Goal: Information Seeking & Learning: Learn about a topic

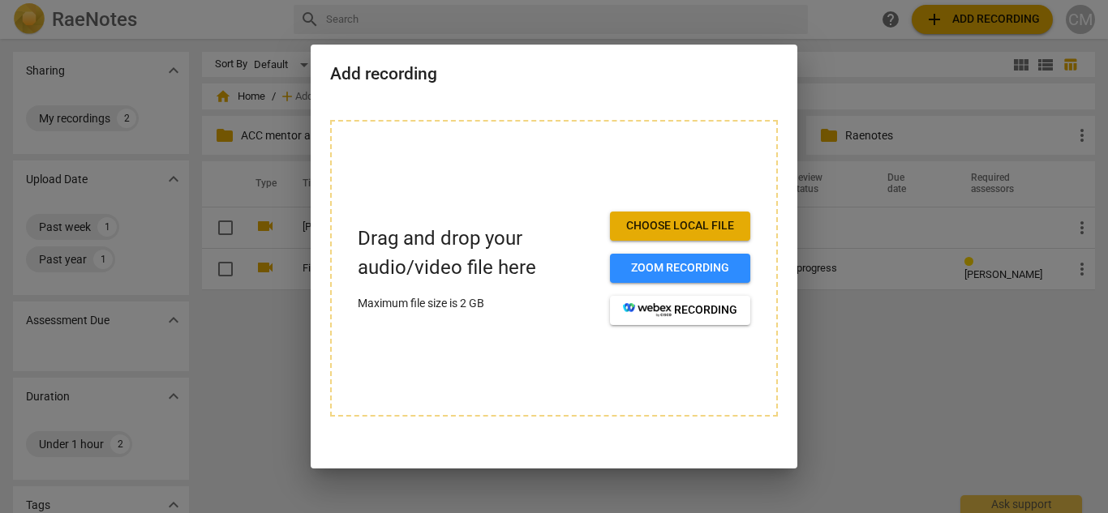
click at [869, 396] on div at bounding box center [554, 256] width 1108 height 513
click at [249, 390] on div at bounding box center [554, 256] width 1108 height 513
drag, startPoint x: 1052, startPoint y: 406, endPoint x: 680, endPoint y: 392, distance: 372.6
click at [1048, 407] on div at bounding box center [554, 256] width 1108 height 513
click at [236, 333] on div at bounding box center [554, 256] width 1108 height 513
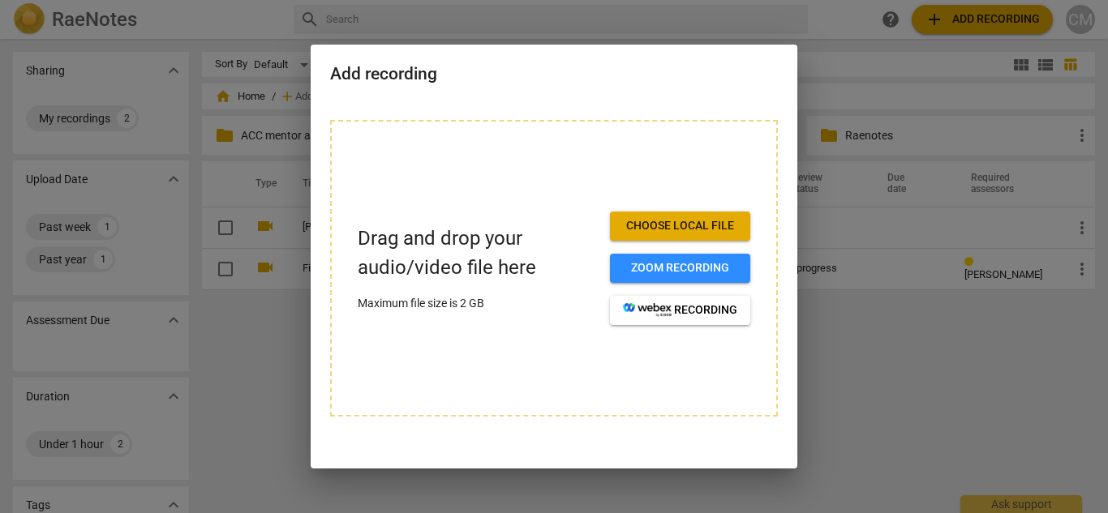
click at [260, 341] on div at bounding box center [554, 256] width 1108 height 513
drag, startPoint x: 67, startPoint y: 9, endPoint x: 110, endPoint y: 1, distance: 43.7
click at [68, 9] on div at bounding box center [554, 256] width 1108 height 513
click at [853, 341] on div at bounding box center [554, 256] width 1108 height 513
click at [851, 344] on div at bounding box center [554, 256] width 1108 height 513
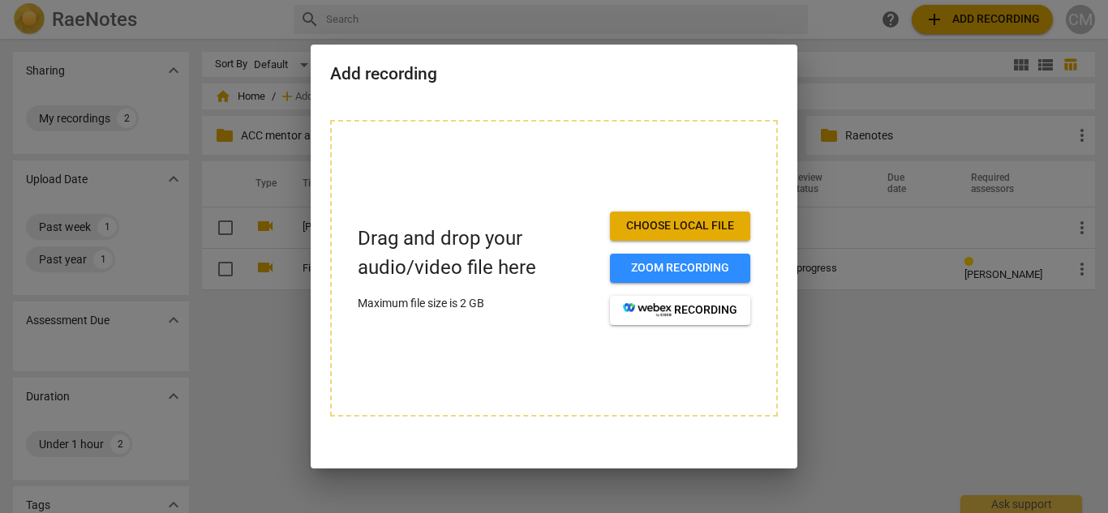
drag, startPoint x: 945, startPoint y: 105, endPoint x: 926, endPoint y: 125, distance: 27.6
click at [946, 105] on div at bounding box center [554, 256] width 1108 height 513
click at [900, 252] on div at bounding box center [554, 256] width 1108 height 513
click at [937, 347] on div at bounding box center [554, 256] width 1108 height 513
click at [1030, 135] on div at bounding box center [554, 256] width 1108 height 513
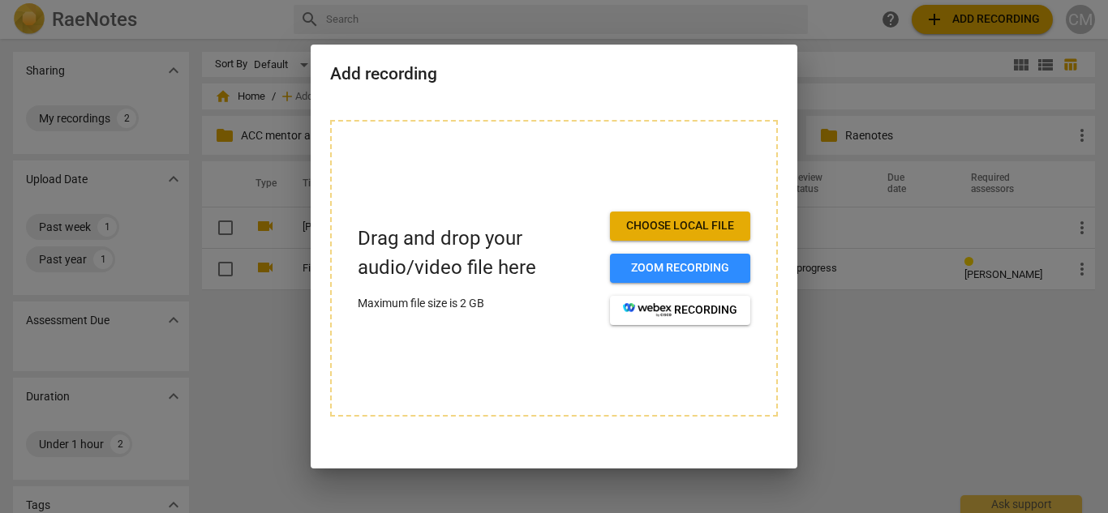
click at [1033, 117] on div at bounding box center [554, 256] width 1108 height 513
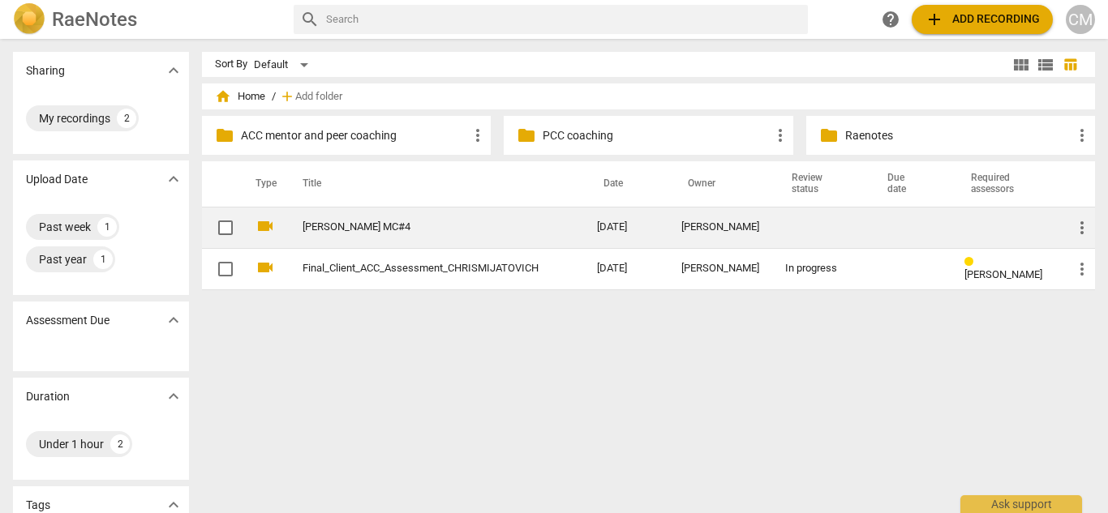
click at [361, 225] on link "[PERSON_NAME] MC#4" at bounding box center [421, 227] width 236 height 12
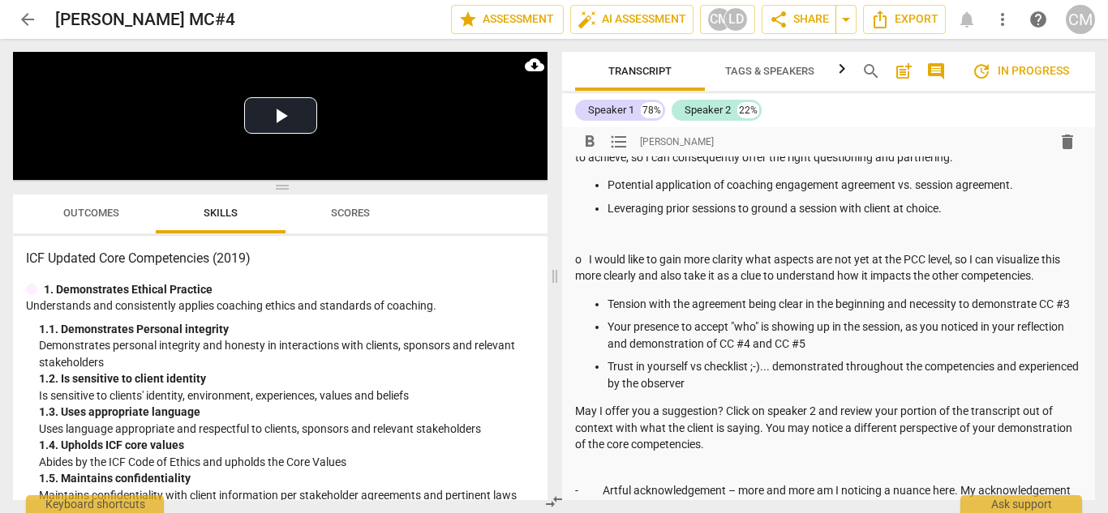
scroll to position [162, 0]
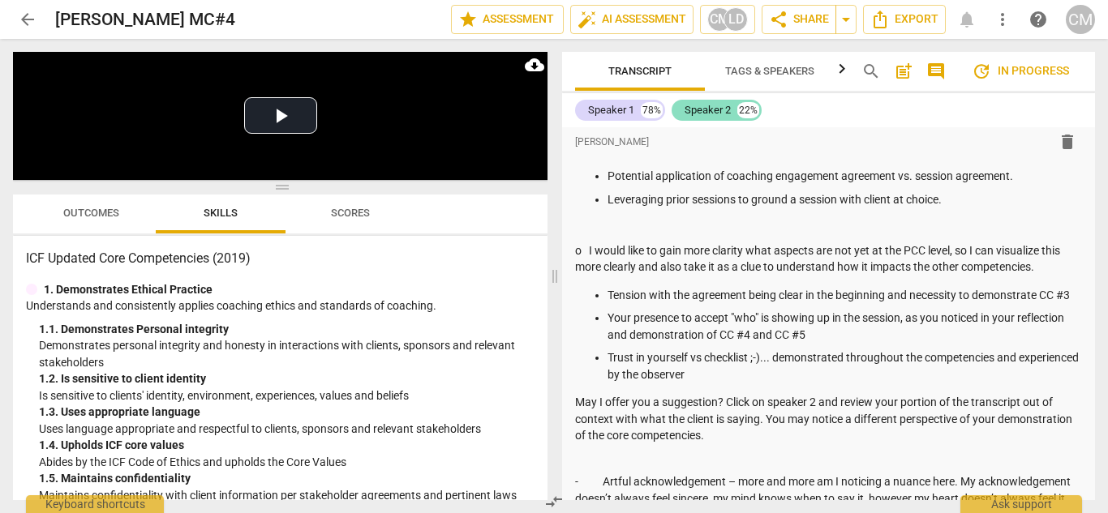
click at [712, 116] on div "Speaker 2" at bounding box center [708, 110] width 46 height 16
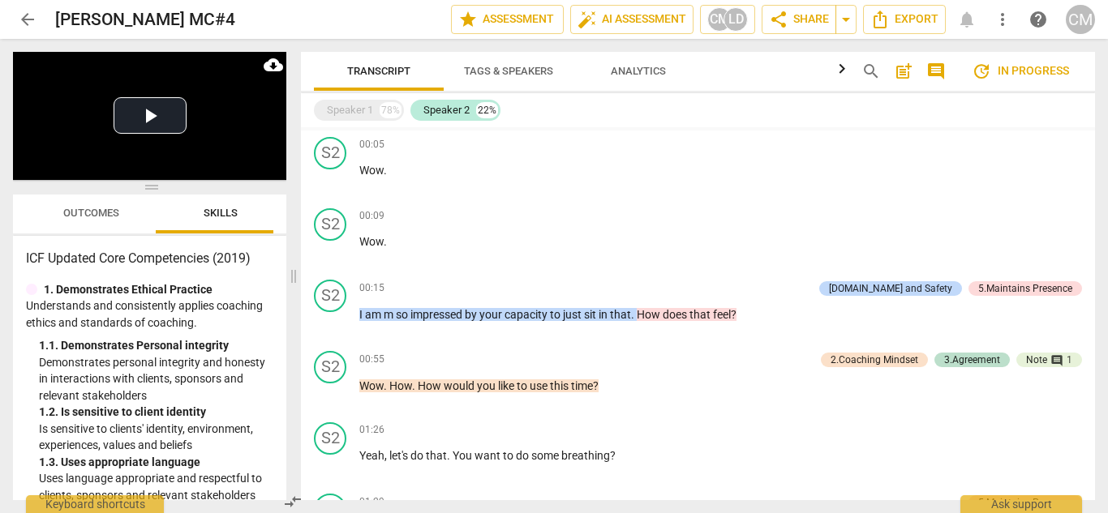
scroll to position [597, 0]
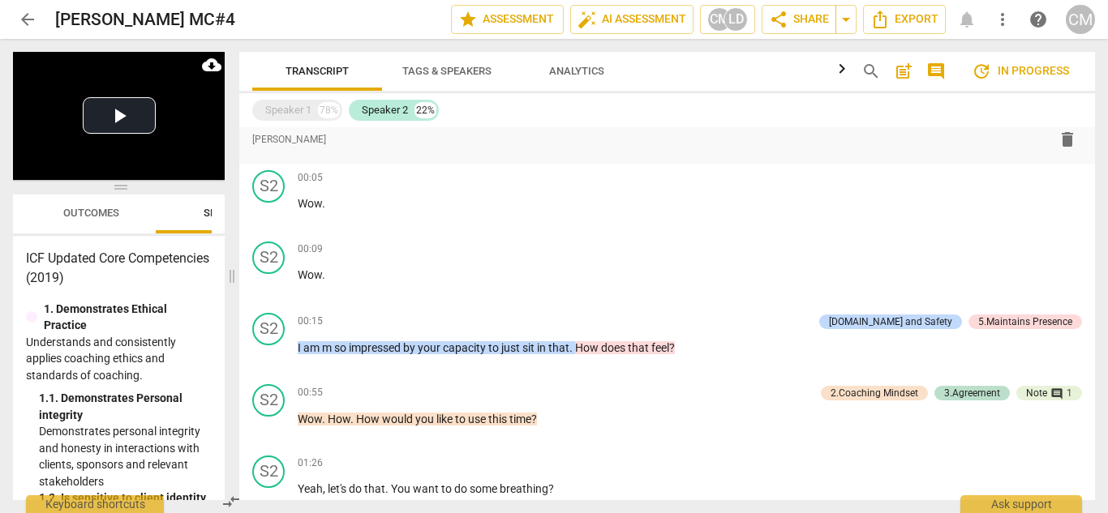
drag, startPoint x: 552, startPoint y: 278, endPoint x: 229, endPoint y: 268, distance: 323.0
click at [229, 268] on span at bounding box center [232, 276] width 10 height 475
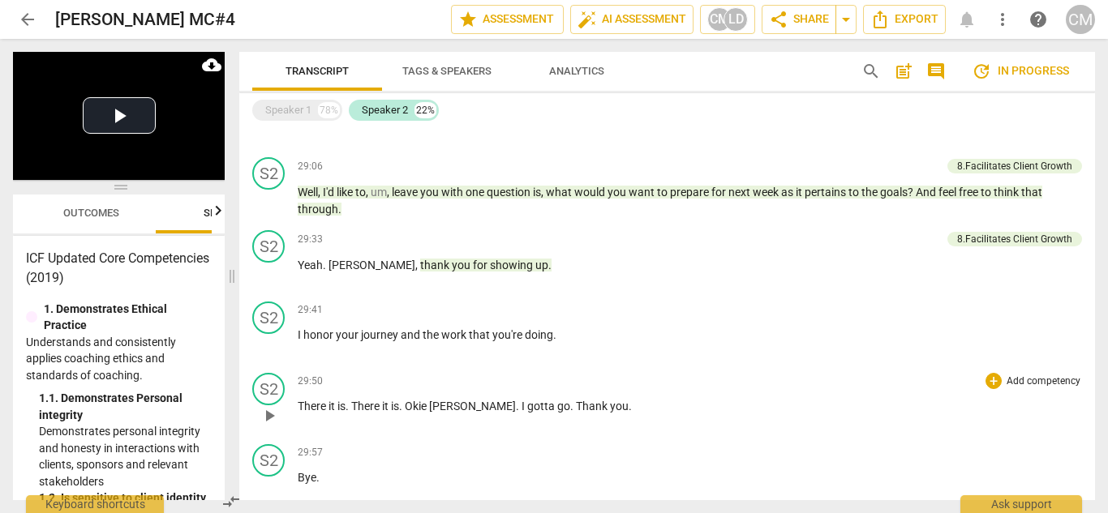
scroll to position [4125, 0]
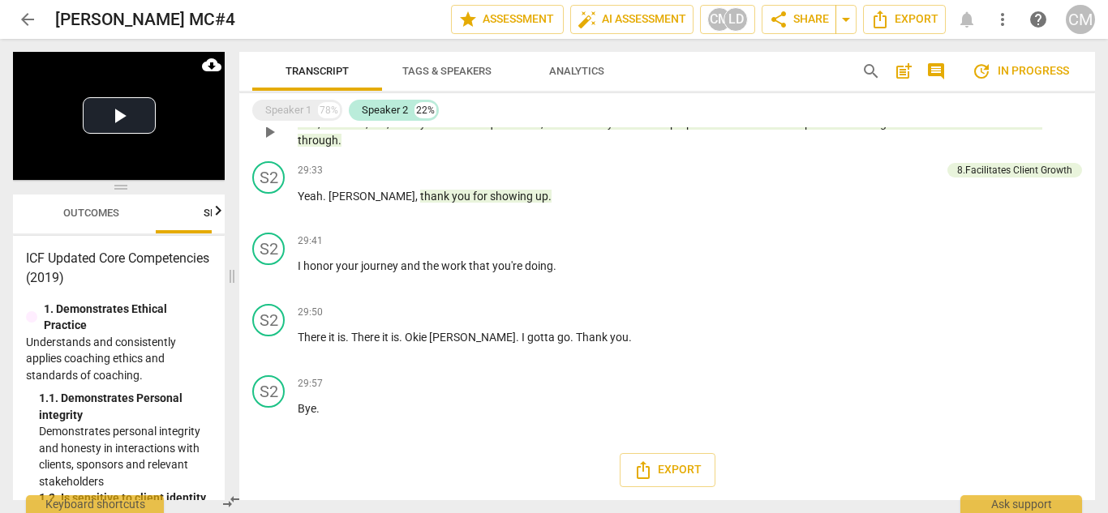
drag, startPoint x: 292, startPoint y: 105, endPoint x: 317, endPoint y: 137, distance: 40.4
click at [292, 105] on div "Speaker 1" at bounding box center [288, 110] width 46 height 16
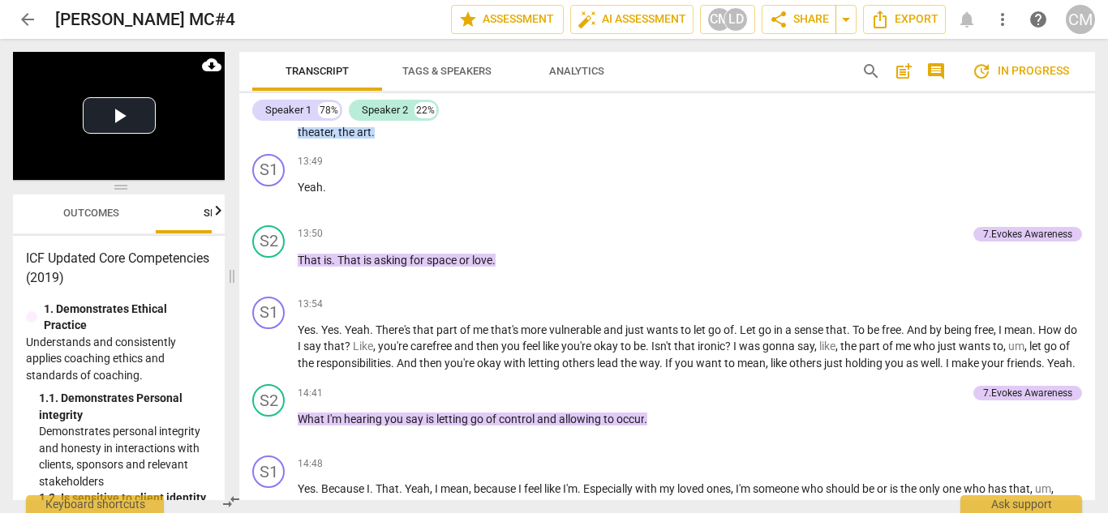
scroll to position [8354, 0]
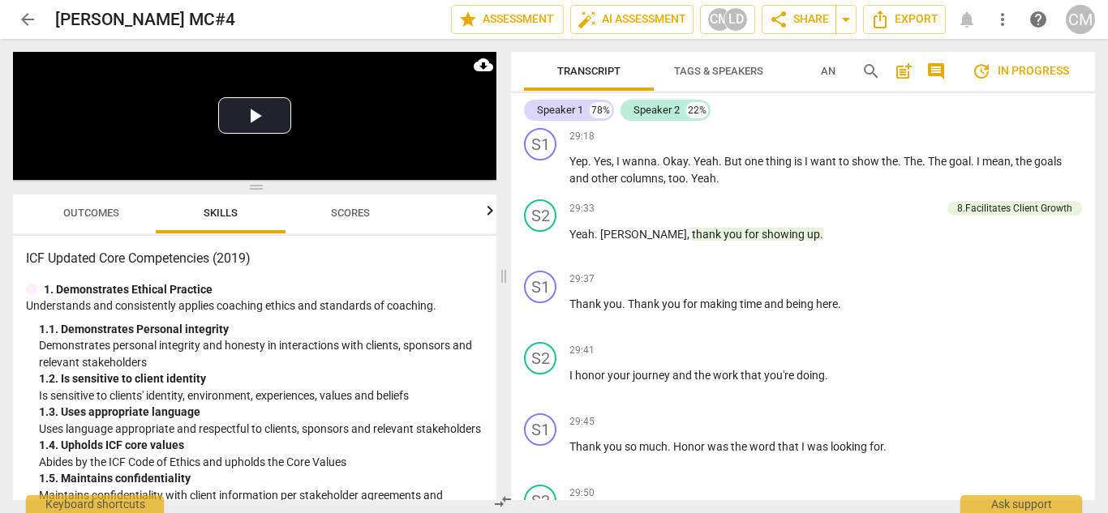
drag, startPoint x: 235, startPoint y: 279, endPoint x: 127, endPoint y: 199, distance: 135.1
click at [504, 285] on span at bounding box center [504, 276] width 10 height 475
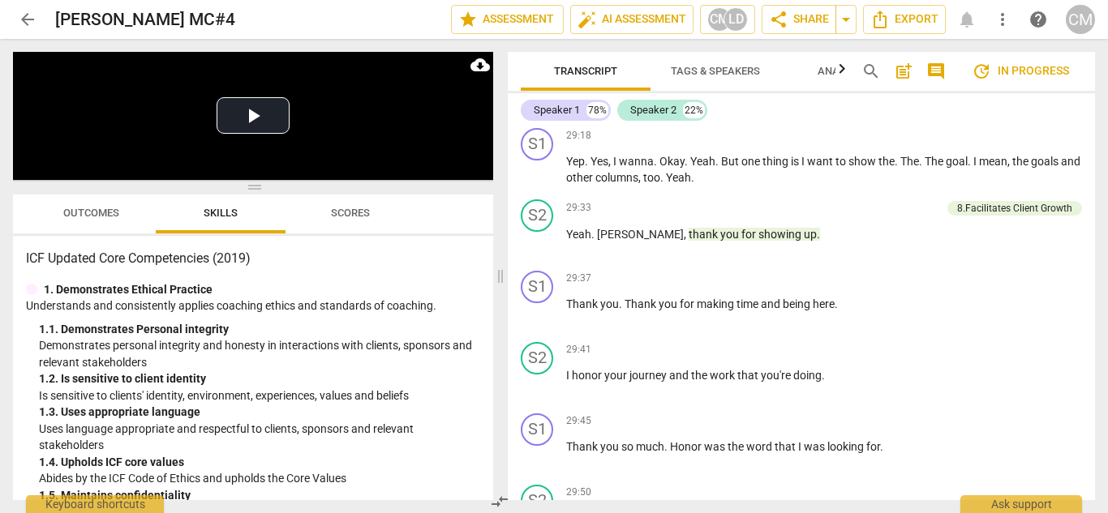
click at [86, 205] on span "Outcomes" at bounding box center [91, 214] width 95 height 22
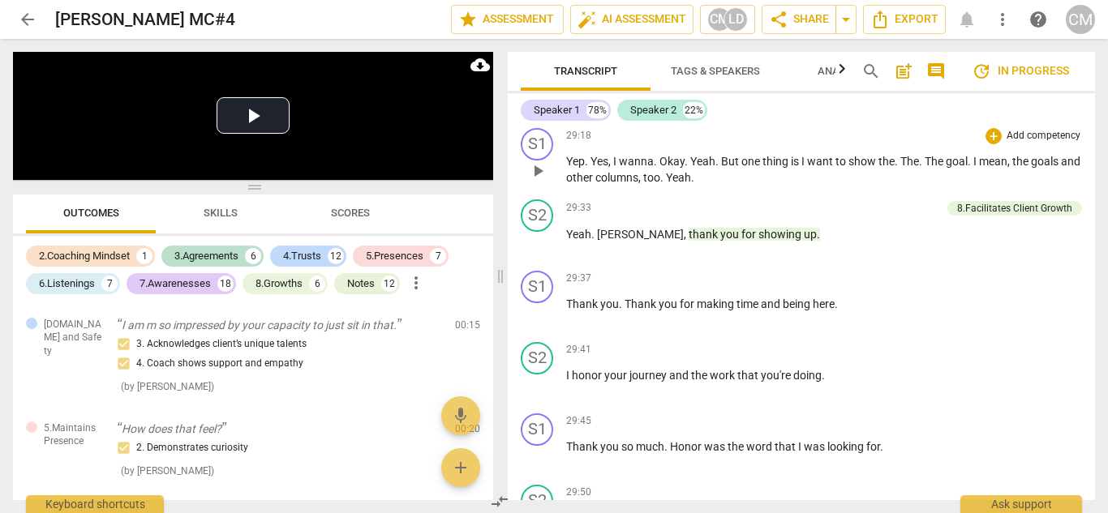
drag, startPoint x: 1095, startPoint y: 484, endPoint x: 1086, endPoint y: 200, distance: 284.9
click at [1086, 200] on div "Transcript Tags & Speakers Analytics search post_add comment update In progress…" at bounding box center [804, 276] width 607 height 475
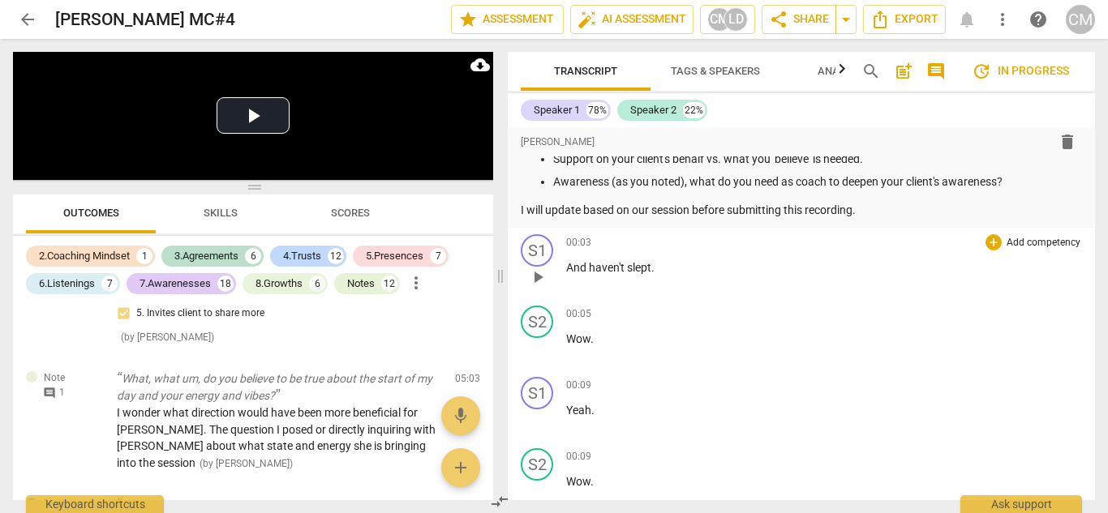
scroll to position [1217, 0]
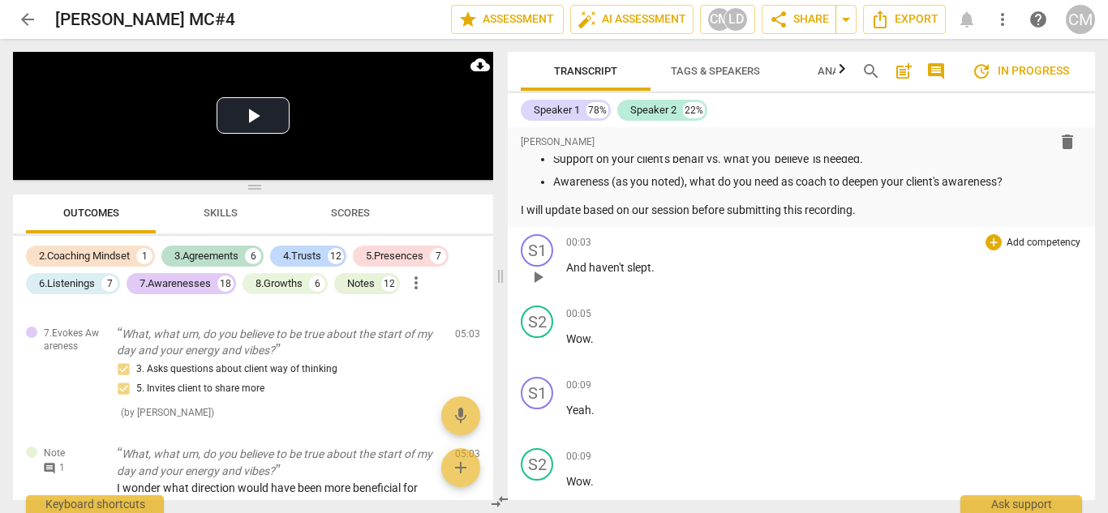
click at [599, 246] on div "00:03 + Add competency keyboard_arrow_right" at bounding box center [824, 242] width 516 height 16
click at [592, 274] on p "And haven't slept ." at bounding box center [824, 268] width 516 height 17
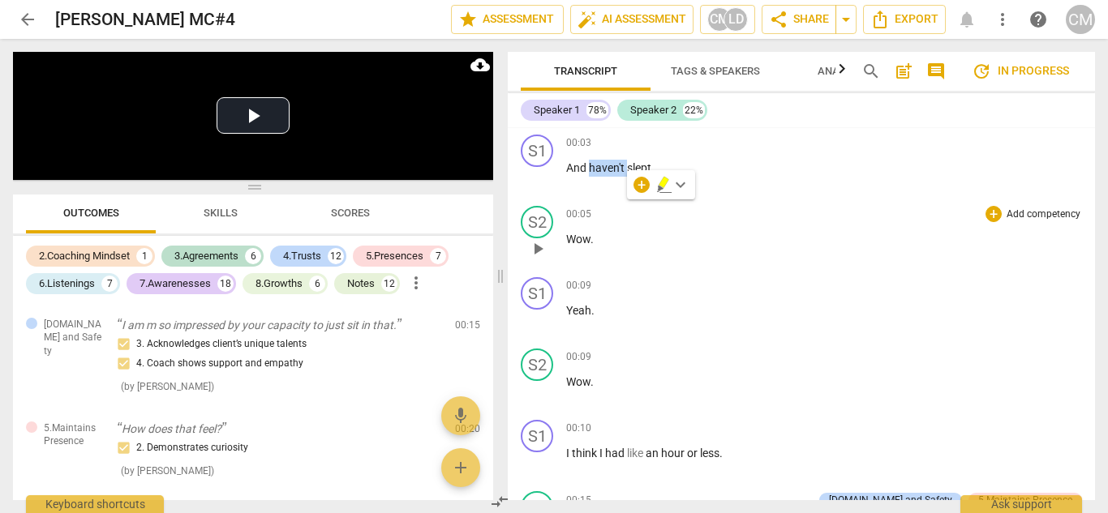
scroll to position [649, 0]
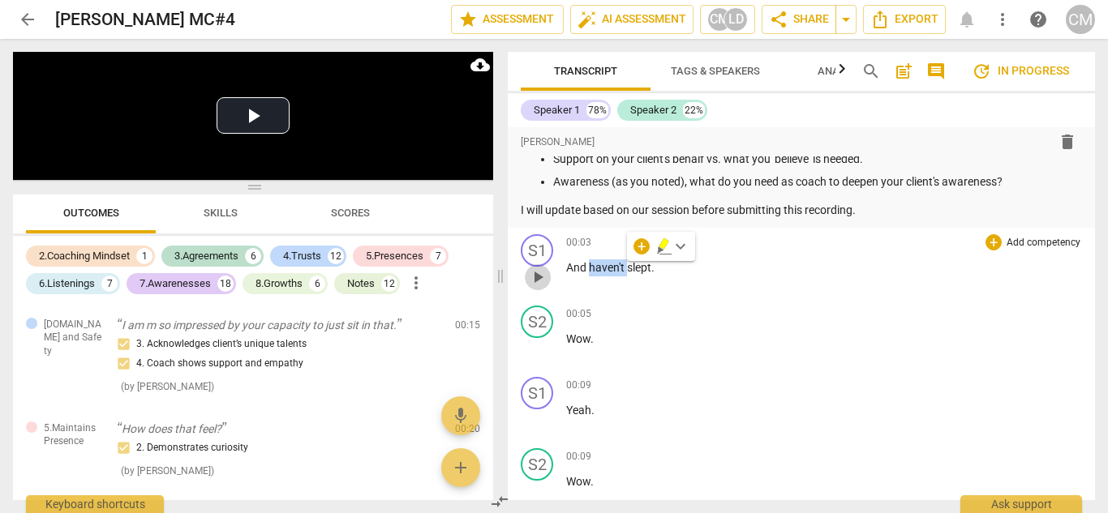
click at [535, 278] on span "play_arrow" at bounding box center [537, 277] width 19 height 19
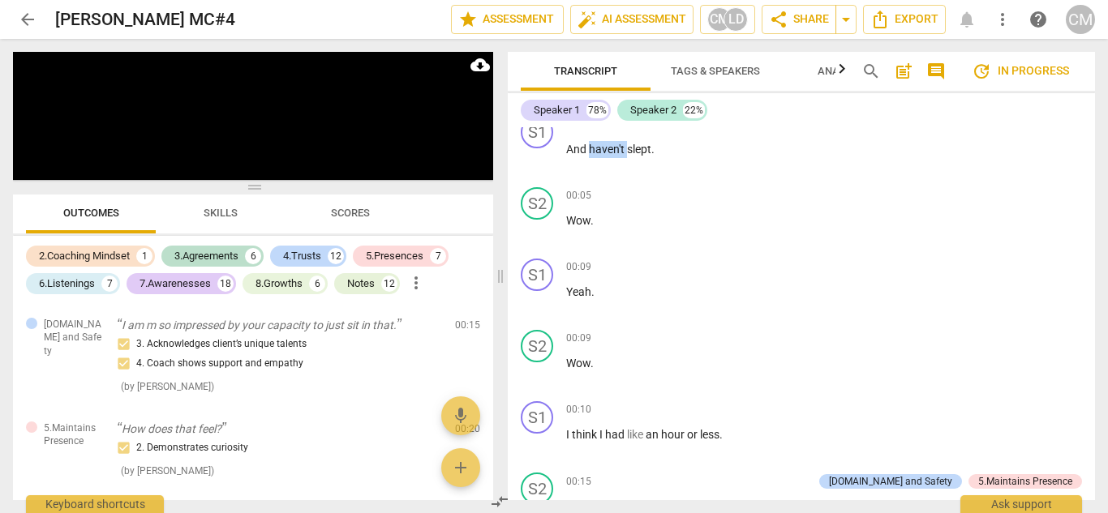
scroll to position [986, 0]
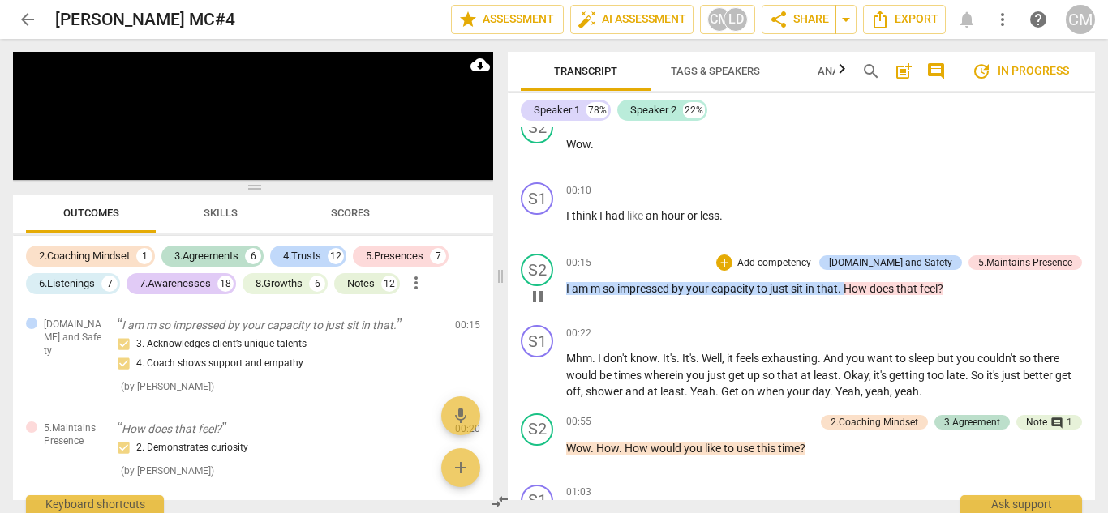
click at [538, 301] on span "pause" at bounding box center [537, 296] width 19 height 19
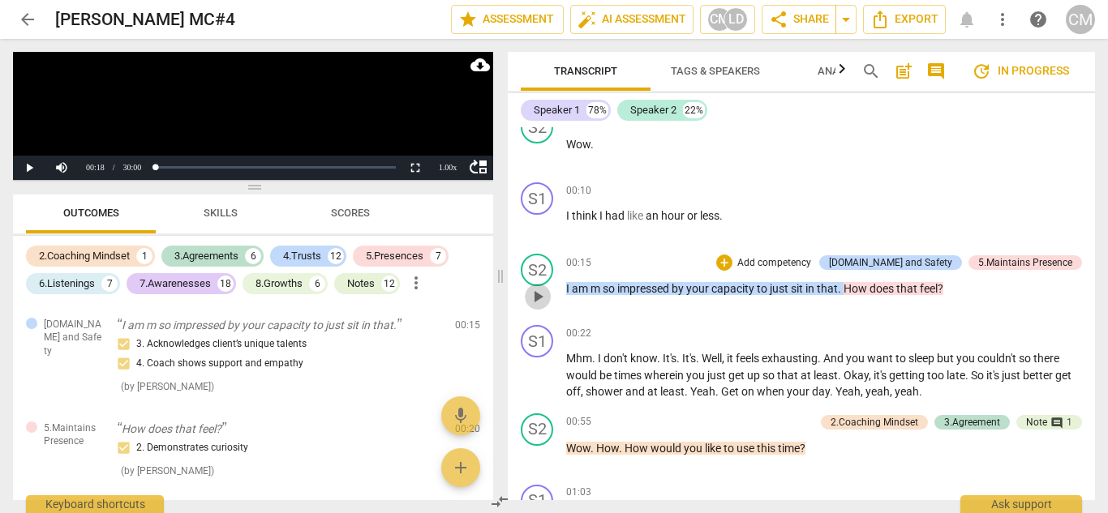
click at [543, 303] on span "play_arrow" at bounding box center [537, 296] width 19 height 19
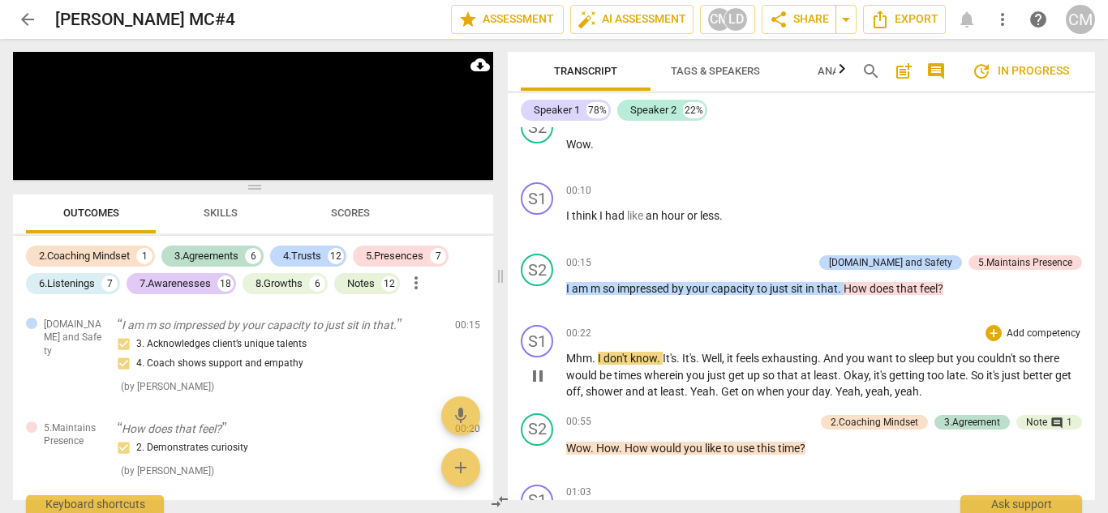
click at [542, 374] on span "pause" at bounding box center [537, 376] width 19 height 19
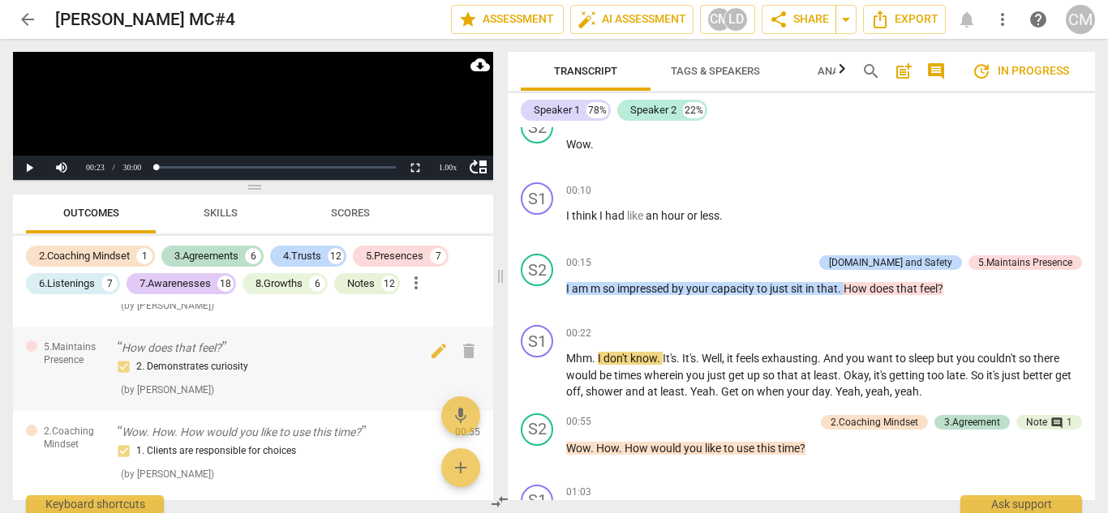
scroll to position [0, 0]
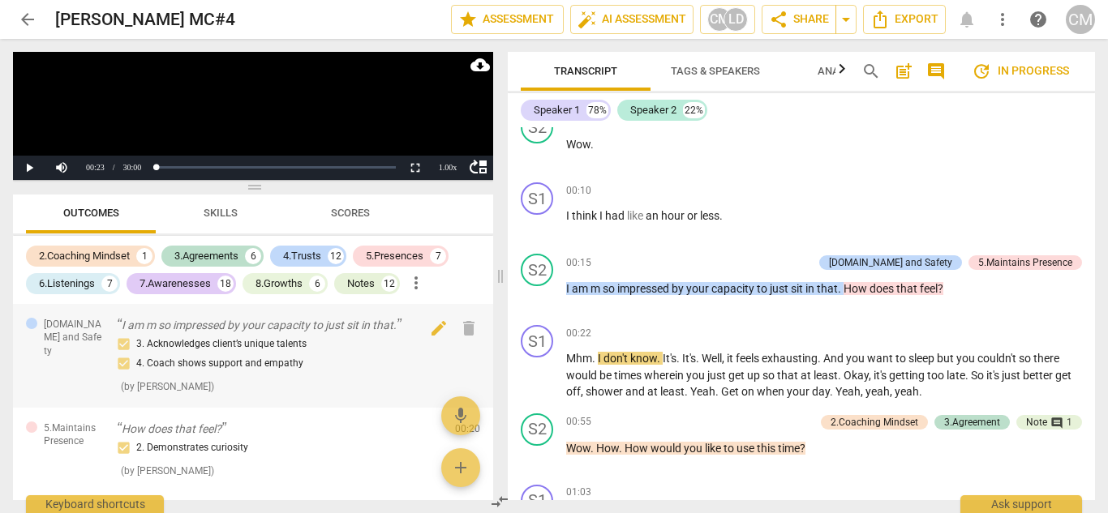
click at [217, 339] on div "3. Acknowledges client’s unique talents 4. Coach shows support and empathy" at bounding box center [279, 353] width 325 height 39
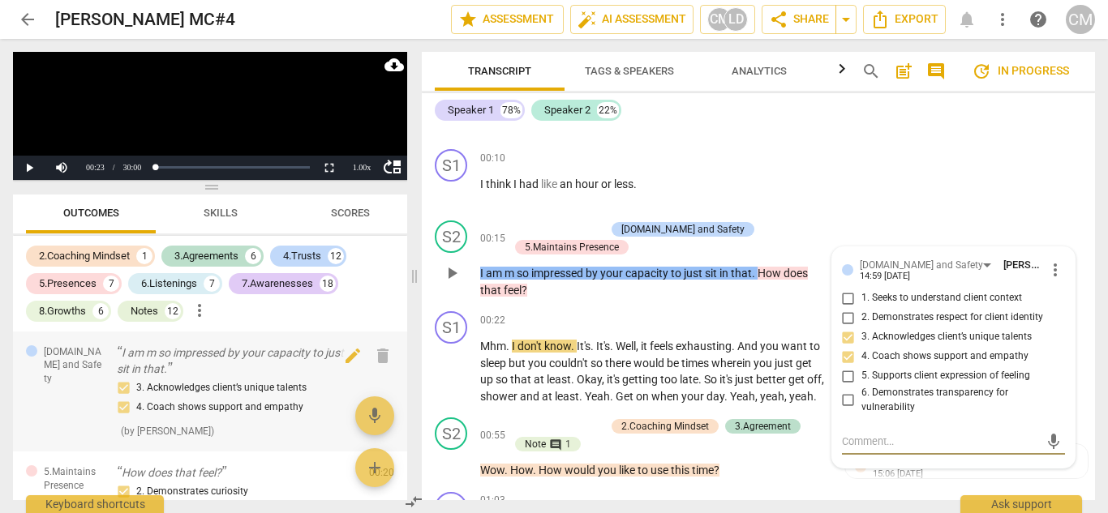
scroll to position [1156, 0]
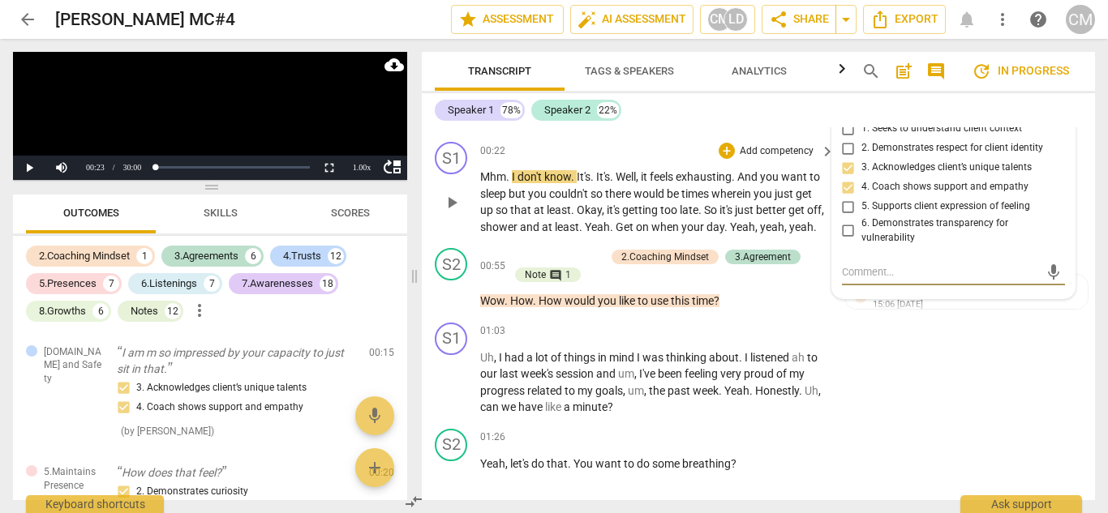
click at [518, 213] on span "that" at bounding box center [522, 210] width 24 height 13
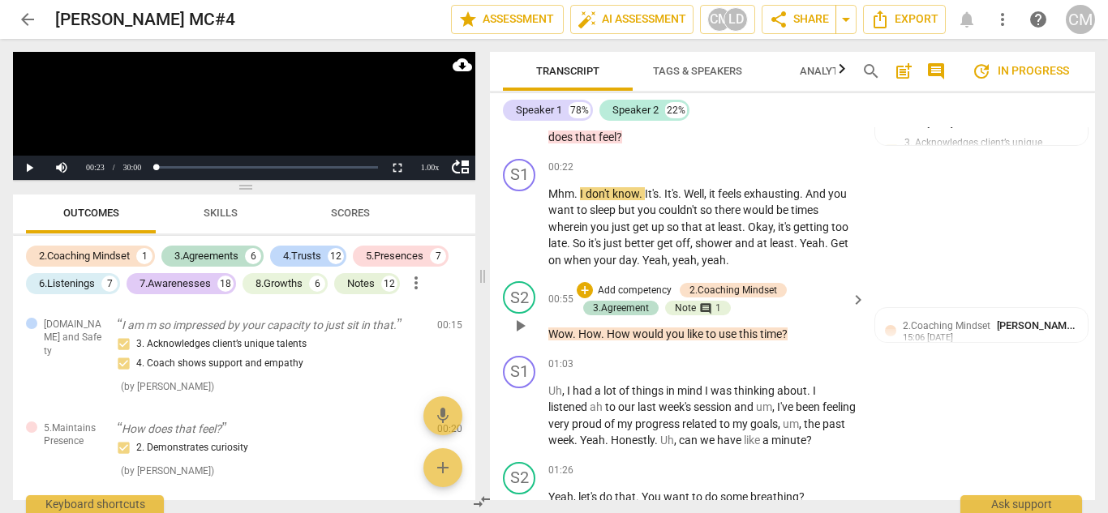
scroll to position [1173, 0]
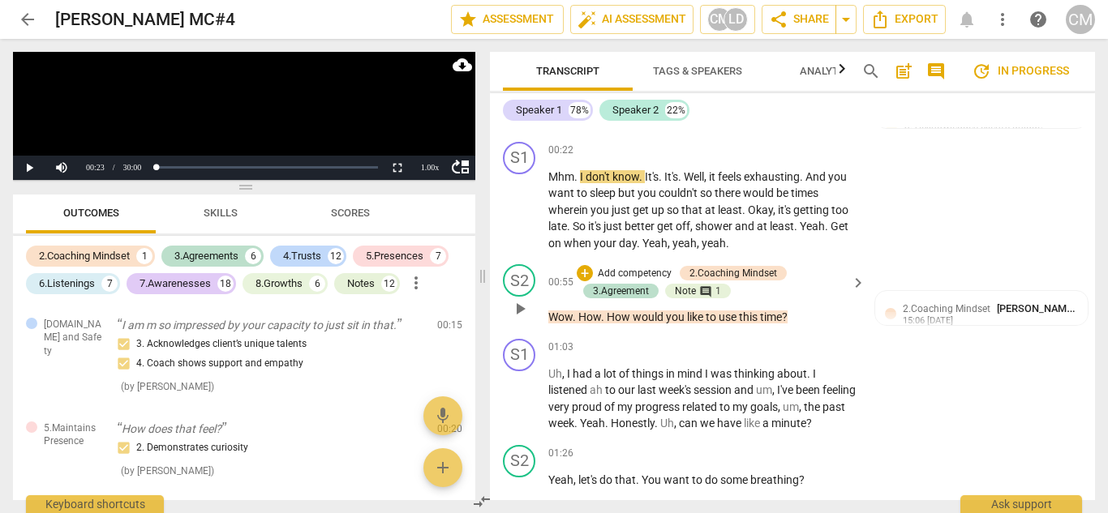
drag, startPoint x: 415, startPoint y: 279, endPoint x: 483, endPoint y: 286, distance: 68.4
click at [483, 286] on span at bounding box center [483, 276] width 10 height 475
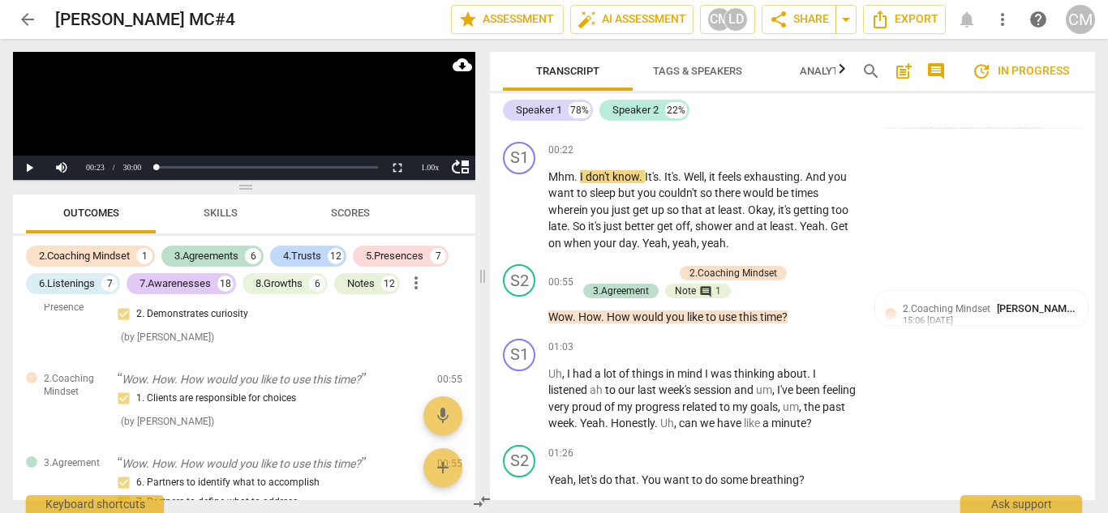
scroll to position [162, 0]
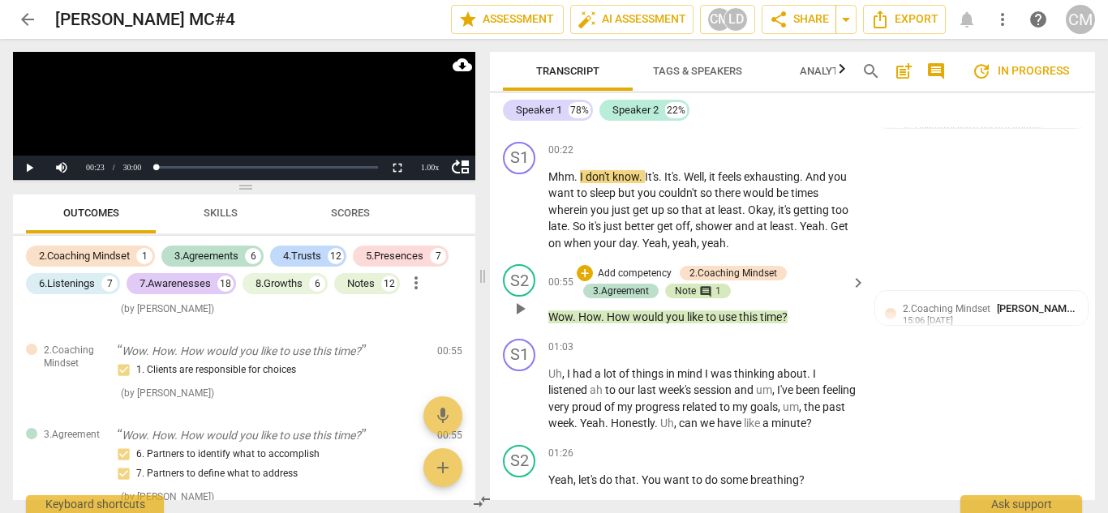
click at [707, 285] on div "comment 1" at bounding box center [708, 291] width 25 height 15
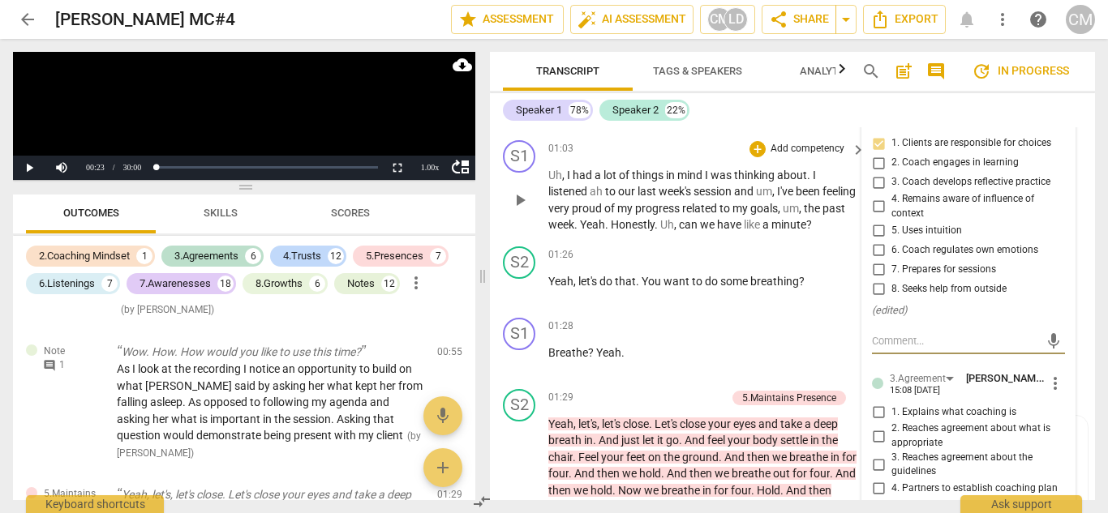
scroll to position [1399, 0]
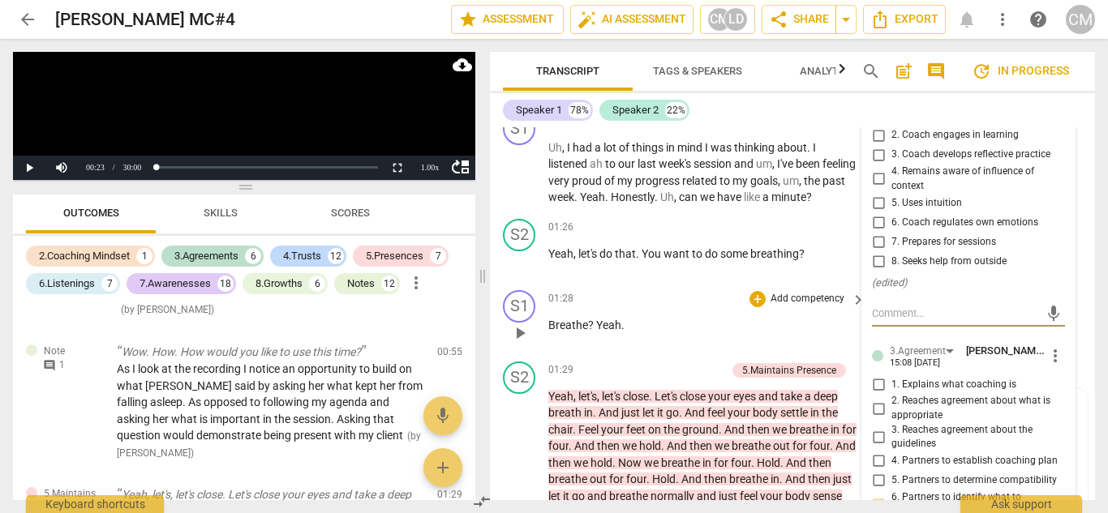
click at [582, 349] on div "01:28 + Add competency keyboard_arrow_right Breathe ? Yeah ." at bounding box center [707, 319] width 319 height 58
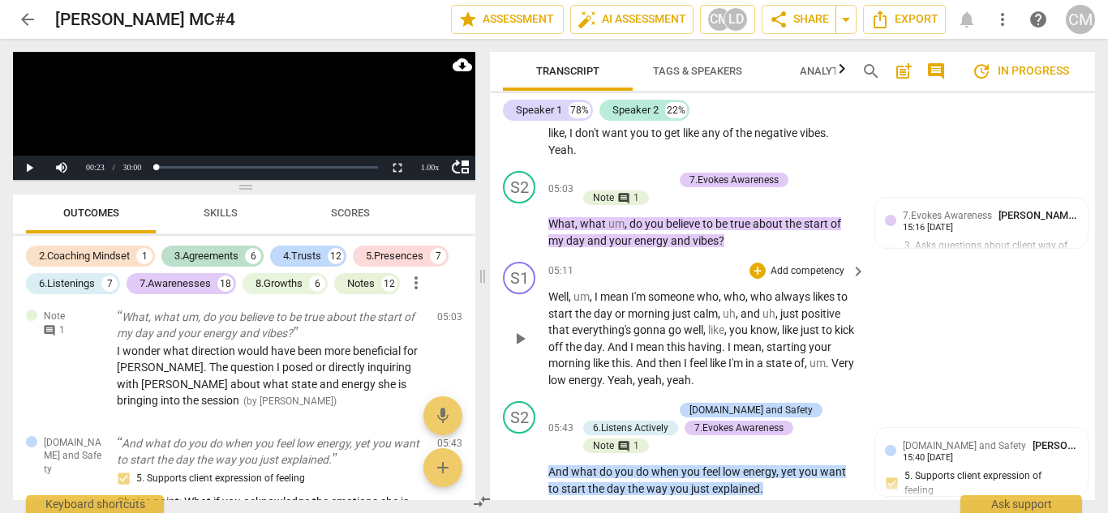
scroll to position [2373, 0]
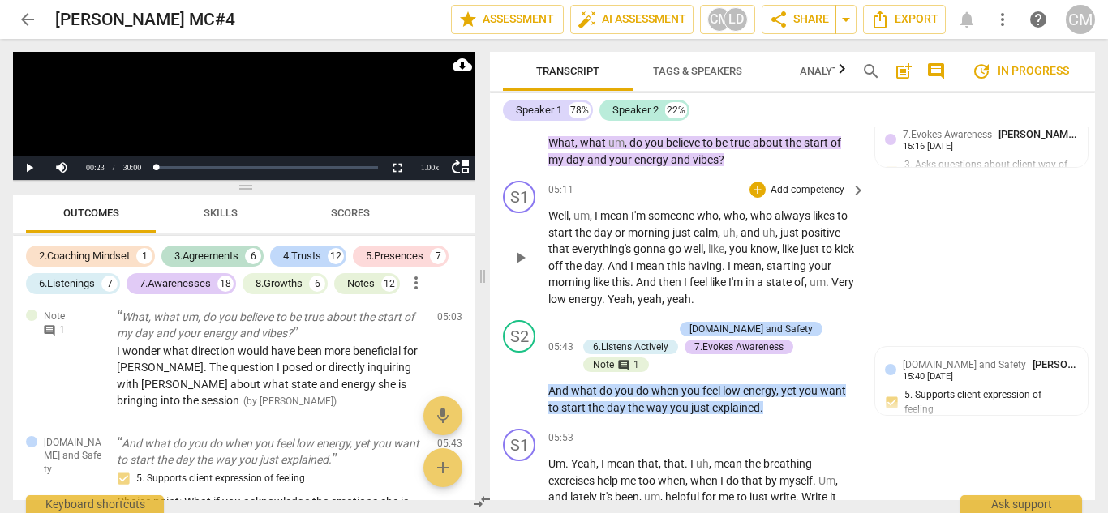
drag, startPoint x: 518, startPoint y: 273, endPoint x: 522, endPoint y: 283, distance: 11.3
click at [518, 268] on span "play_arrow" at bounding box center [519, 257] width 19 height 19
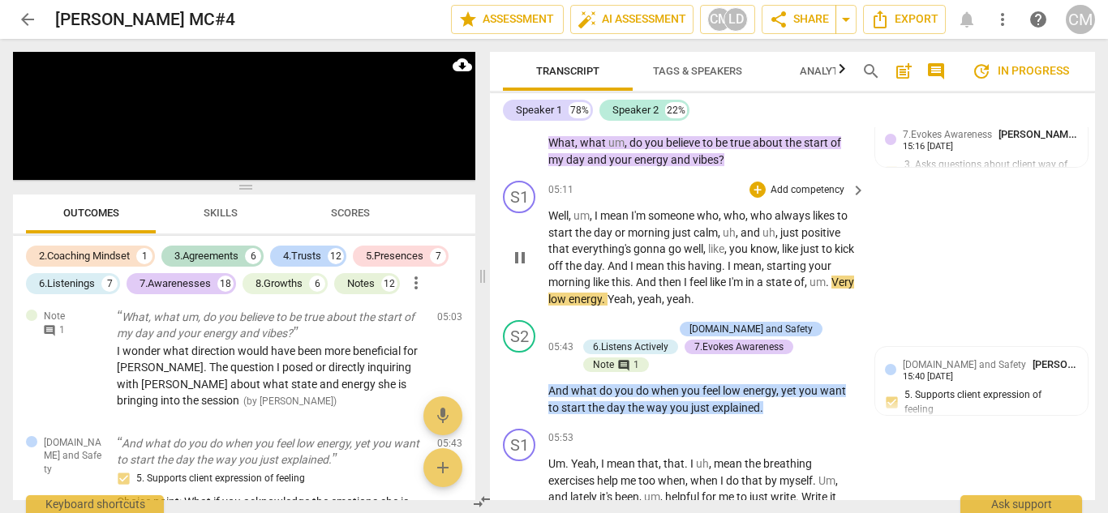
click at [514, 268] on span "pause" at bounding box center [519, 257] width 19 height 19
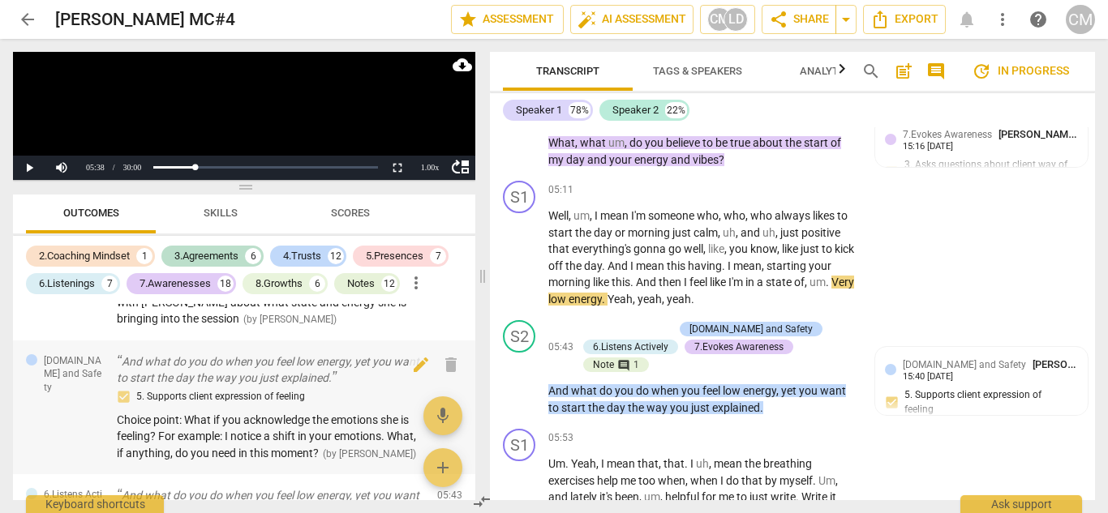
scroll to position [1485, 0]
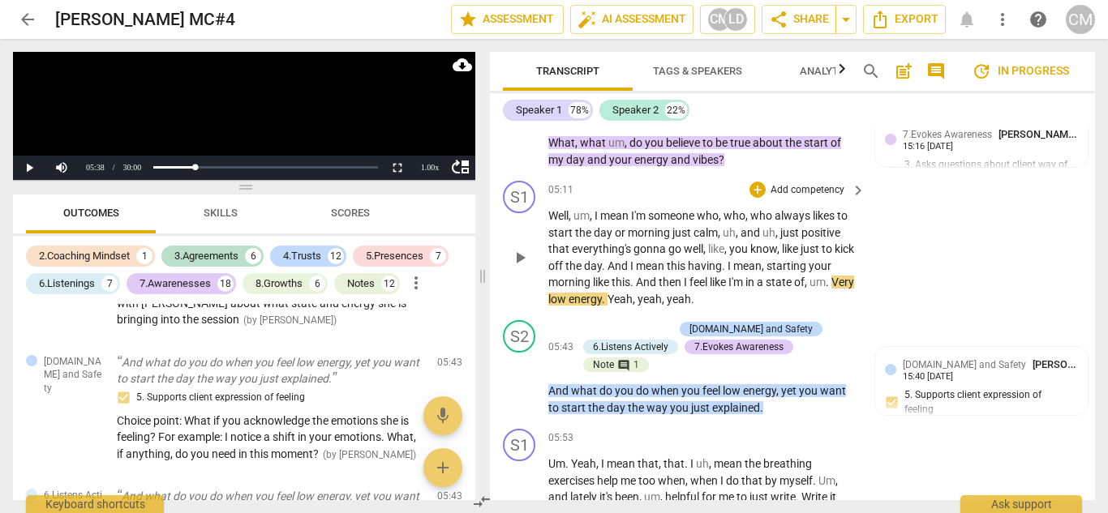
click at [518, 268] on span "play_arrow" at bounding box center [519, 257] width 19 height 19
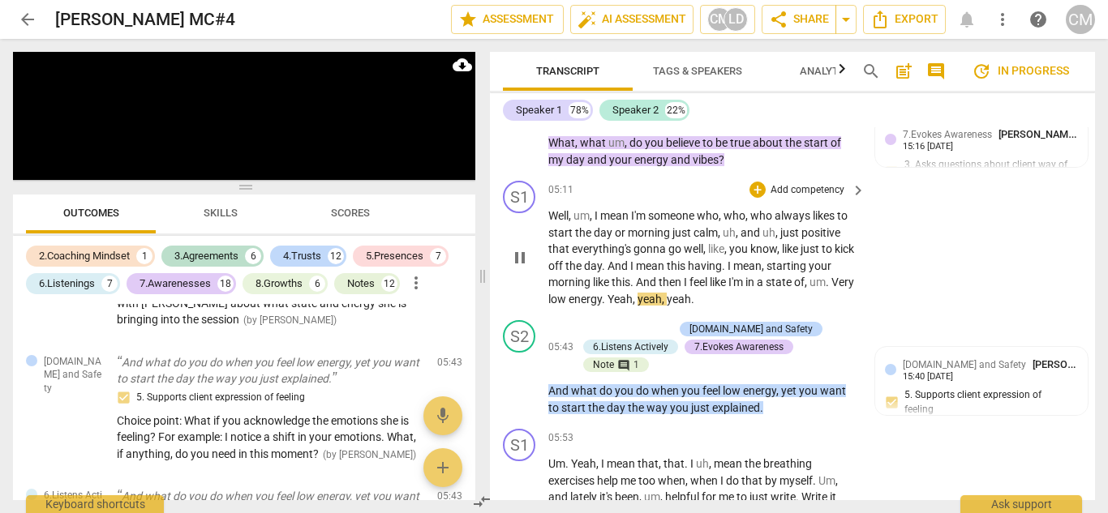
click at [551, 222] on span "Well" at bounding box center [558, 215] width 20 height 13
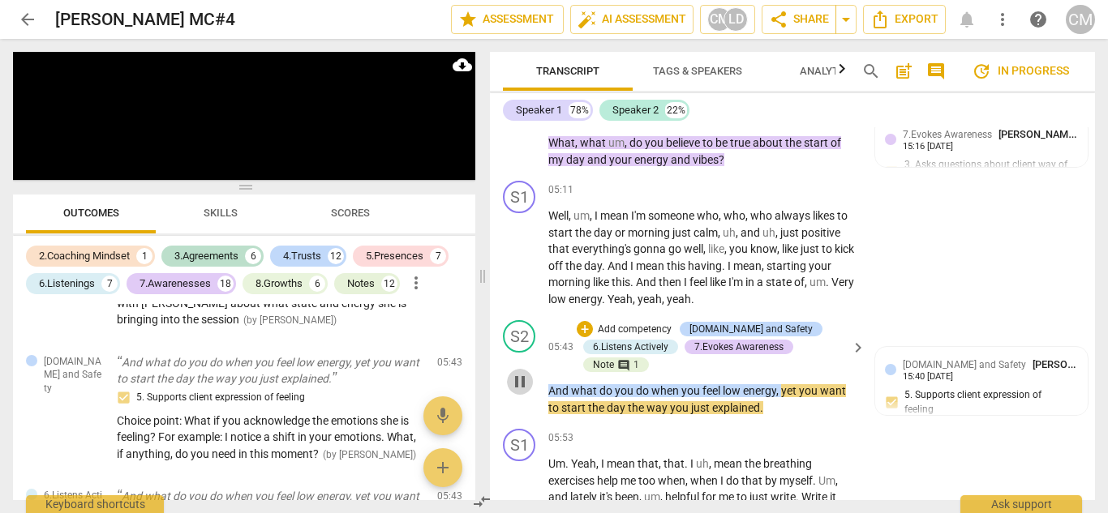
click at [517, 392] on span "pause" at bounding box center [519, 381] width 19 height 19
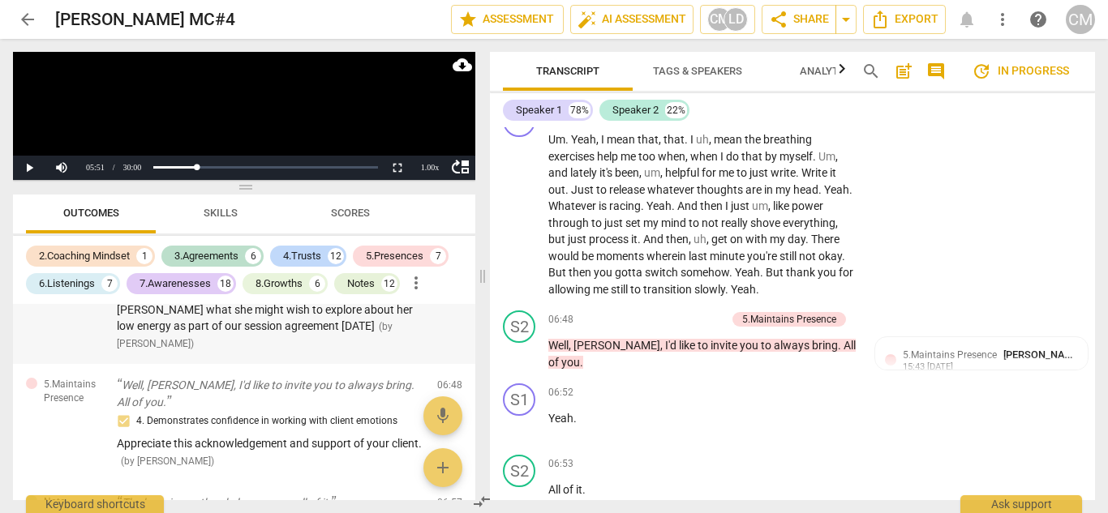
scroll to position [1972, 0]
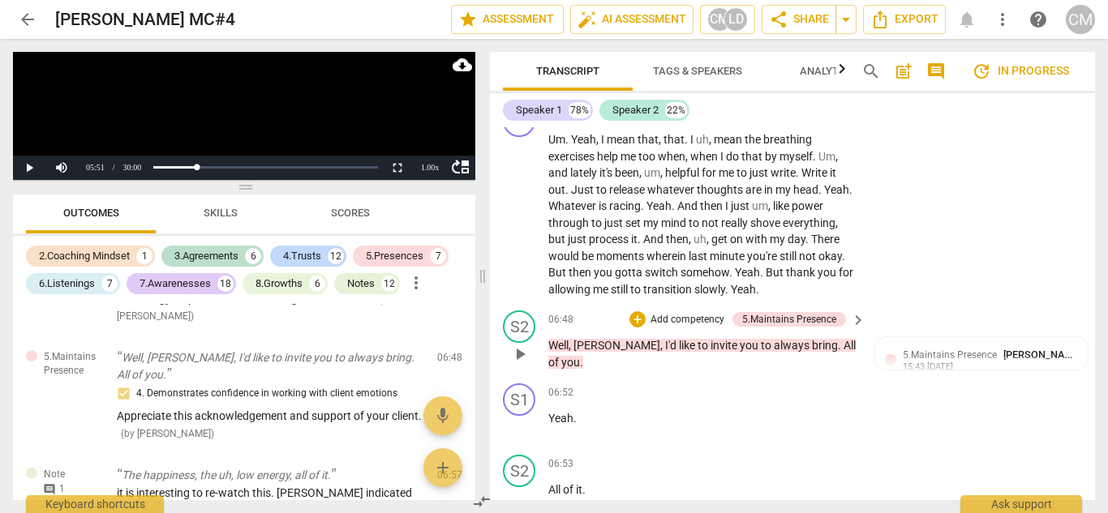
click at [522, 364] on span "play_arrow" at bounding box center [519, 354] width 19 height 19
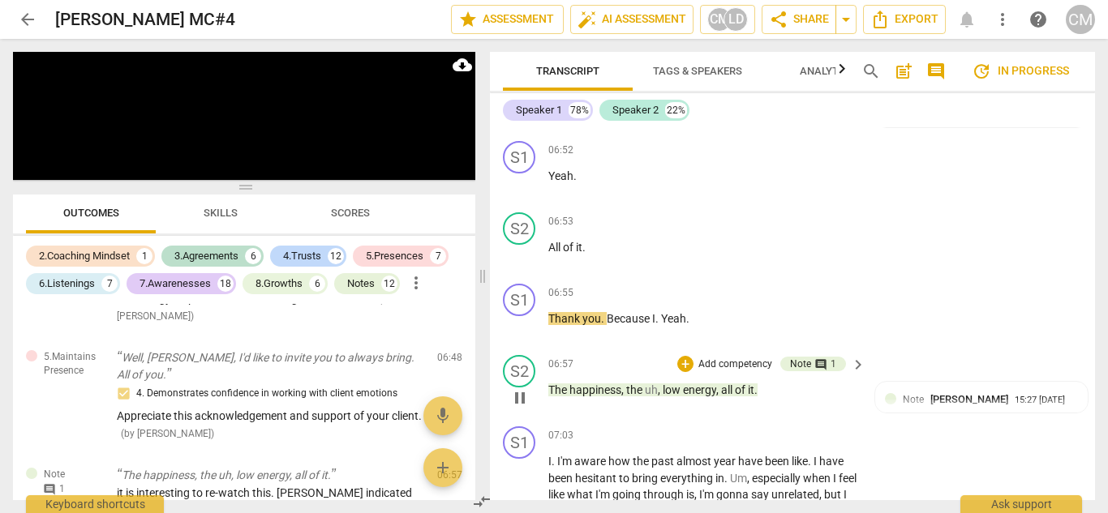
scroll to position [2940, 0]
click at [522, 407] on span "pause" at bounding box center [519, 397] width 19 height 19
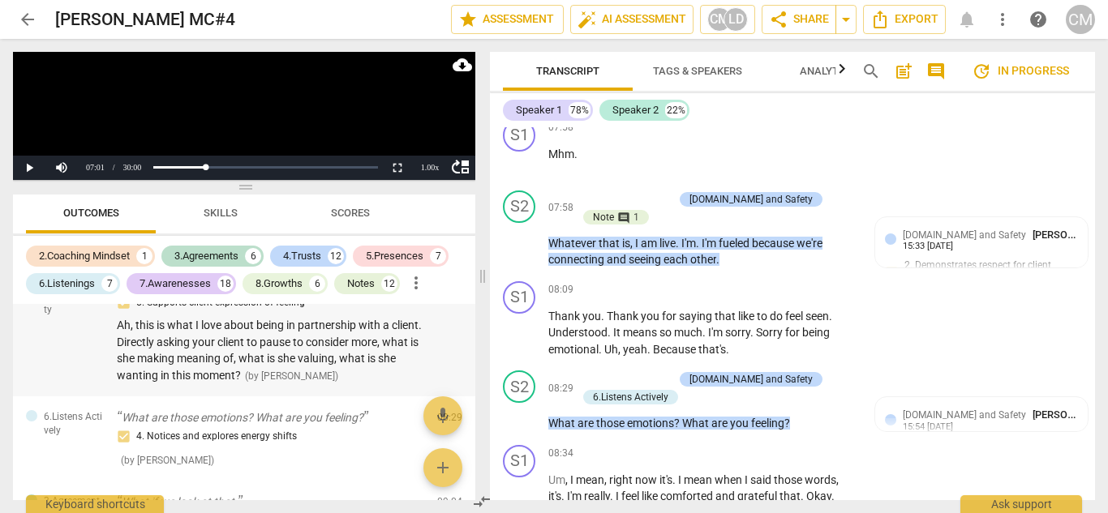
scroll to position [2702, 0]
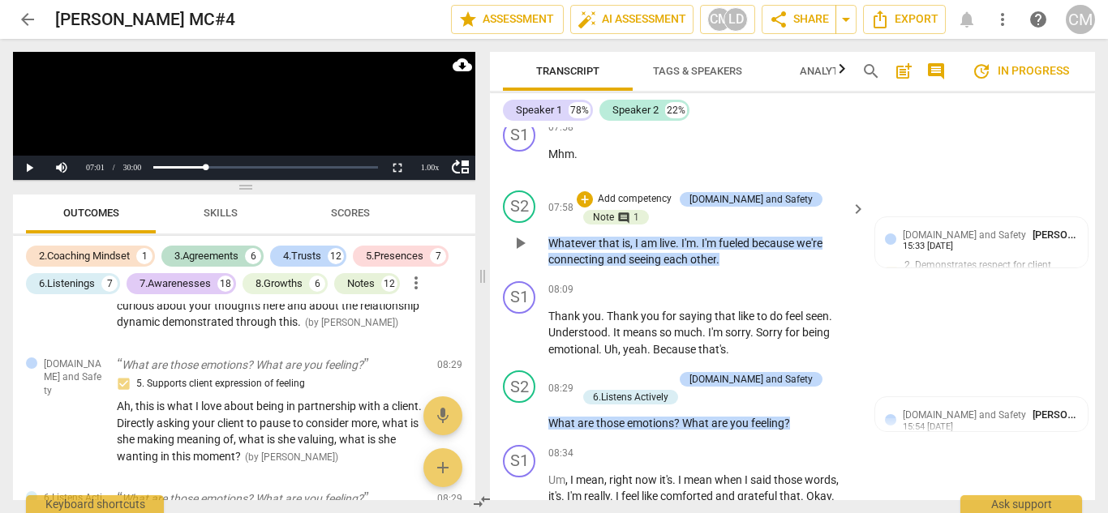
click at [520, 253] on span "play_arrow" at bounding box center [519, 243] width 19 height 19
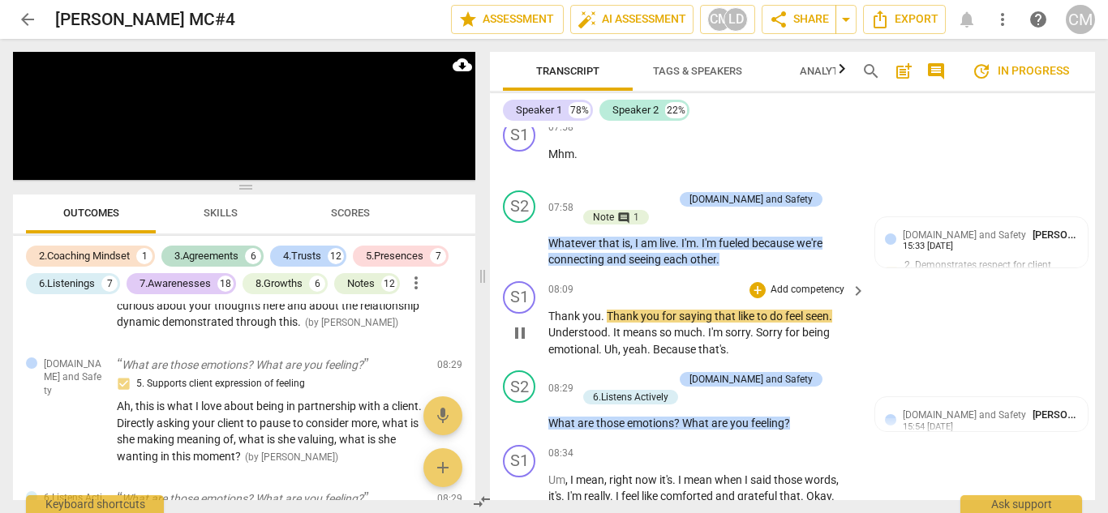
scroll to position [3589, 0]
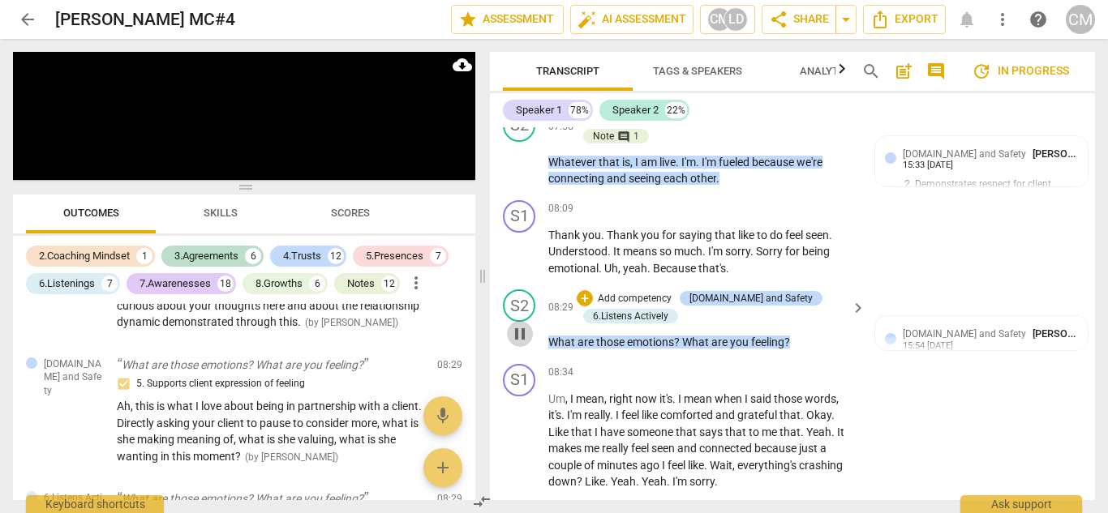
click at [520, 344] on span "pause" at bounding box center [519, 333] width 19 height 19
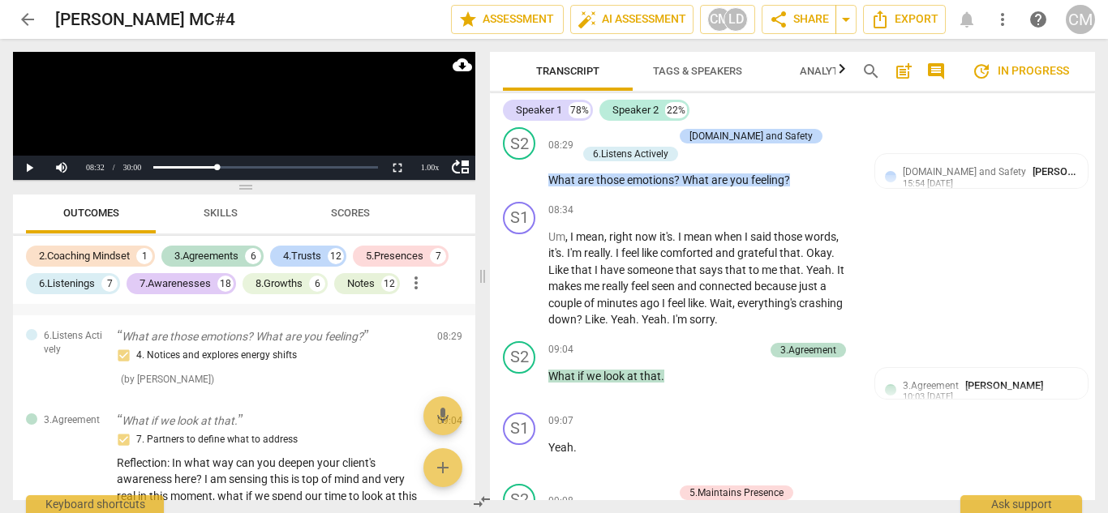
scroll to position [2945, 0]
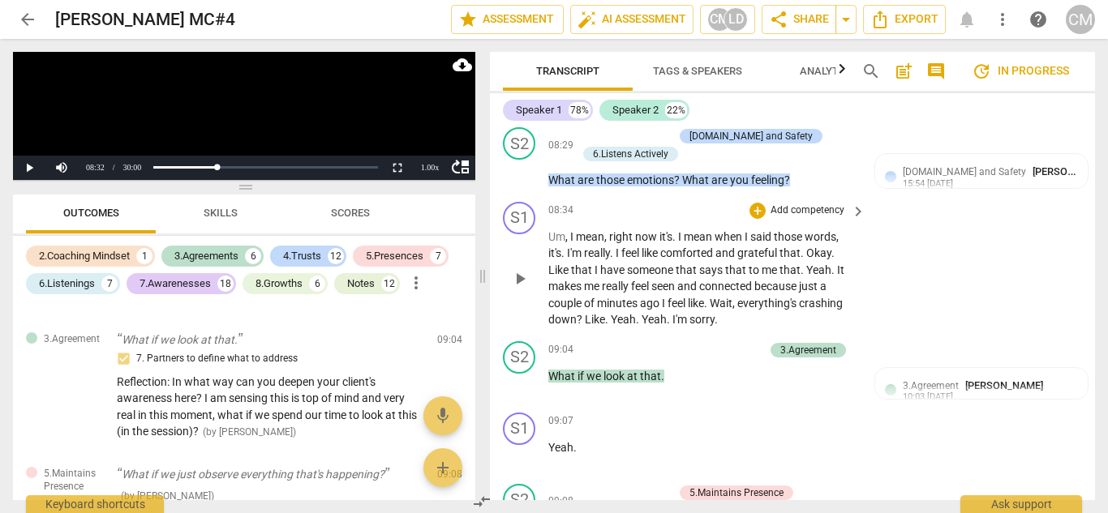
click at [519, 182] on span "play_arrow" at bounding box center [519, 171] width 19 height 19
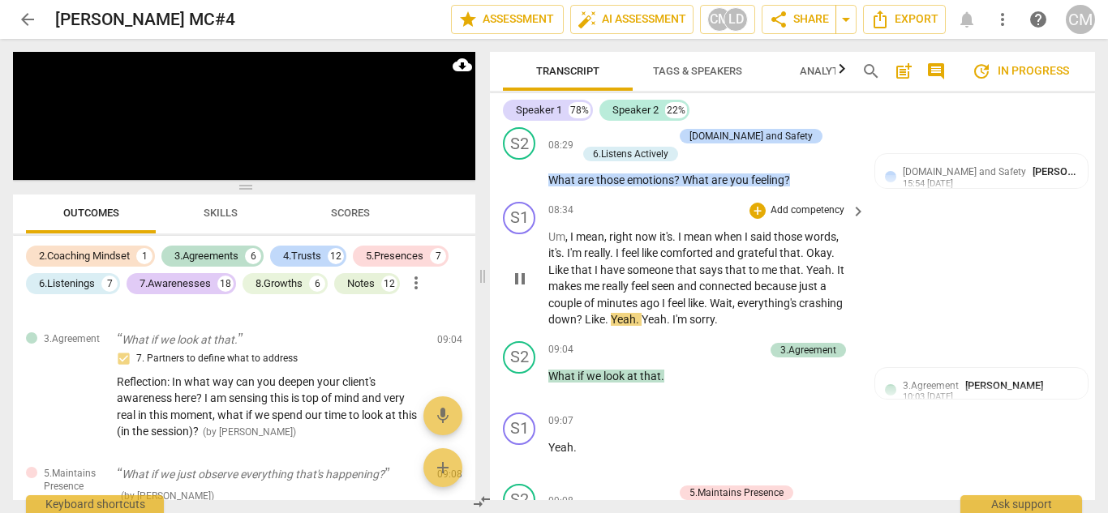
click at [513, 289] on span "pause" at bounding box center [519, 278] width 19 height 19
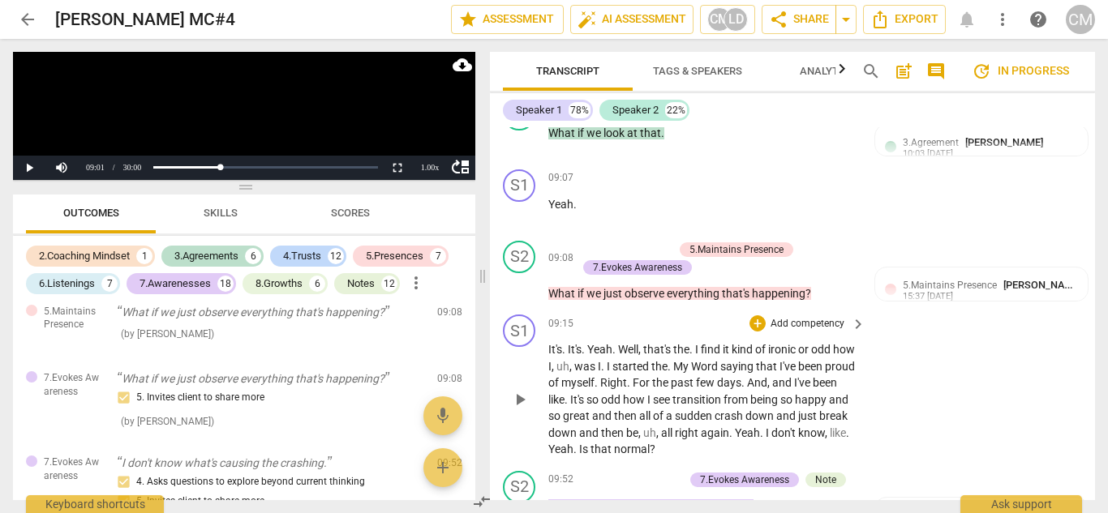
scroll to position [4076, 0]
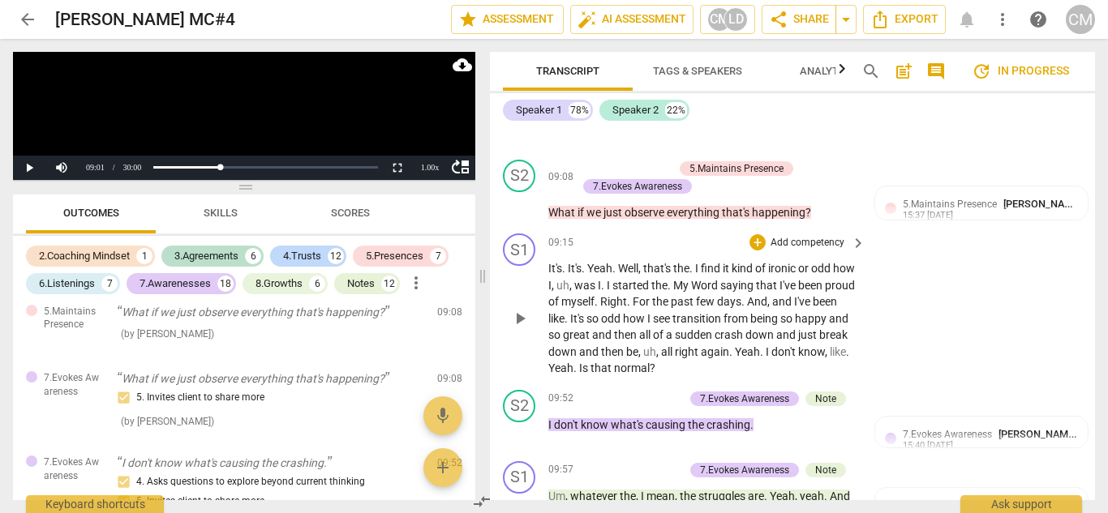
click at [573, 375] on span "Yeah" at bounding box center [560, 368] width 25 height 13
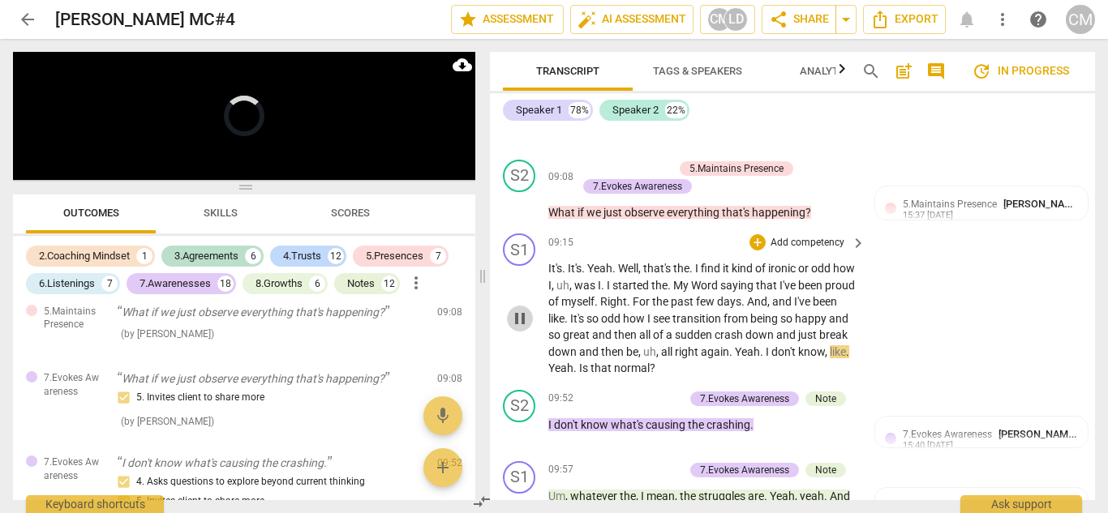
click at [520, 329] on span "pause" at bounding box center [519, 318] width 19 height 19
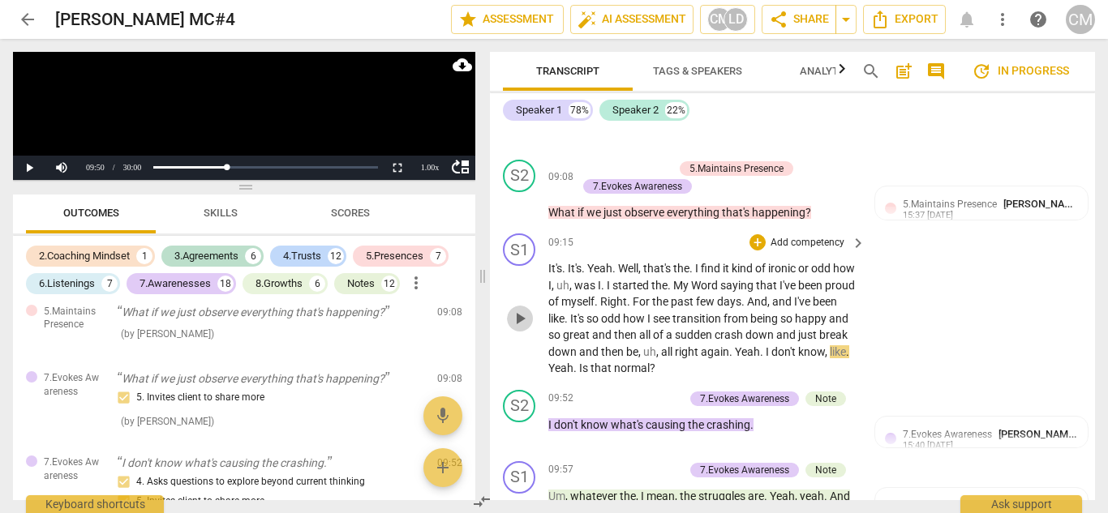
click at [516, 329] on span "play_arrow" at bounding box center [519, 318] width 19 height 19
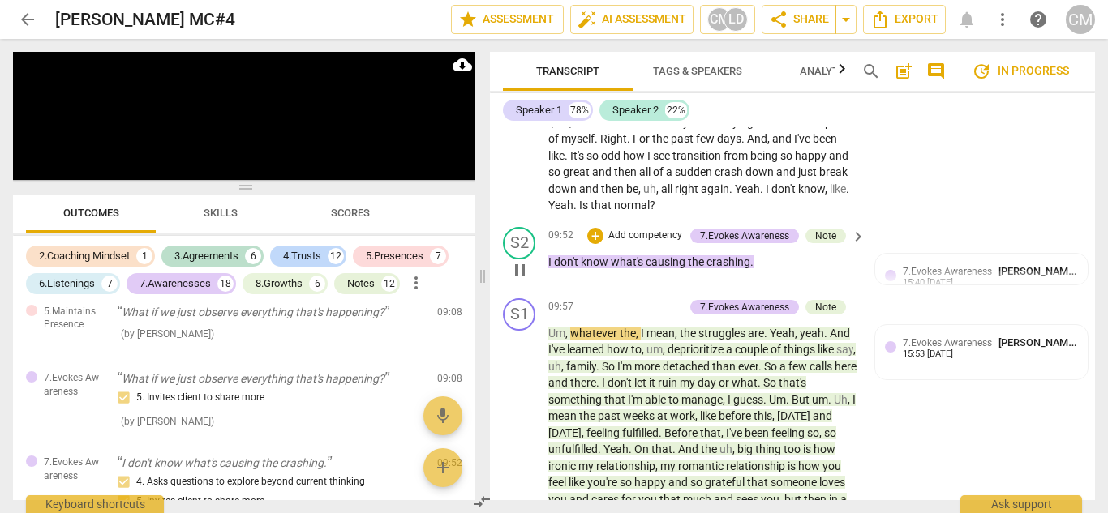
scroll to position [4211, 0]
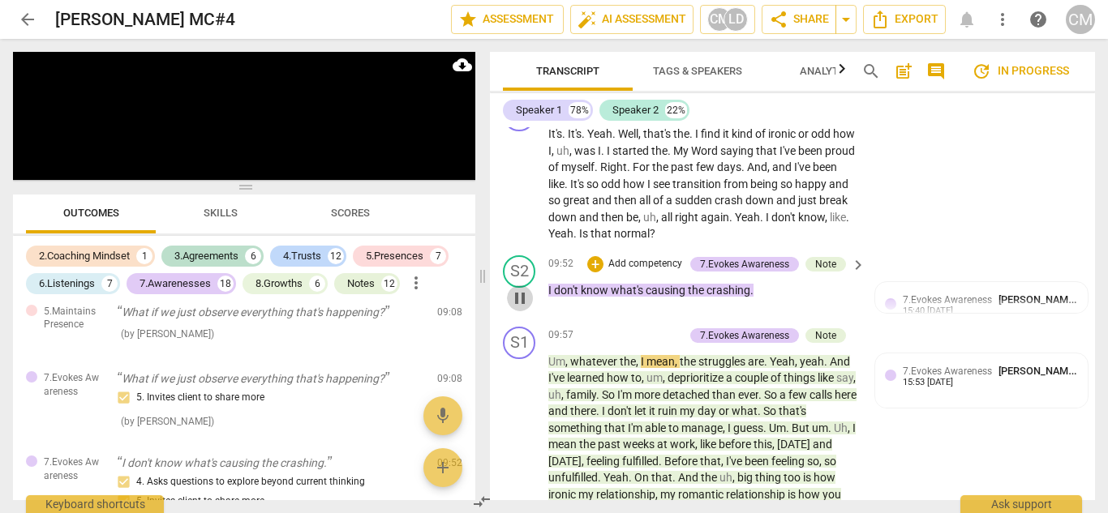
click at [524, 308] on span "pause" at bounding box center [519, 298] width 19 height 19
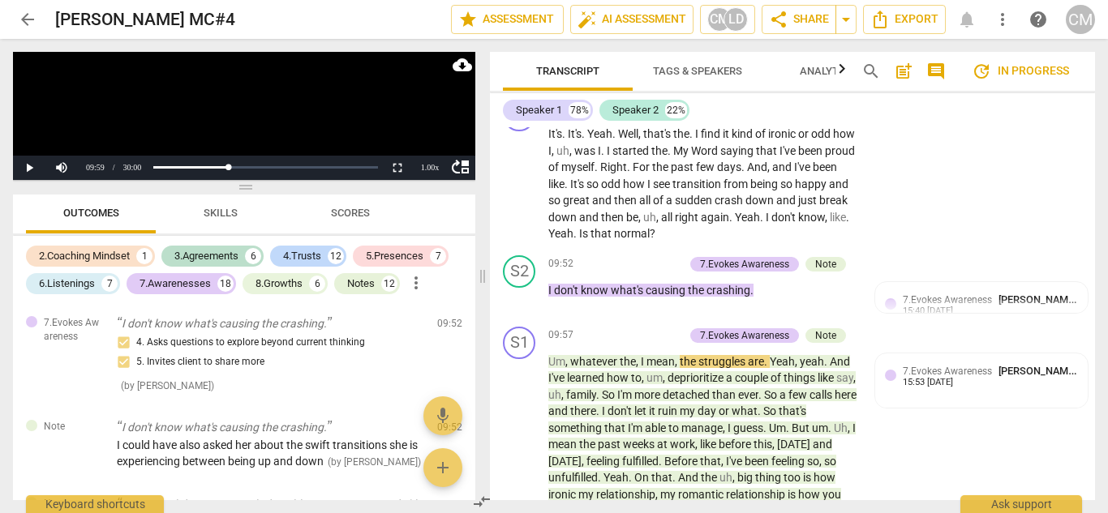
scroll to position [3270, 0]
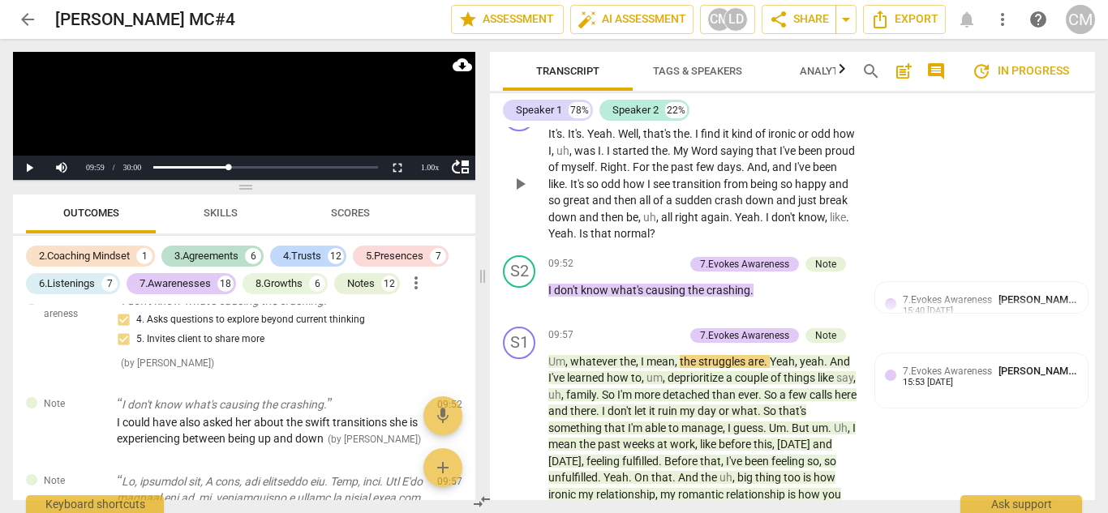
click at [519, 194] on span "play_arrow" at bounding box center [519, 183] width 19 height 19
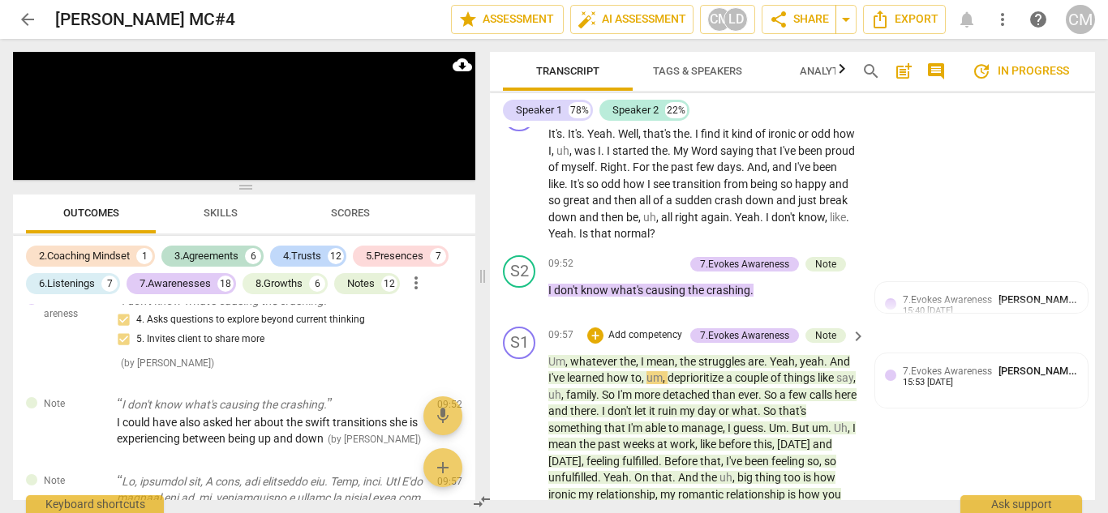
scroll to position [4373, 0]
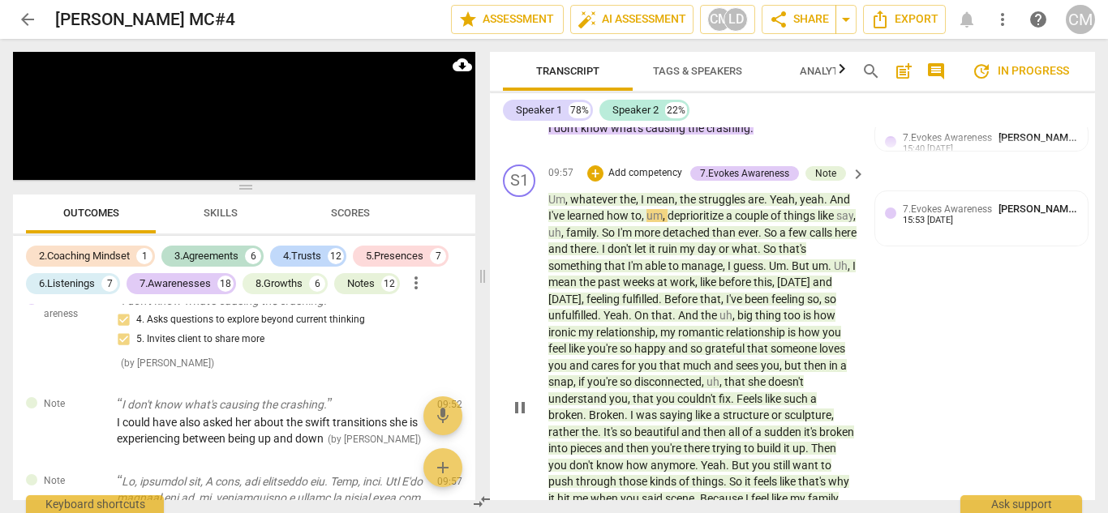
click at [524, 418] on span "pause" at bounding box center [519, 407] width 19 height 19
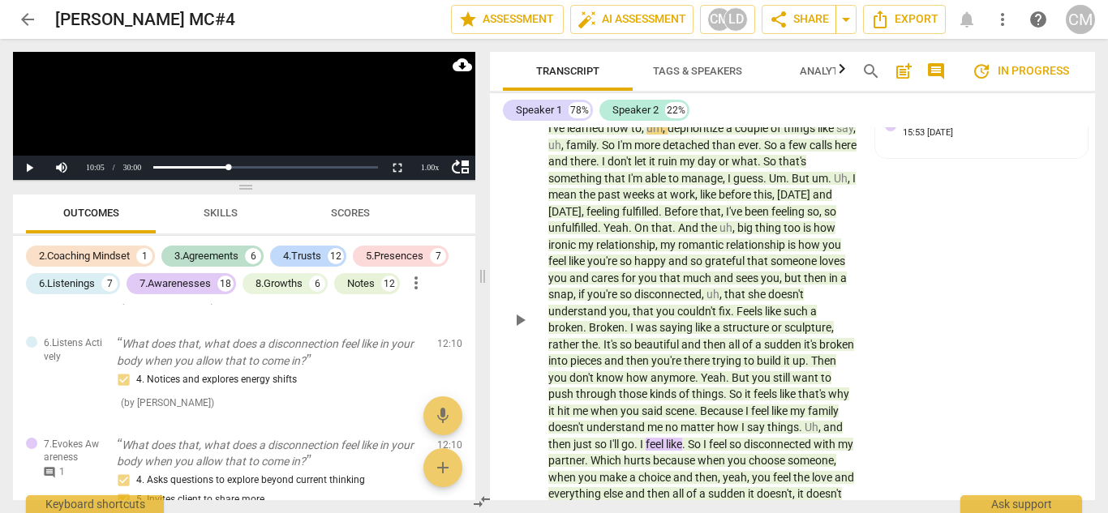
scroll to position [4454, 0]
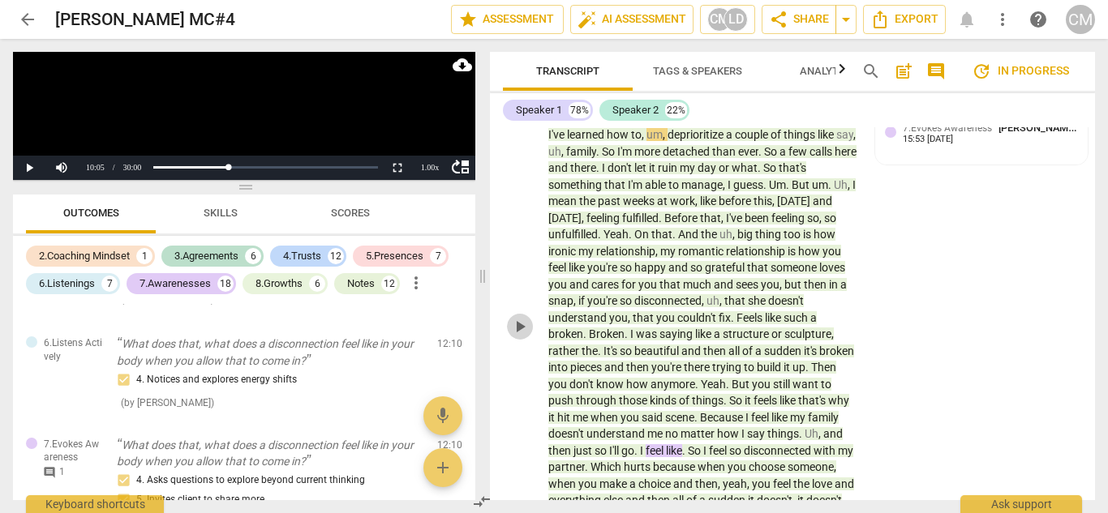
click at [522, 337] on span "play_arrow" at bounding box center [519, 326] width 19 height 19
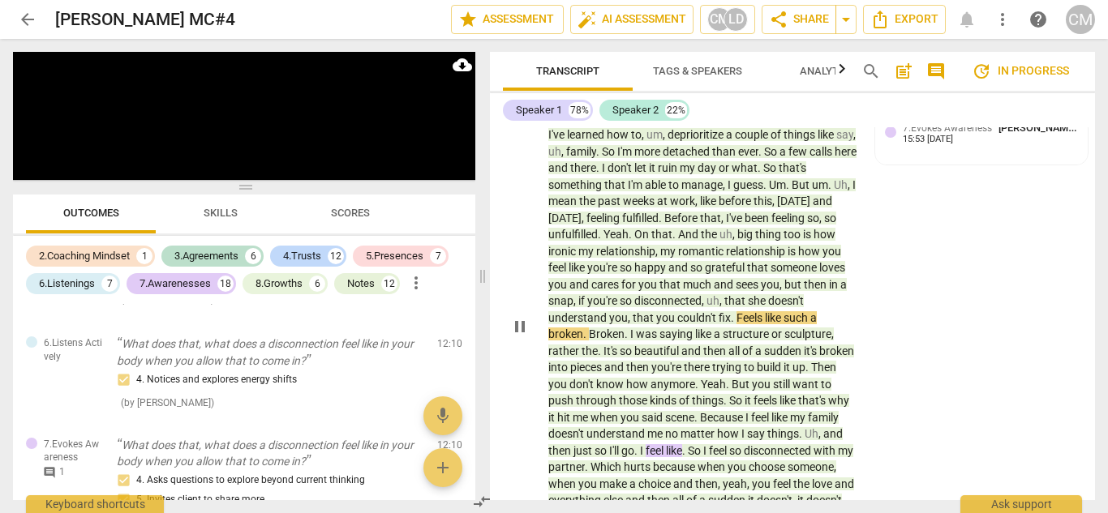
click at [518, 337] on span "pause" at bounding box center [519, 326] width 19 height 19
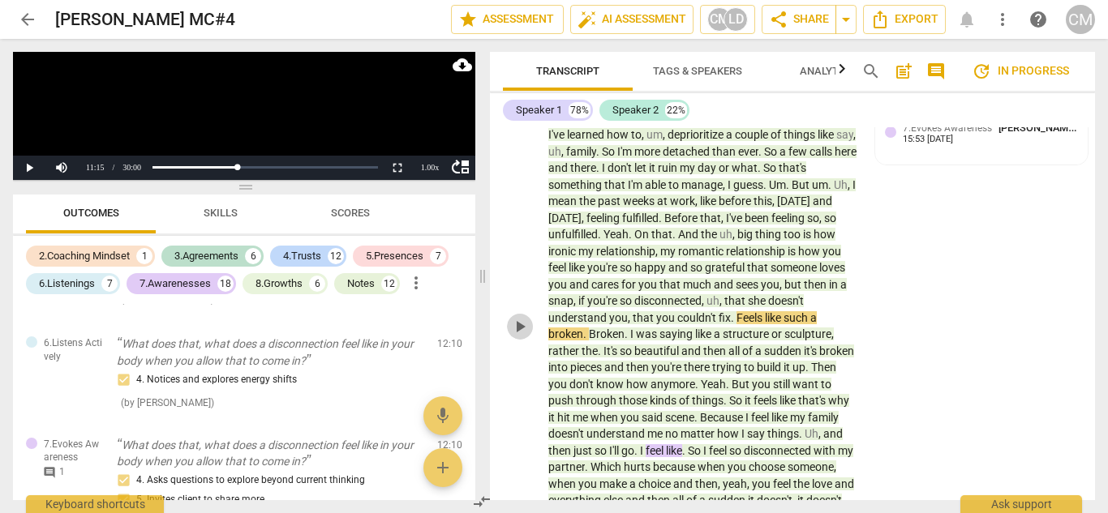
click at [521, 337] on span "play_arrow" at bounding box center [519, 326] width 19 height 19
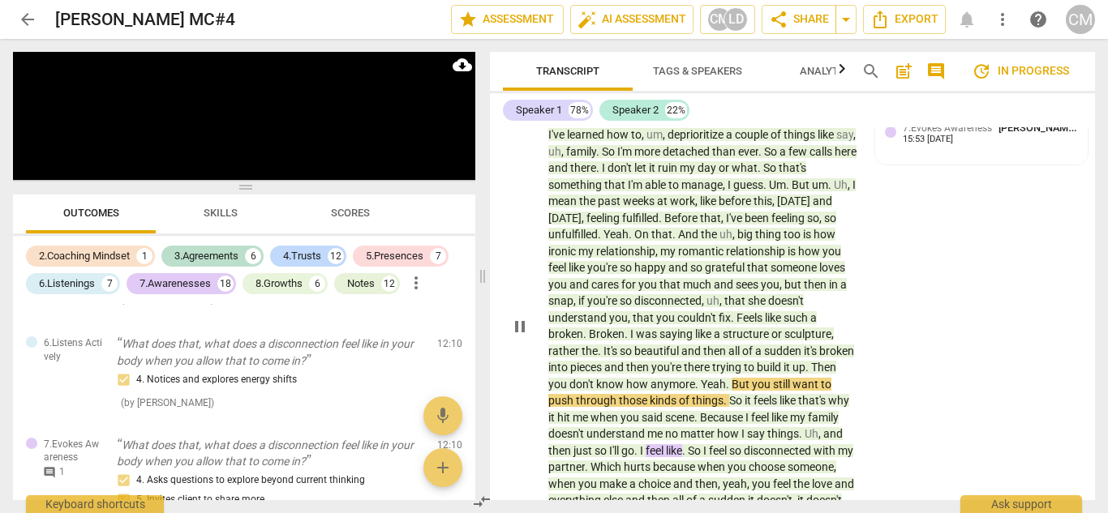
scroll to position [4535, 0]
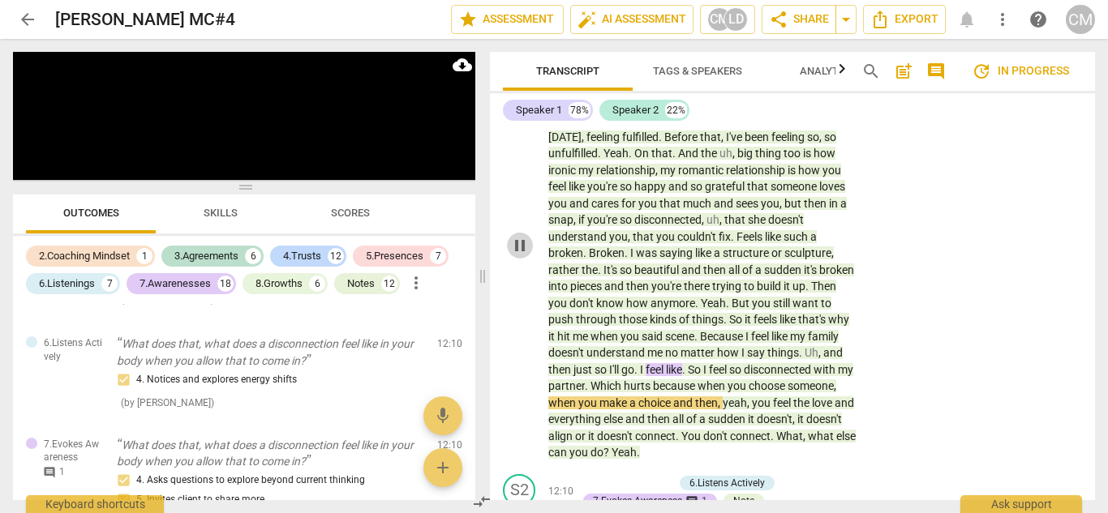
click at [523, 256] on span "pause" at bounding box center [519, 245] width 19 height 19
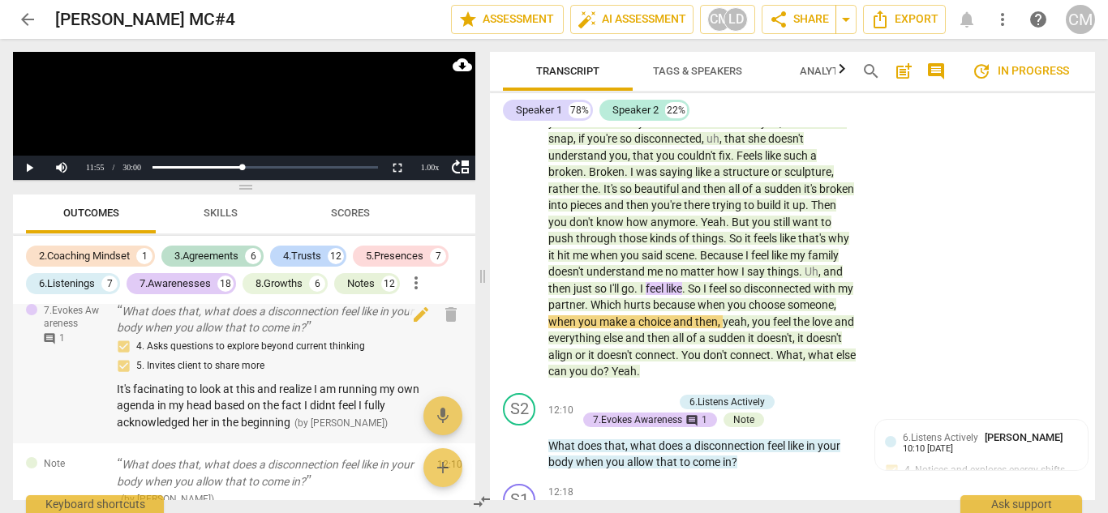
scroll to position [4162, 0]
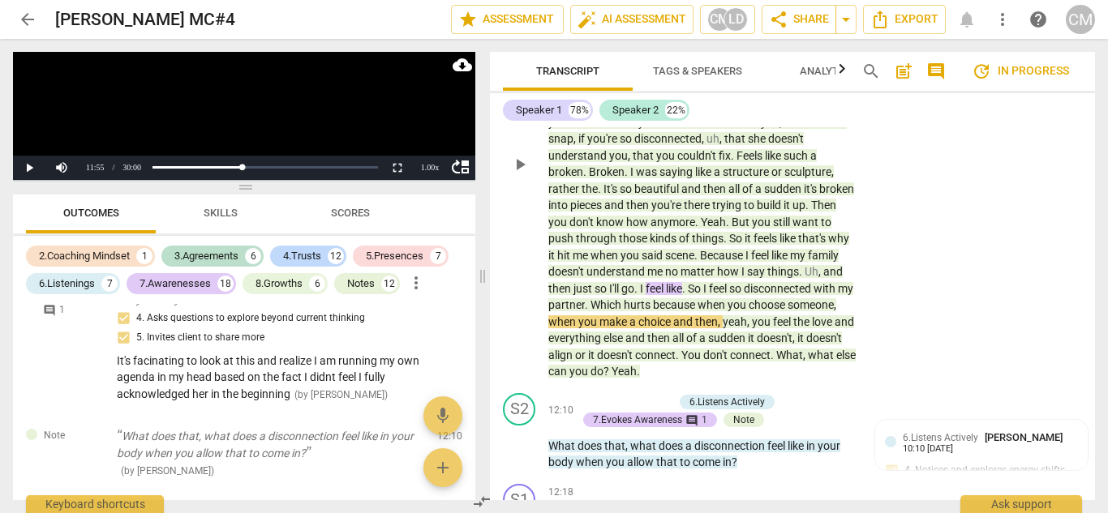
click at [523, 174] on span "play_arrow" at bounding box center [519, 164] width 19 height 19
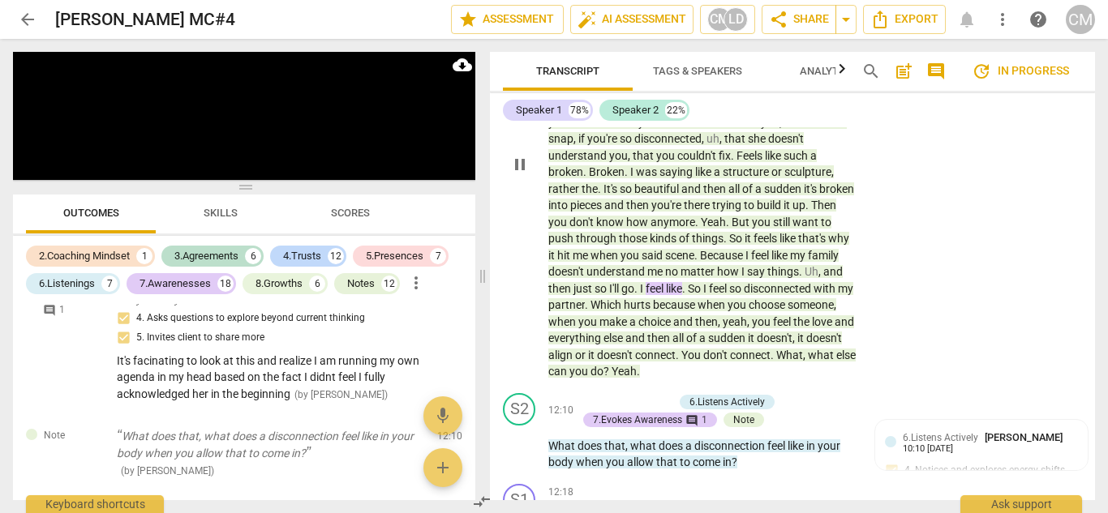
click at [522, 174] on span "pause" at bounding box center [519, 164] width 19 height 19
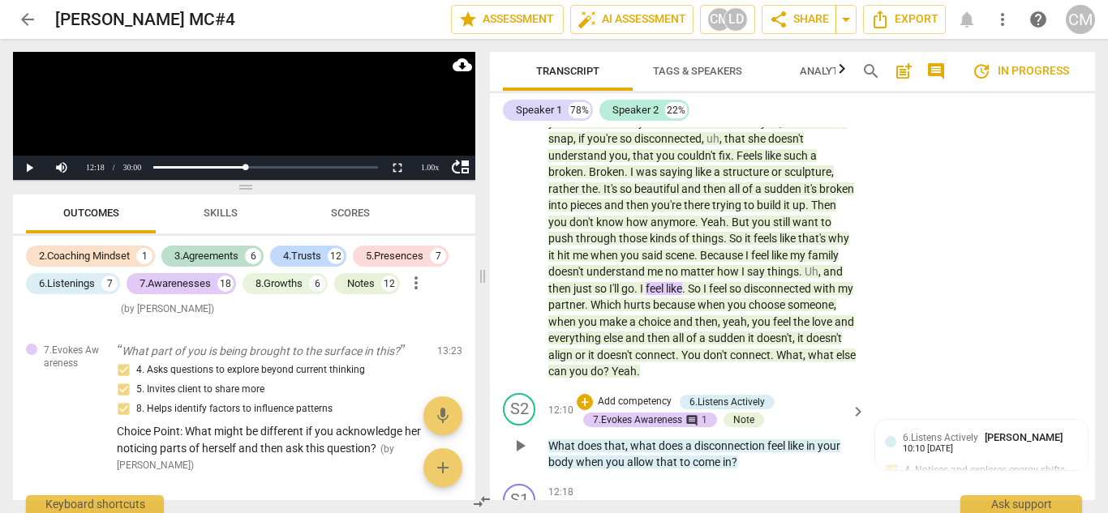
scroll to position [4697, 0]
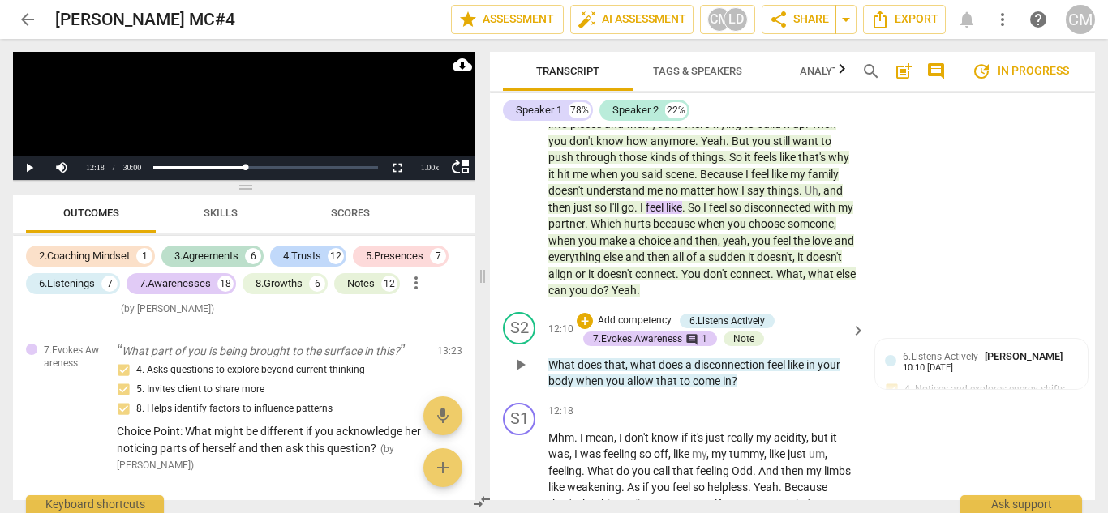
click at [527, 375] on span "play_arrow" at bounding box center [519, 364] width 19 height 19
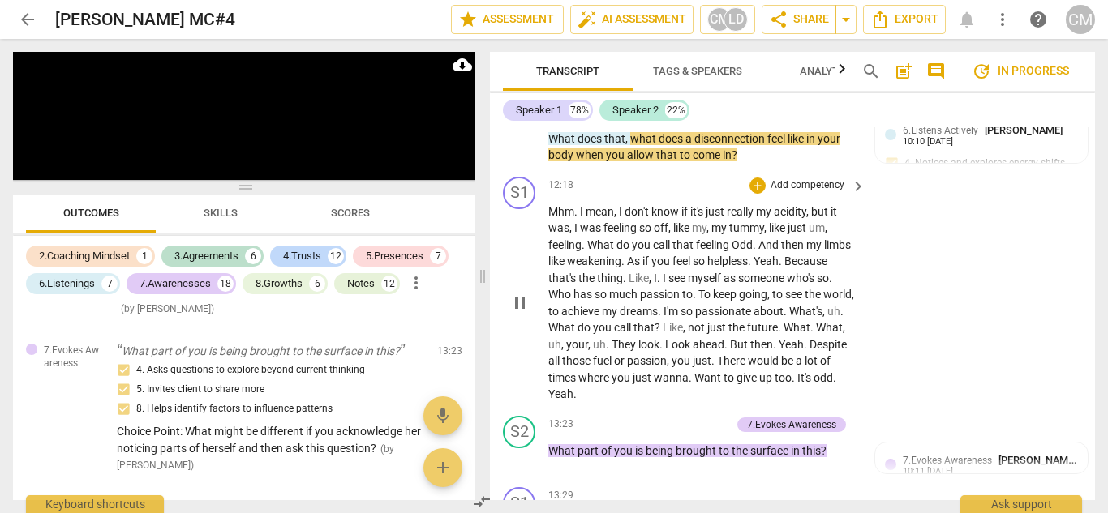
scroll to position [4941, 0]
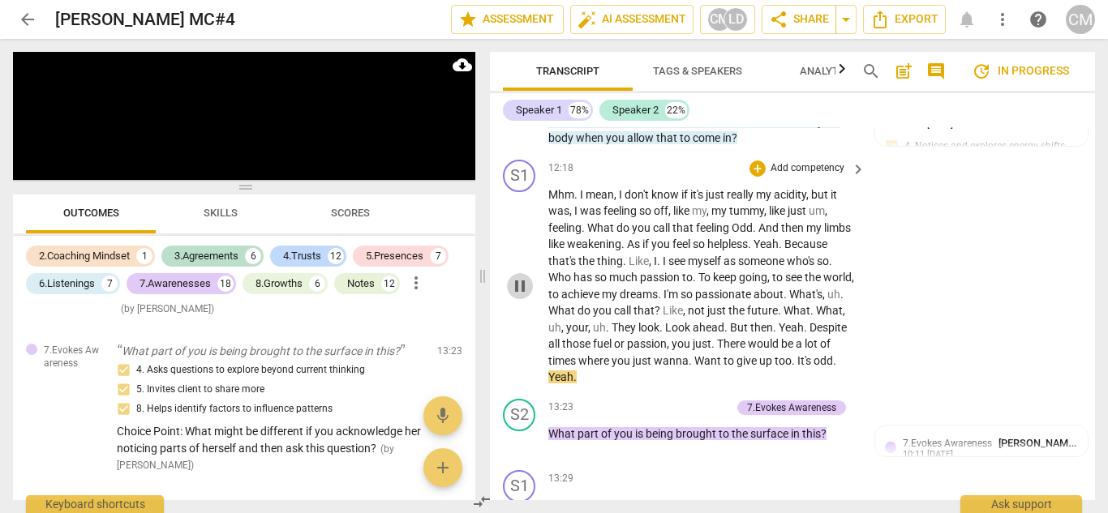
click at [523, 296] on span "pause" at bounding box center [519, 286] width 19 height 19
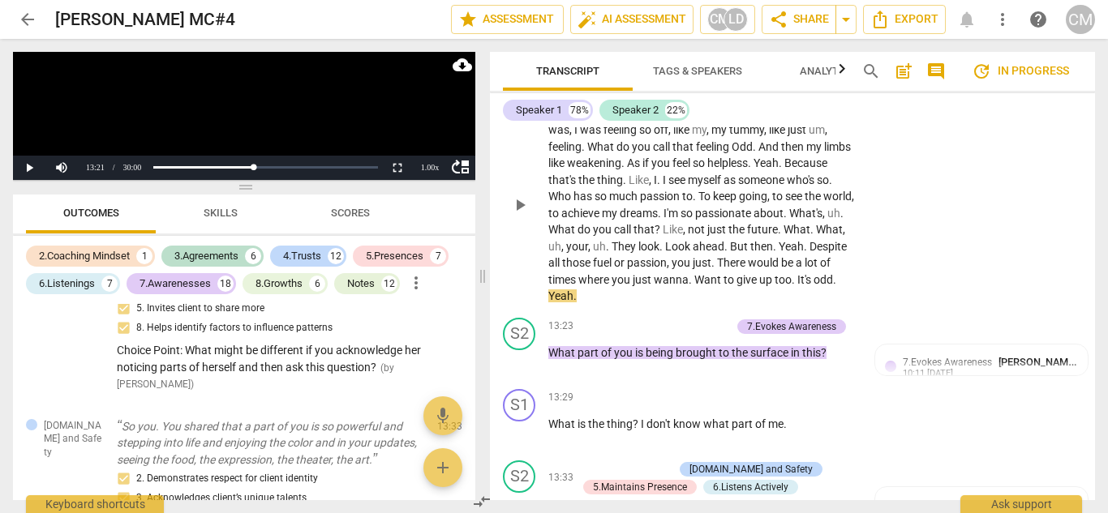
scroll to position [5103, 0]
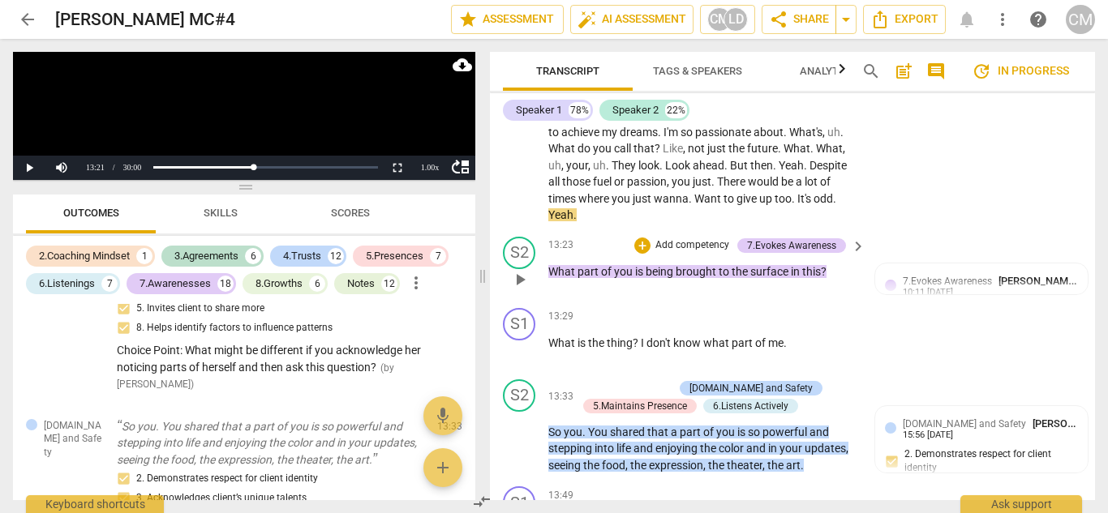
click at [522, 290] on span "play_arrow" at bounding box center [519, 279] width 19 height 19
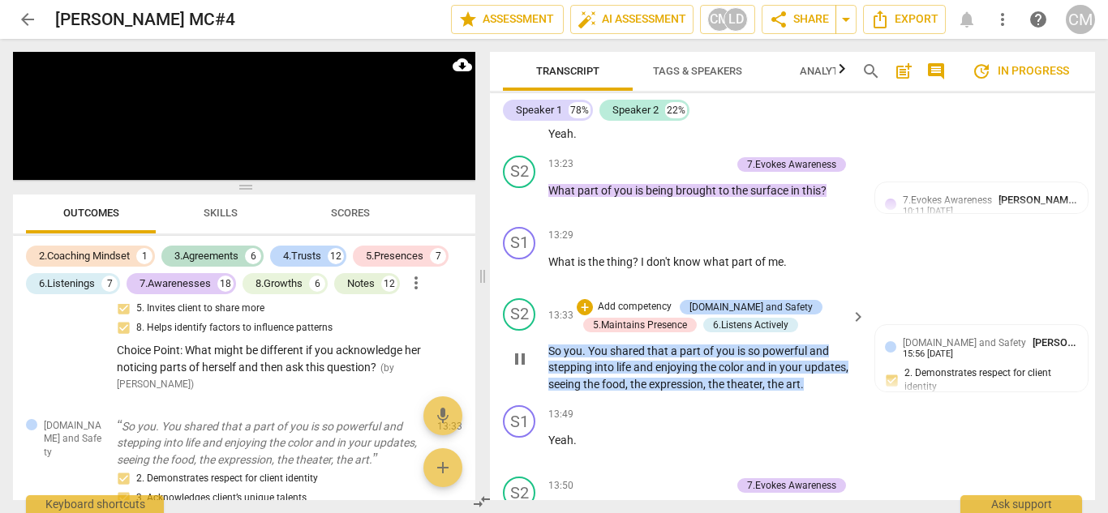
scroll to position [5265, 0]
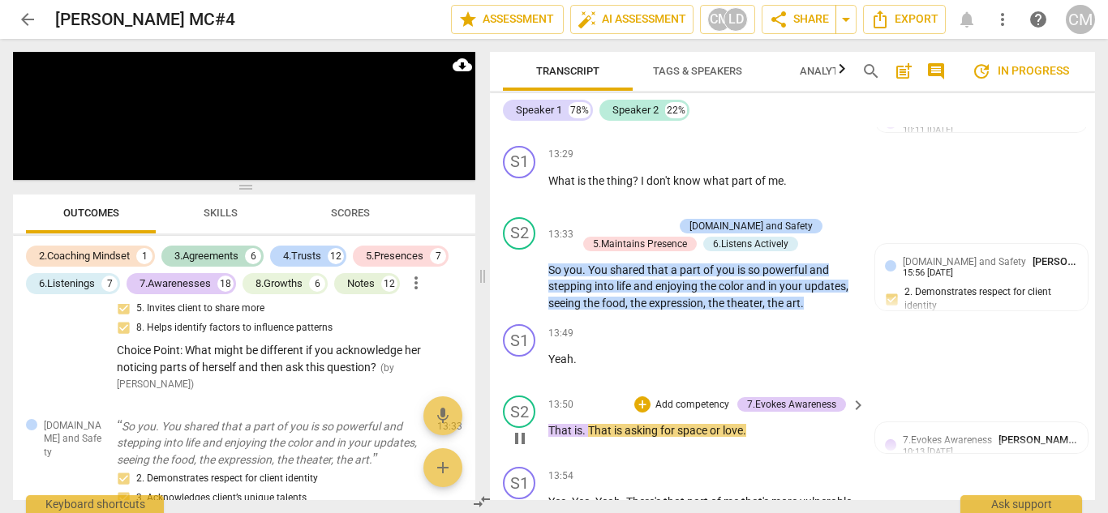
click at [524, 449] on span "pause" at bounding box center [519, 438] width 19 height 19
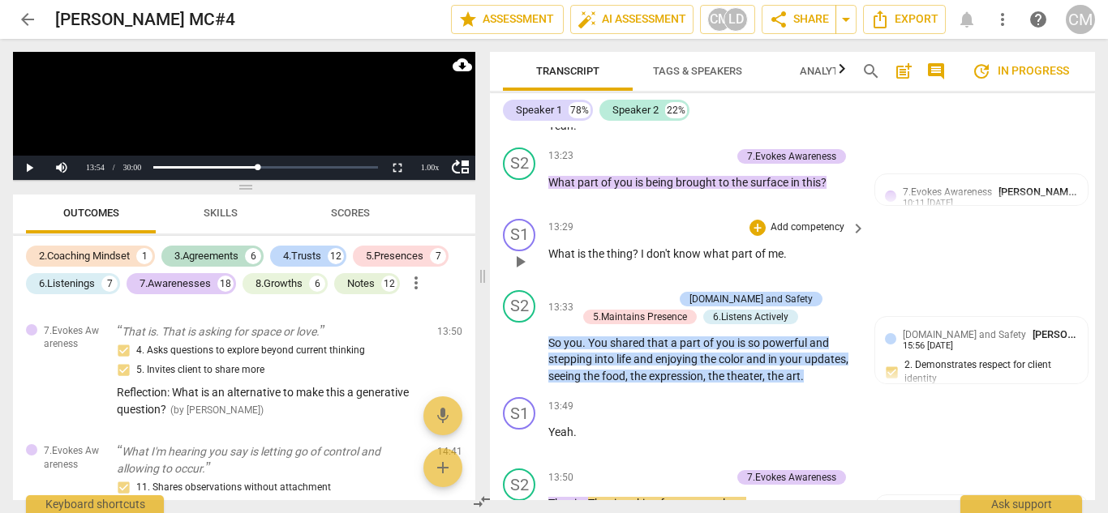
scroll to position [5184, 0]
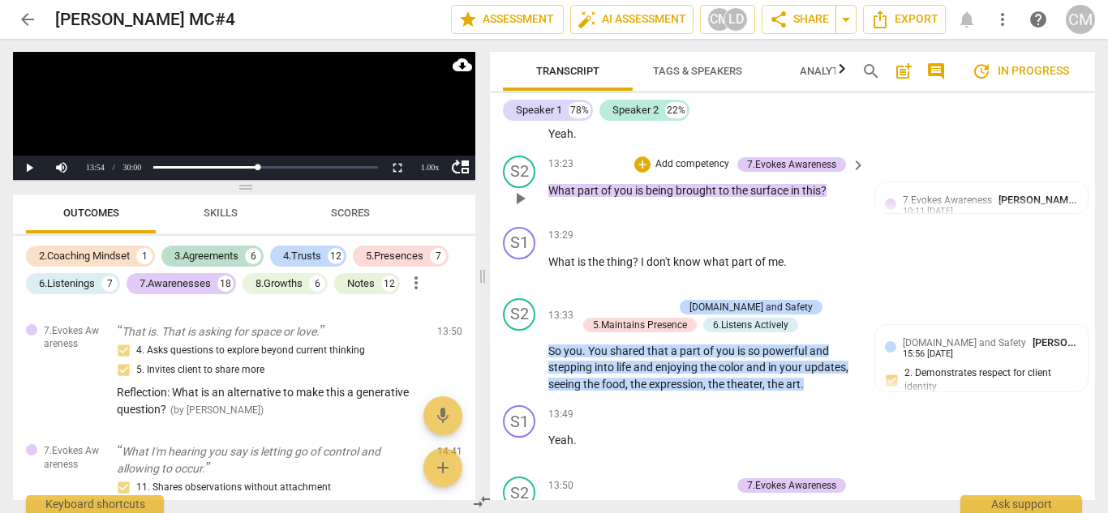
click at [518, 208] on span "play_arrow" at bounding box center [519, 198] width 19 height 19
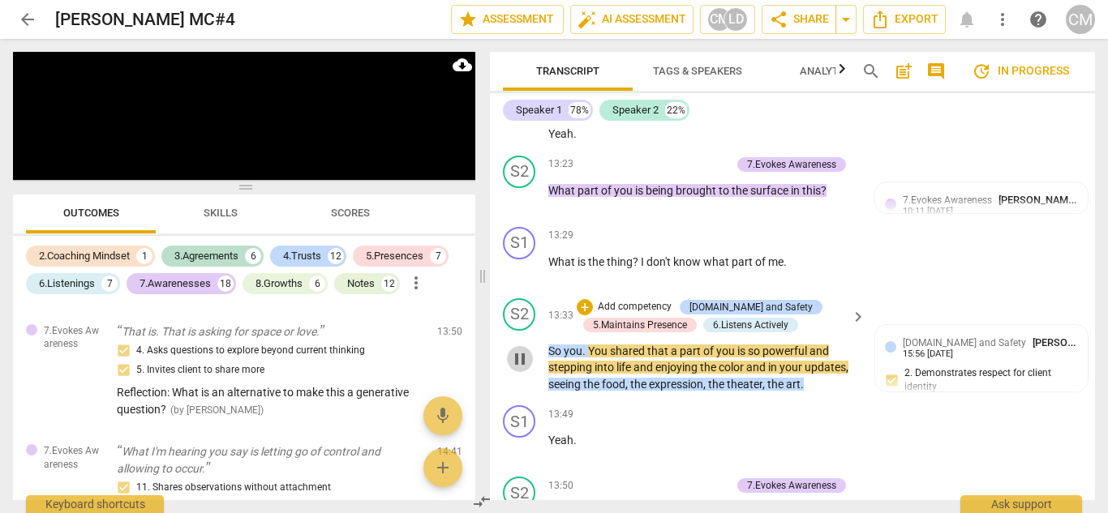
click at [516, 369] on span "pause" at bounding box center [519, 359] width 19 height 19
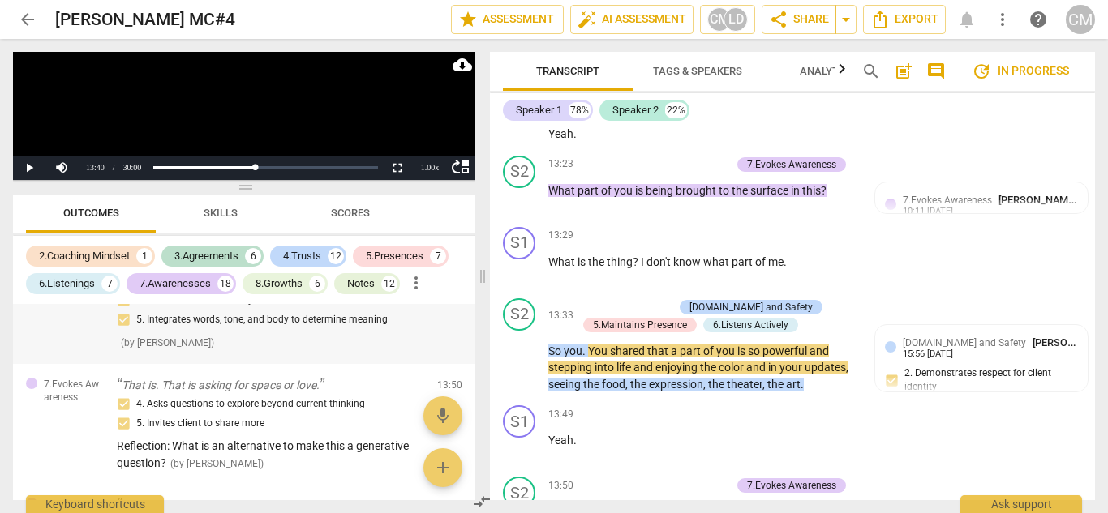
scroll to position [4730, 0]
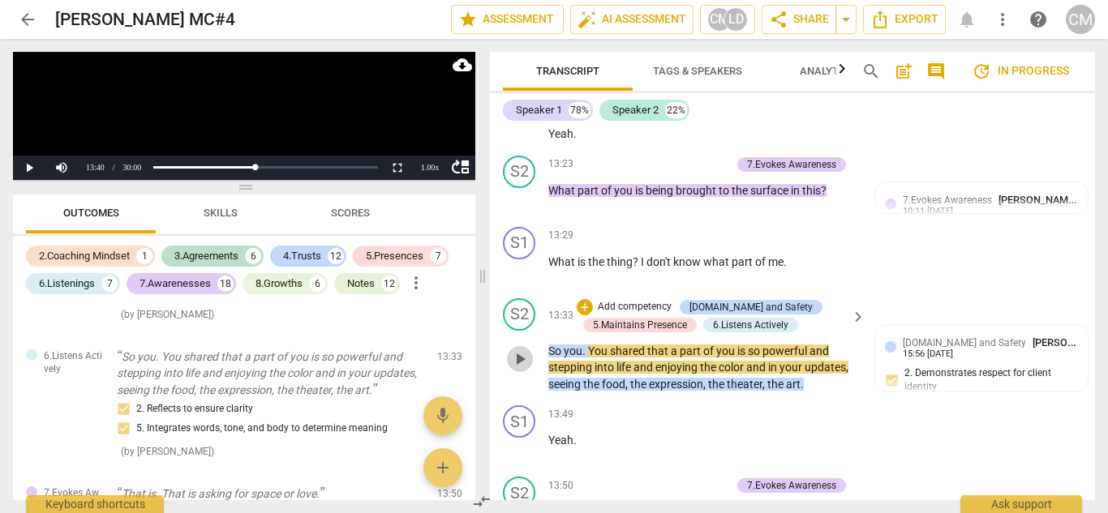
click at [522, 369] on span "play_arrow" at bounding box center [519, 359] width 19 height 19
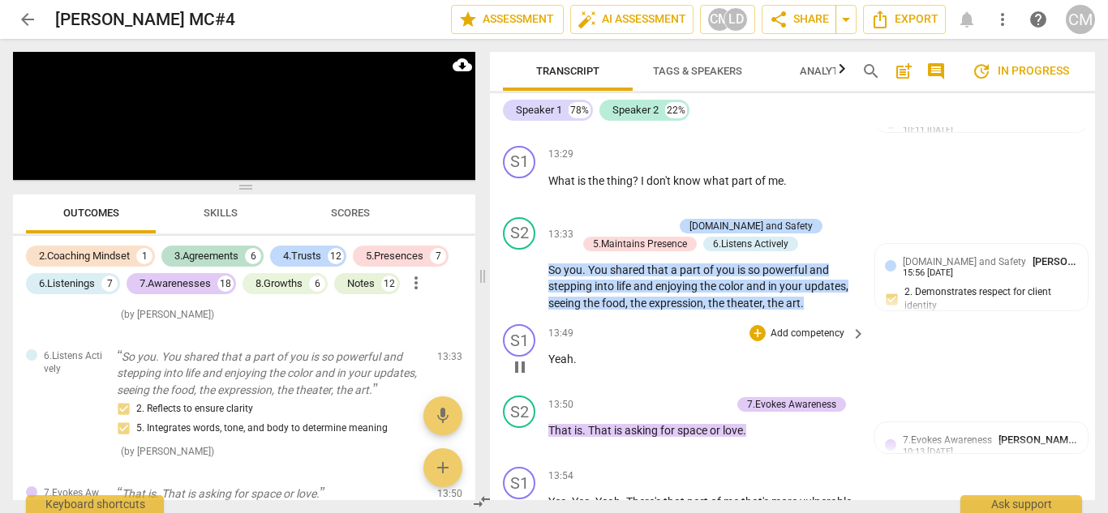
scroll to position [5346, 0]
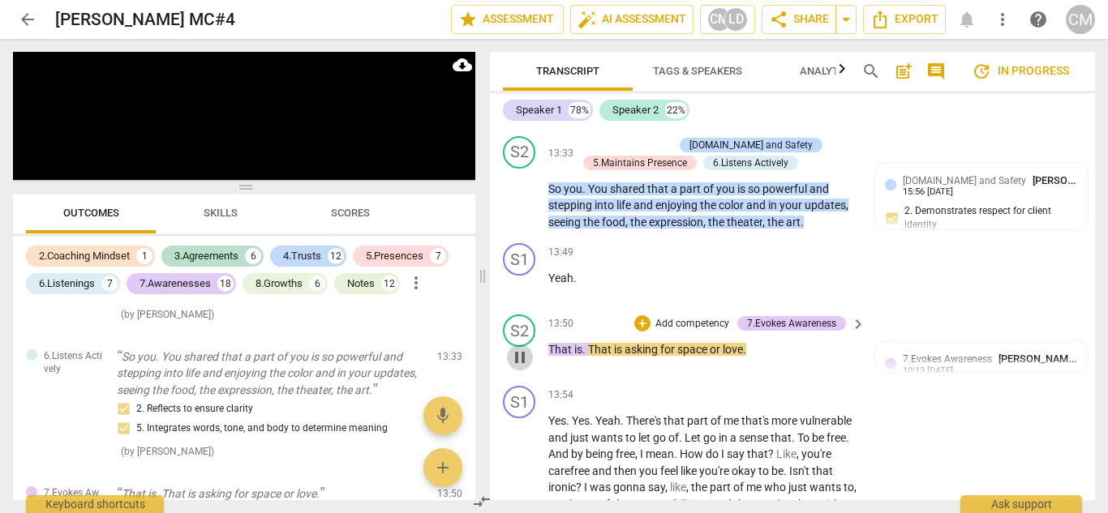
click at [514, 367] on span "pause" at bounding box center [519, 357] width 19 height 19
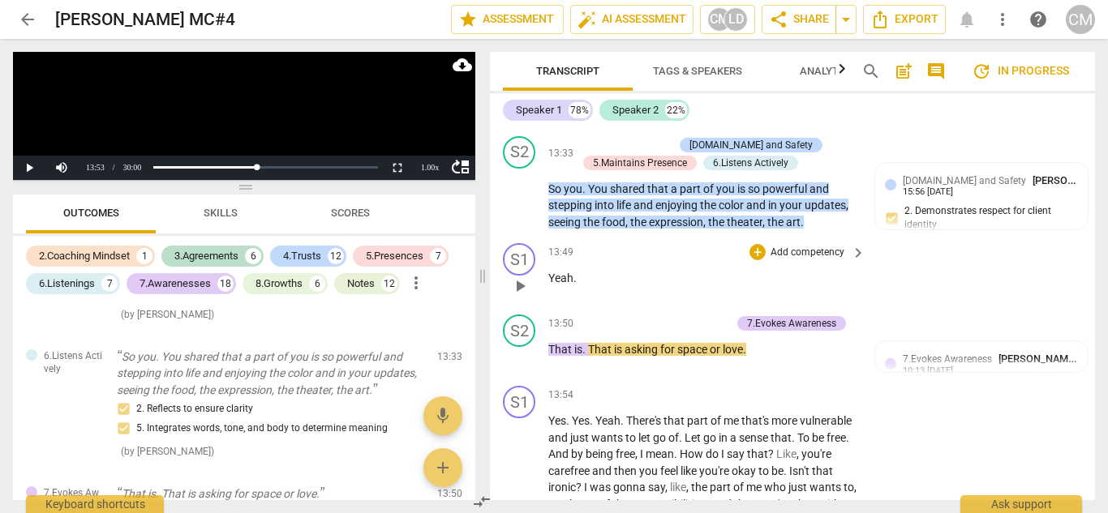
scroll to position [5427, 0]
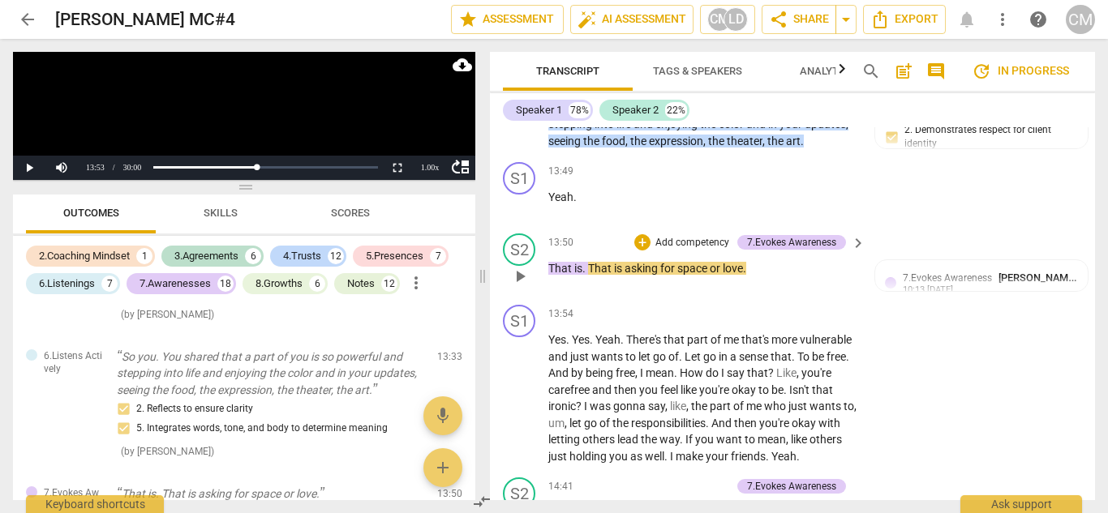
click at [515, 286] on span "play_arrow" at bounding box center [519, 276] width 19 height 19
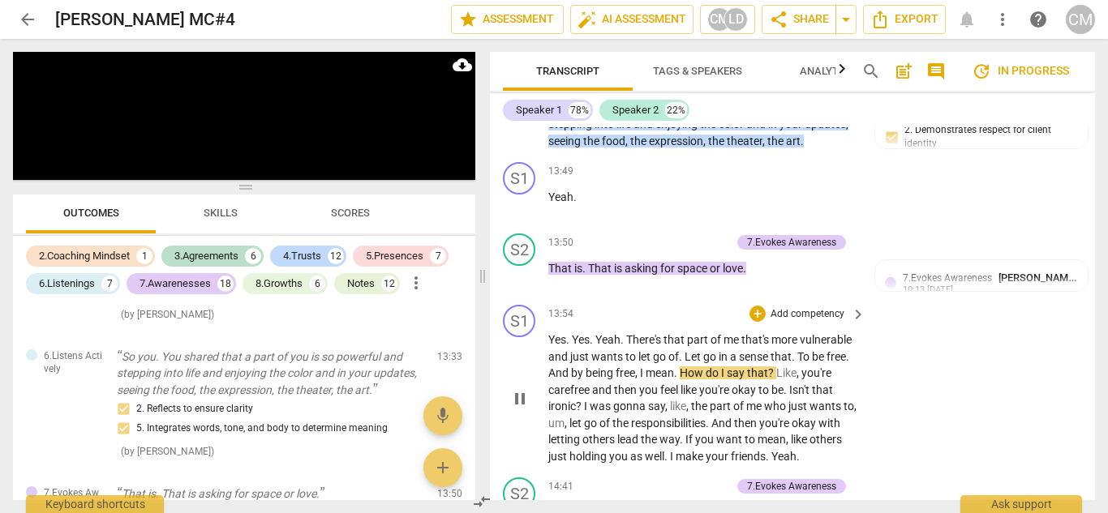
scroll to position [5590, 0]
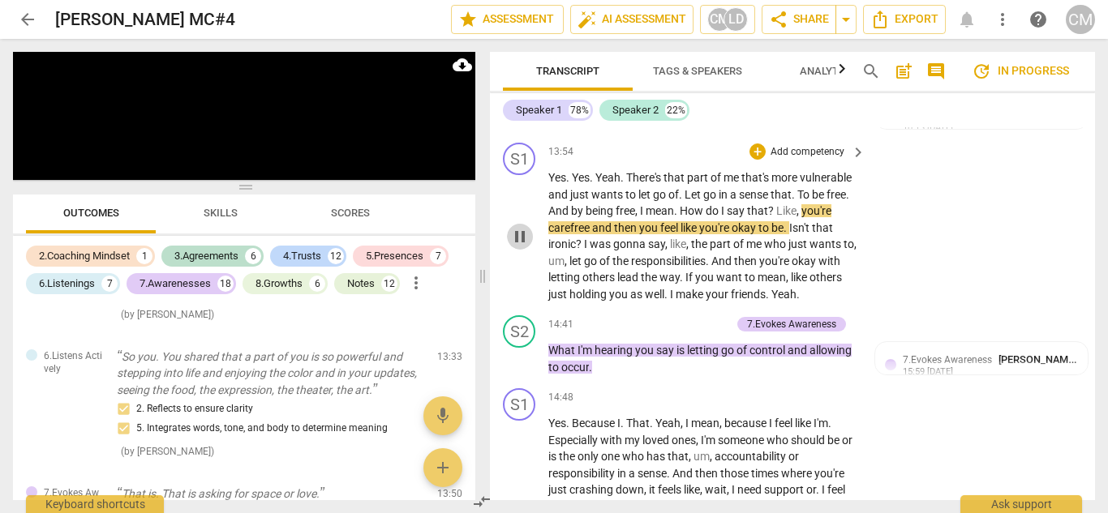
drag, startPoint x: 524, startPoint y: 263, endPoint x: 513, endPoint y: 251, distance: 16.6
click at [523, 247] on span "pause" at bounding box center [519, 236] width 19 height 19
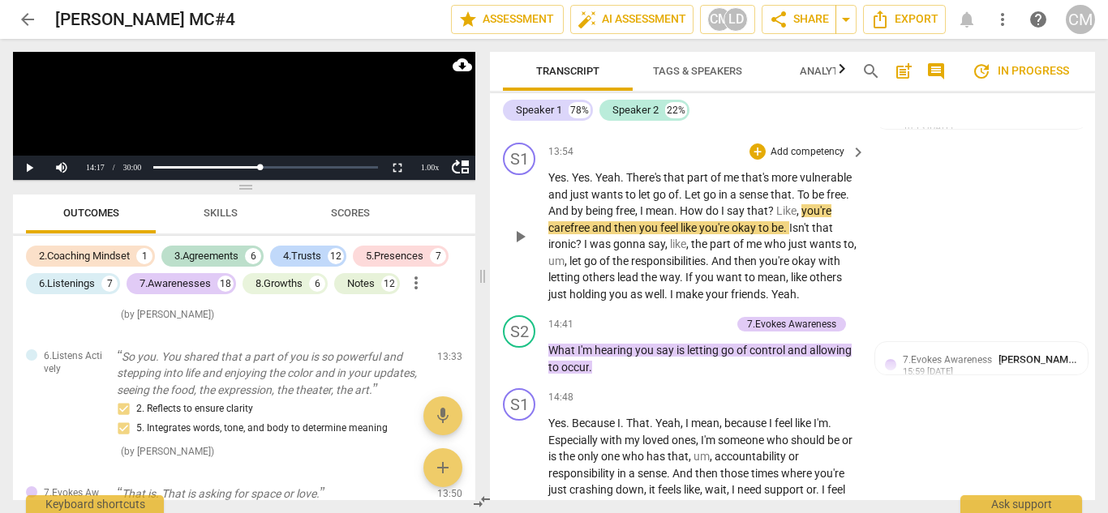
click at [513, 247] on span "play_arrow" at bounding box center [519, 236] width 19 height 19
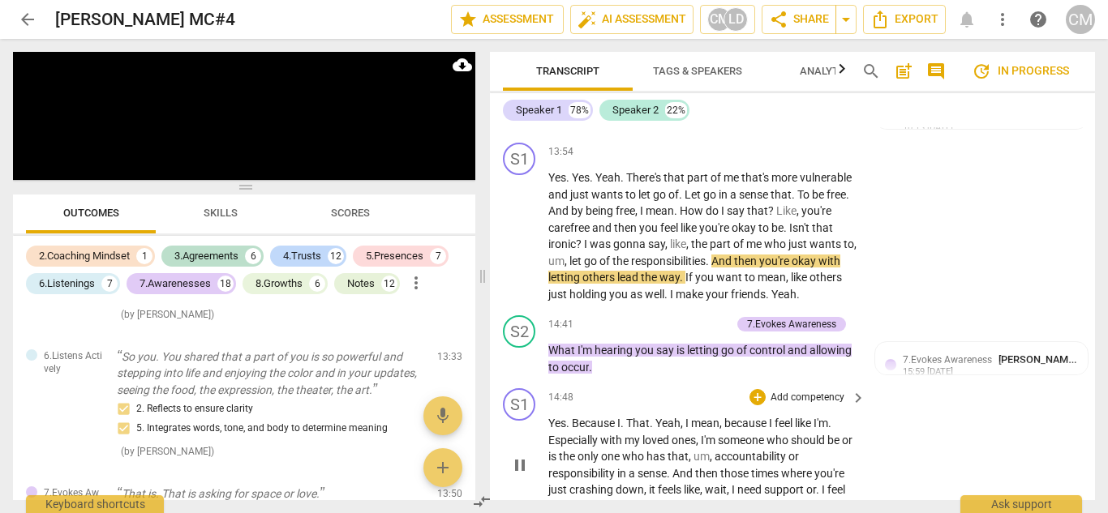
scroll to position [5671, 0]
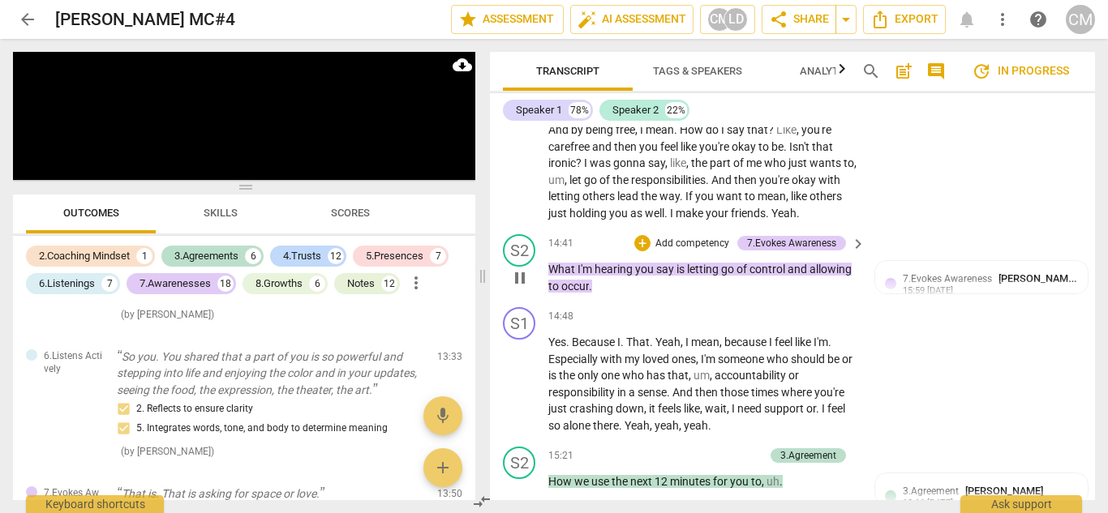
click at [515, 288] on span "pause" at bounding box center [519, 277] width 19 height 19
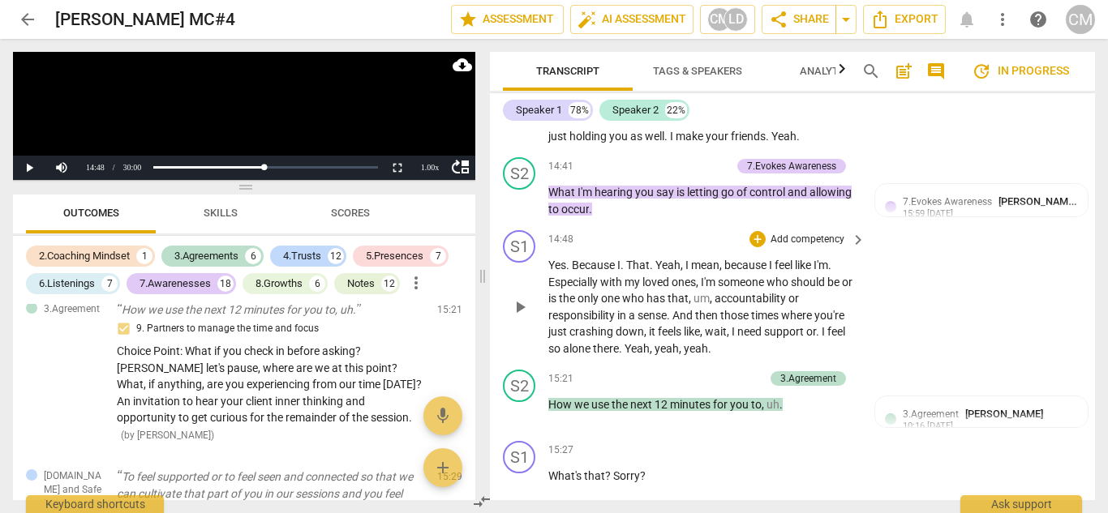
scroll to position [5752, 0]
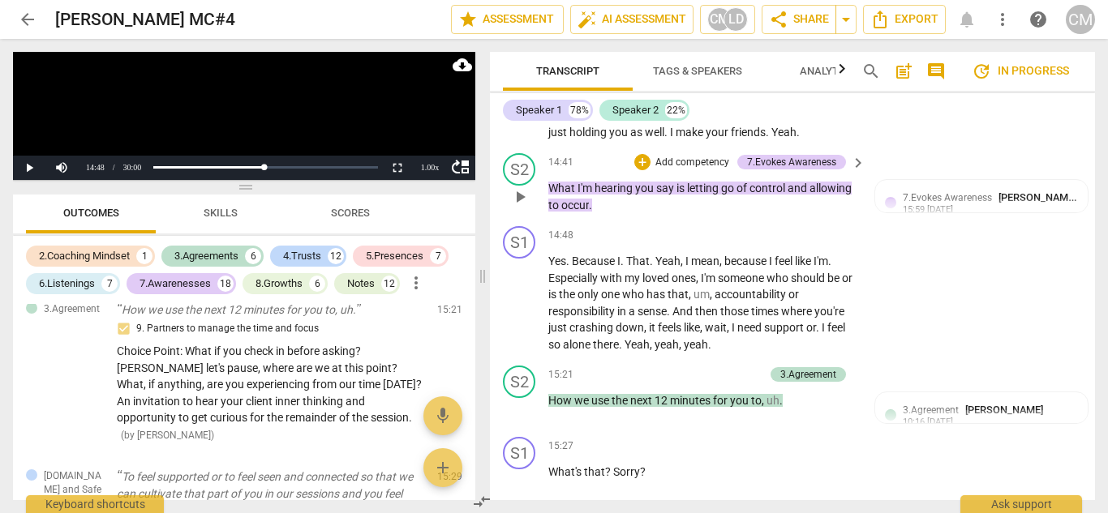
click at [515, 207] on span "play_arrow" at bounding box center [519, 196] width 19 height 19
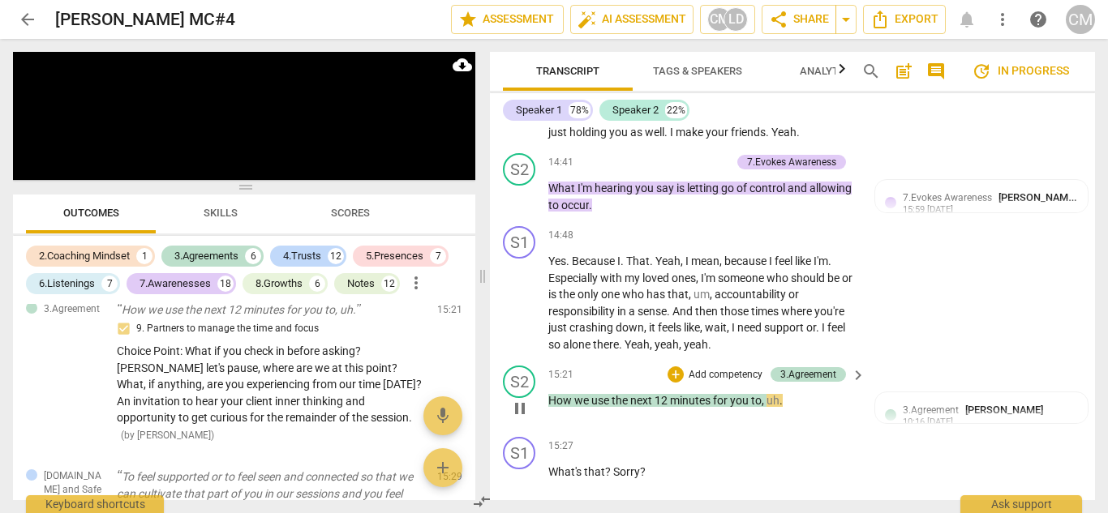
click at [522, 419] on span "pause" at bounding box center [519, 408] width 19 height 19
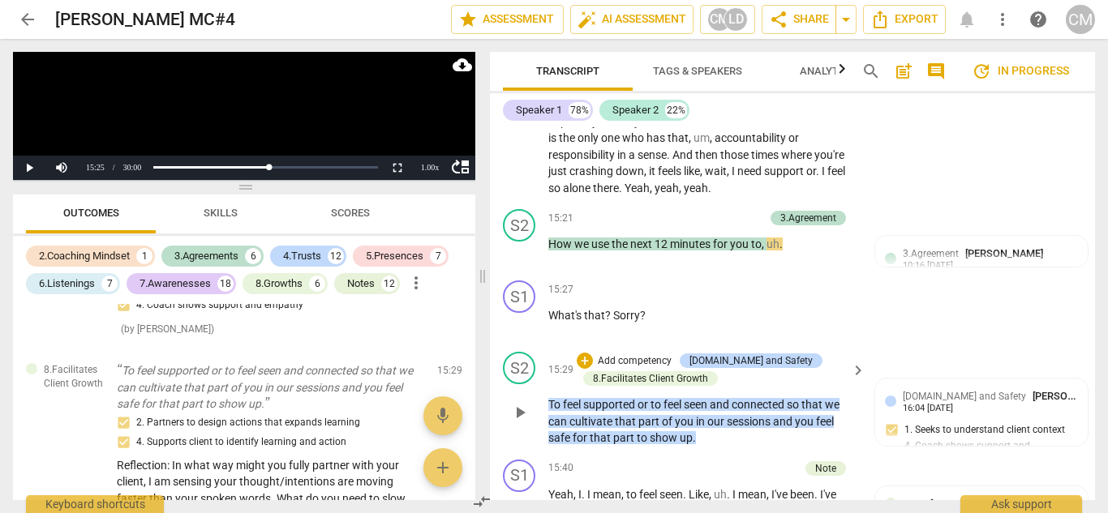
scroll to position [5914, 0]
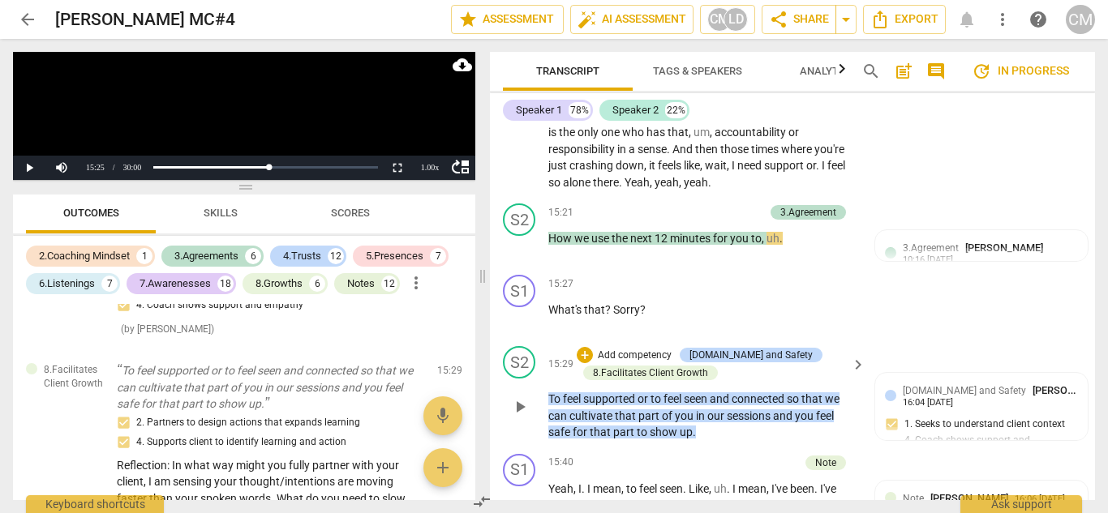
click at [512, 417] on span "play_arrow" at bounding box center [519, 406] width 19 height 19
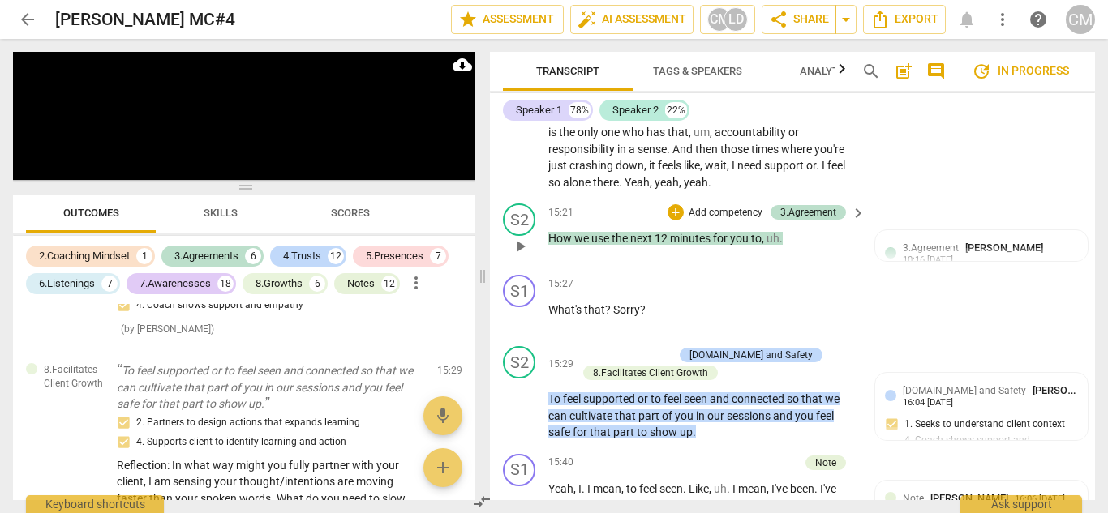
click at [0, 0] on span "pause" at bounding box center [0, 0] width 0 height 0
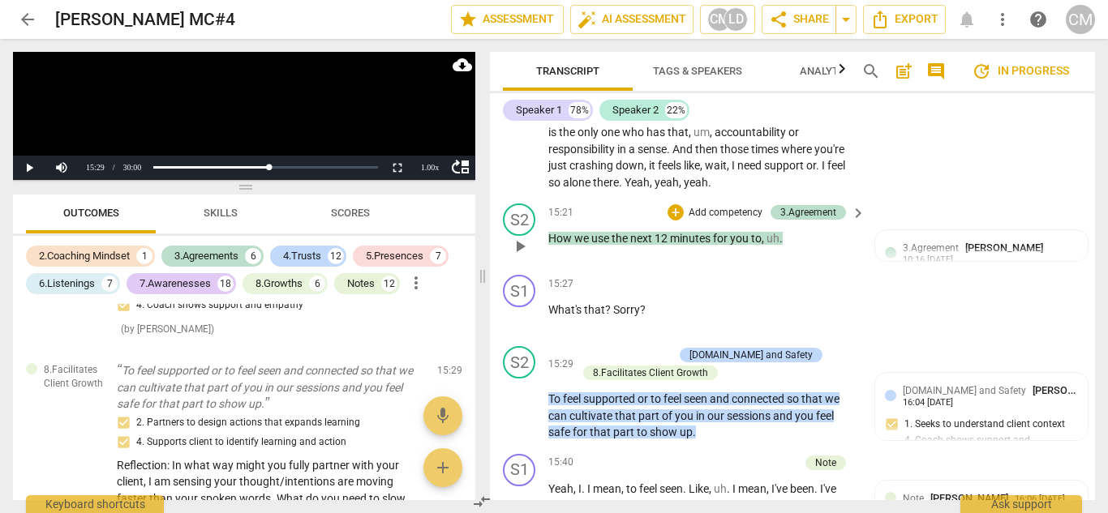
click at [516, 256] on span "play_arrow" at bounding box center [519, 246] width 19 height 19
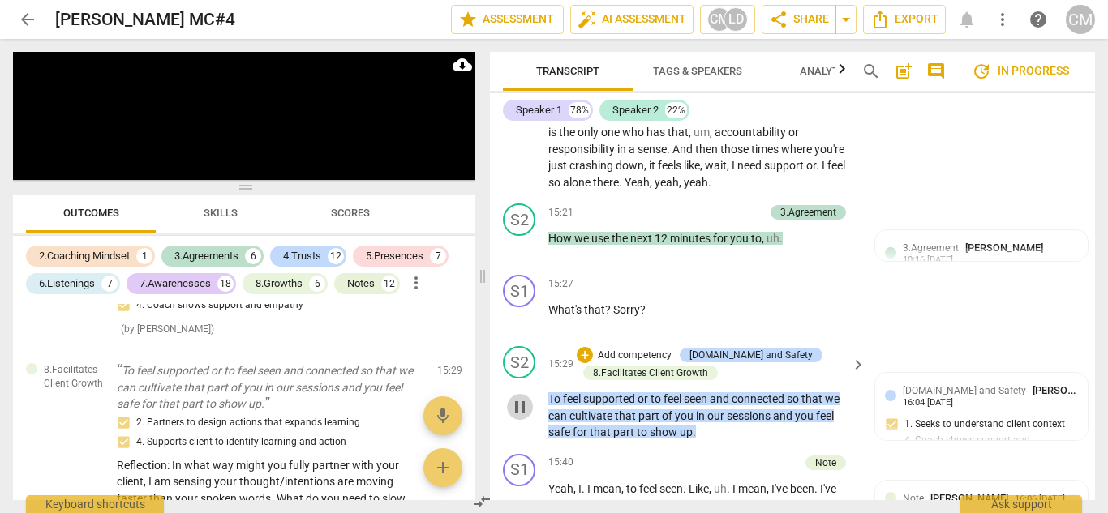
click at [515, 417] on span "pause" at bounding box center [519, 406] width 19 height 19
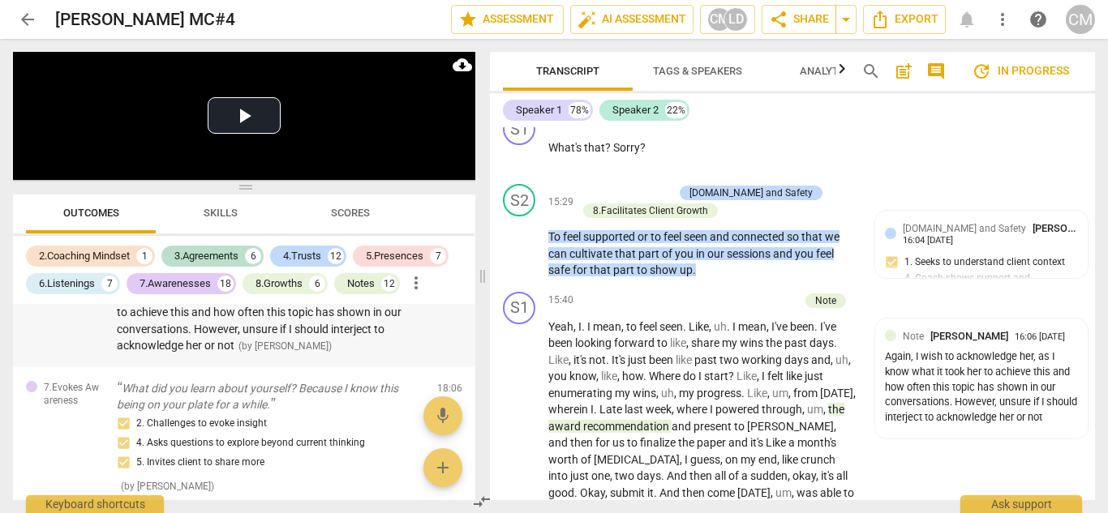
scroll to position [5703, 0]
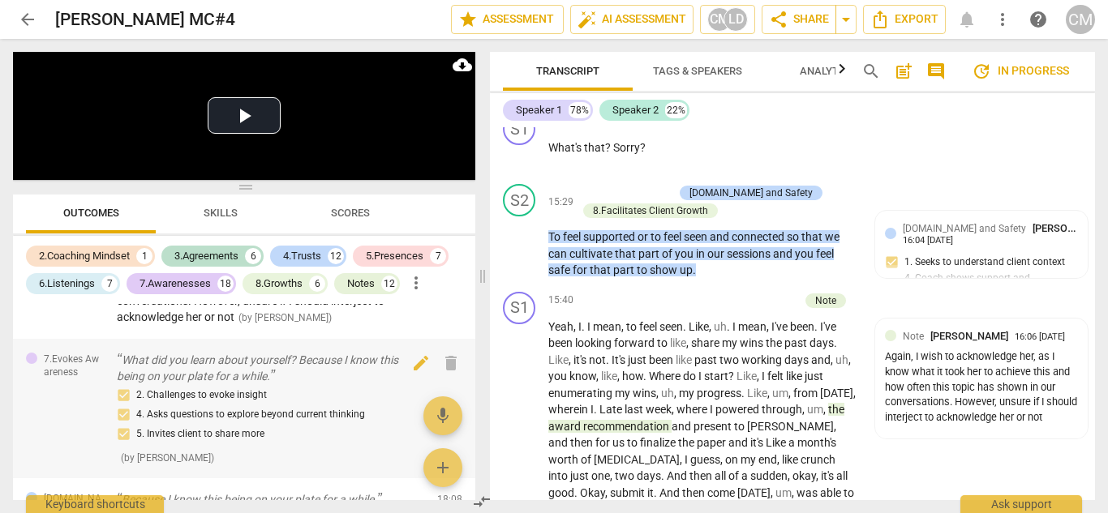
click at [219, 383] on p "What did you learn about yourself? Because I know this being on your plate for …" at bounding box center [270, 368] width 307 height 33
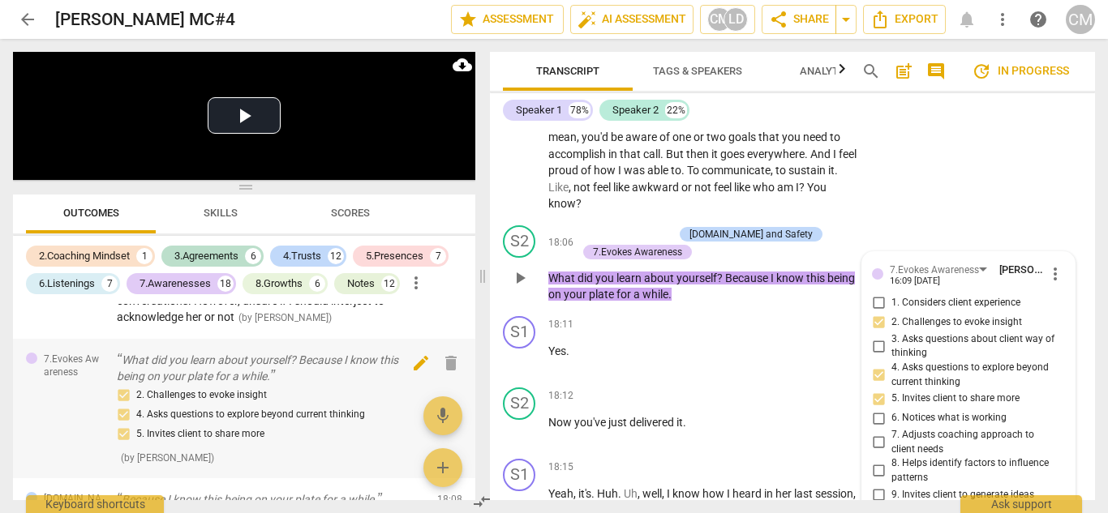
scroll to position [6665, 0]
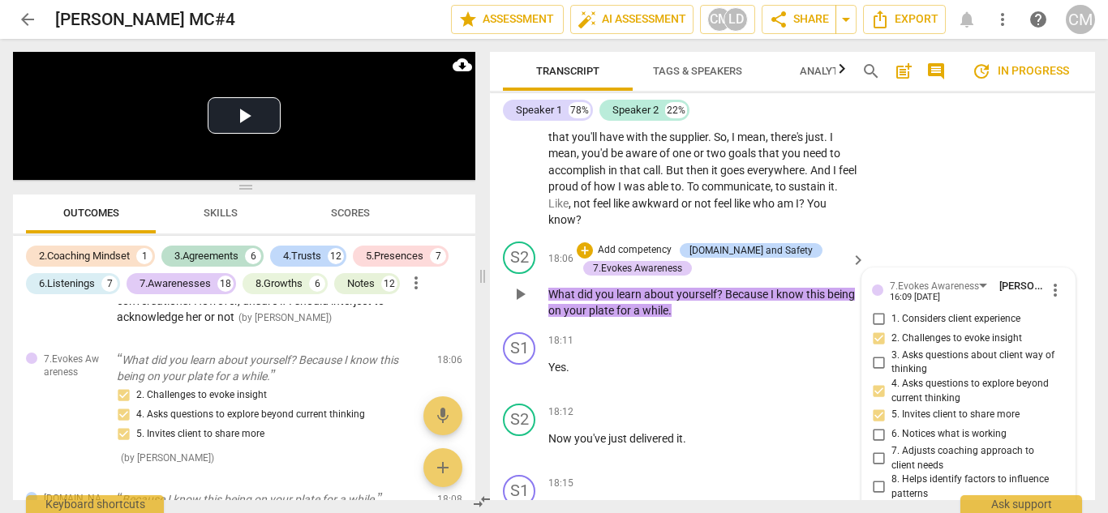
click at [519, 304] on span "play_arrow" at bounding box center [519, 294] width 19 height 19
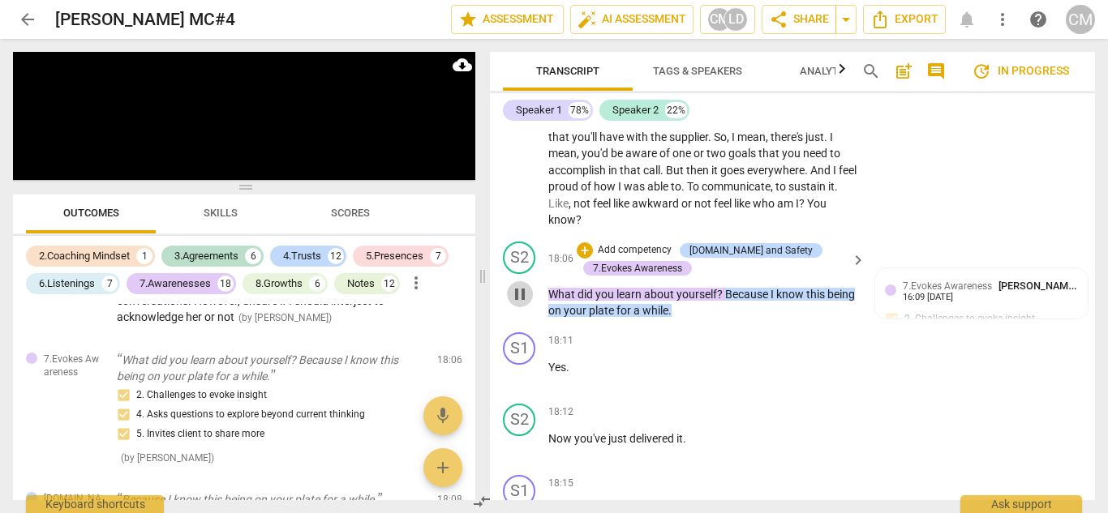
click at [522, 304] on span "pause" at bounding box center [519, 294] width 19 height 19
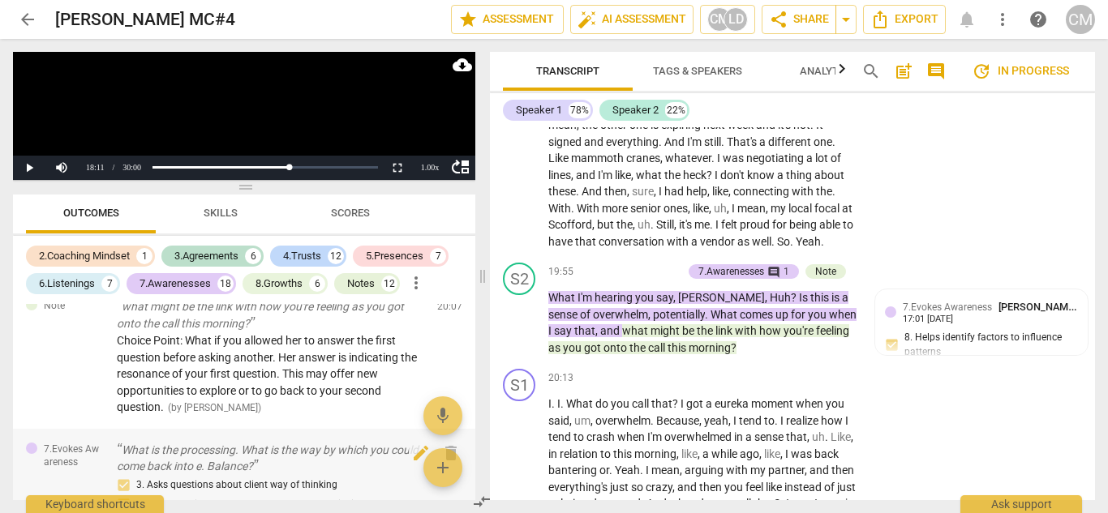
scroll to position [6271, 0]
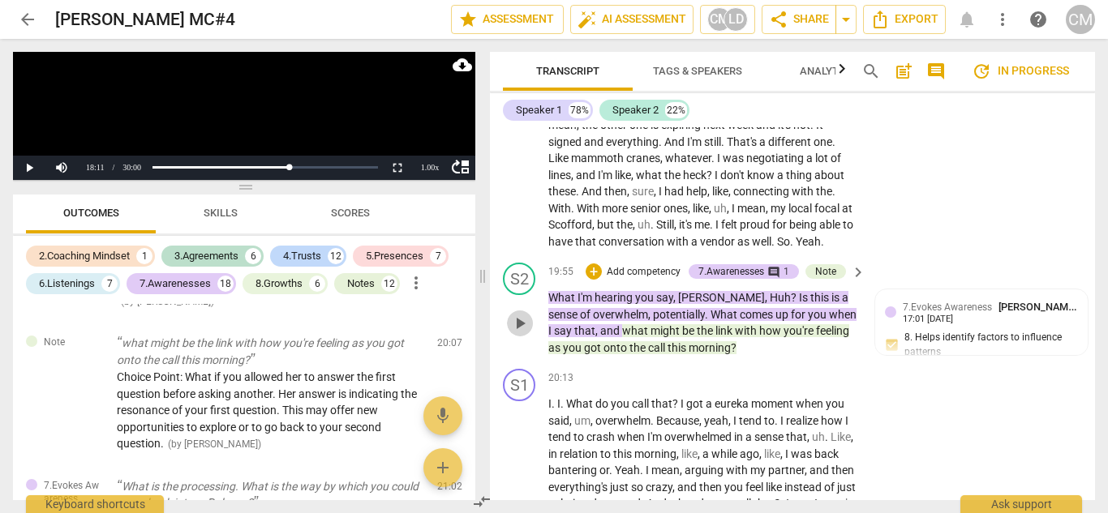
click at [519, 333] on span "play_arrow" at bounding box center [519, 323] width 19 height 19
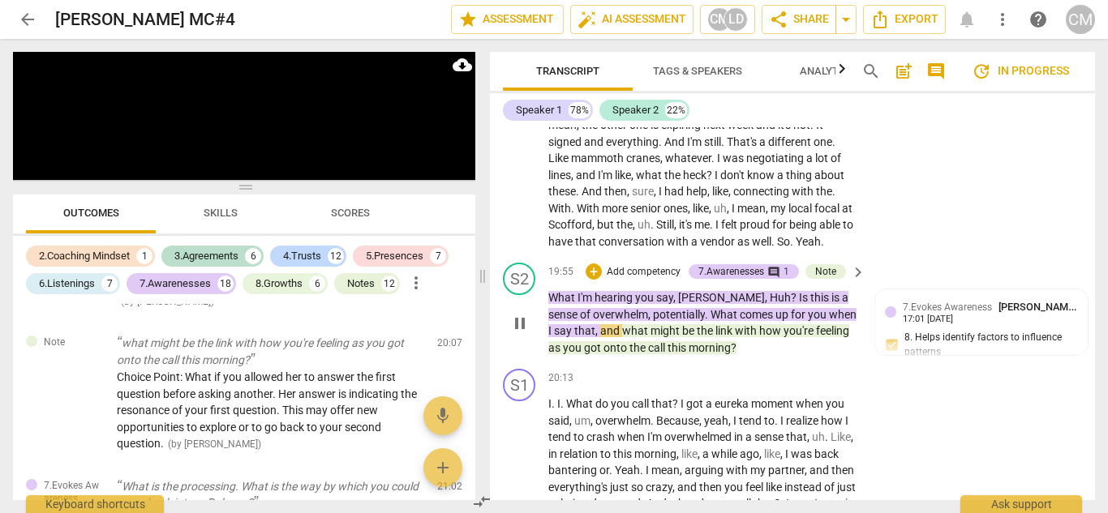
click at [522, 333] on span "pause" at bounding box center [519, 323] width 19 height 19
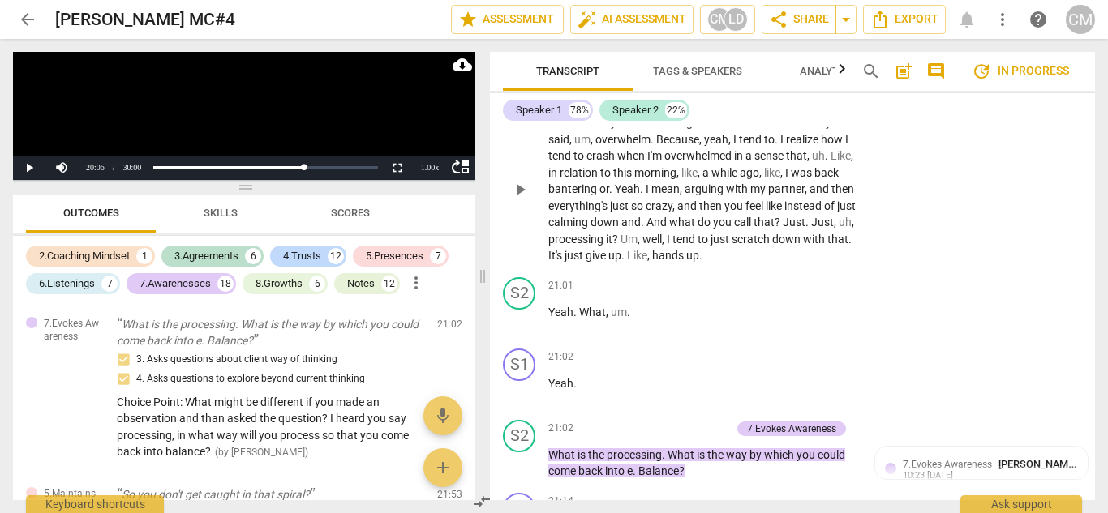
scroll to position [7476, 0]
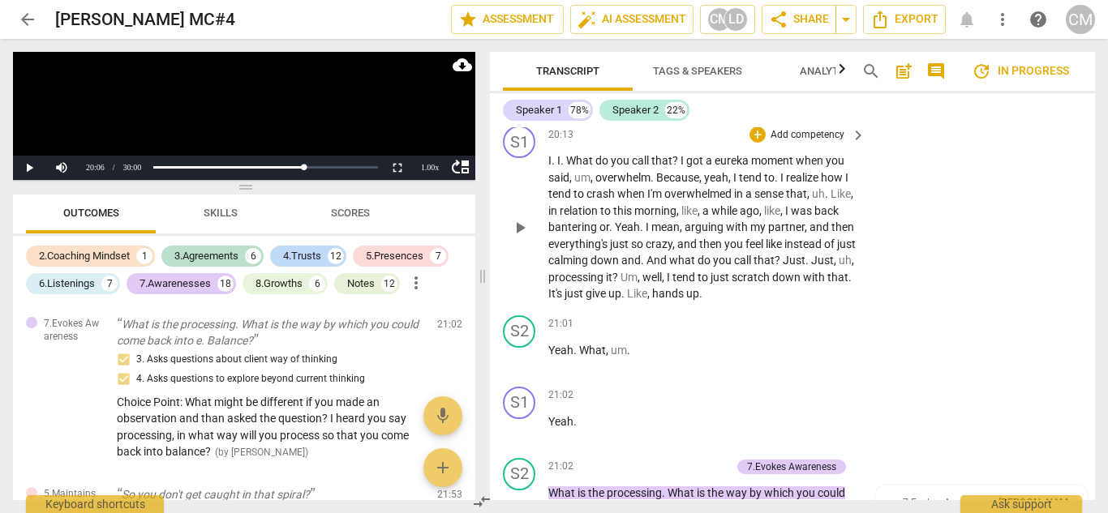
click at [519, 238] on span "play_arrow" at bounding box center [519, 227] width 19 height 19
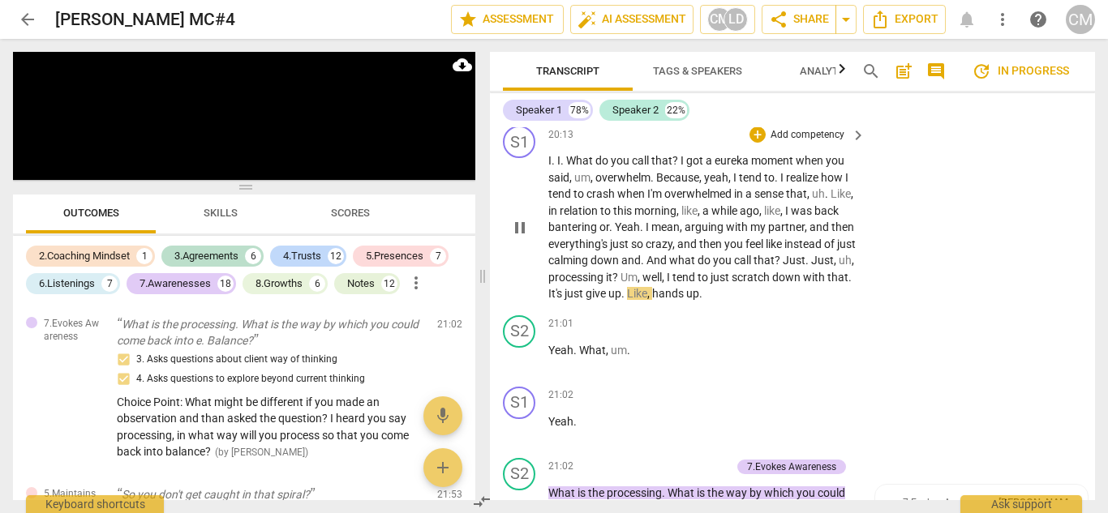
click at [521, 238] on span "pause" at bounding box center [519, 227] width 19 height 19
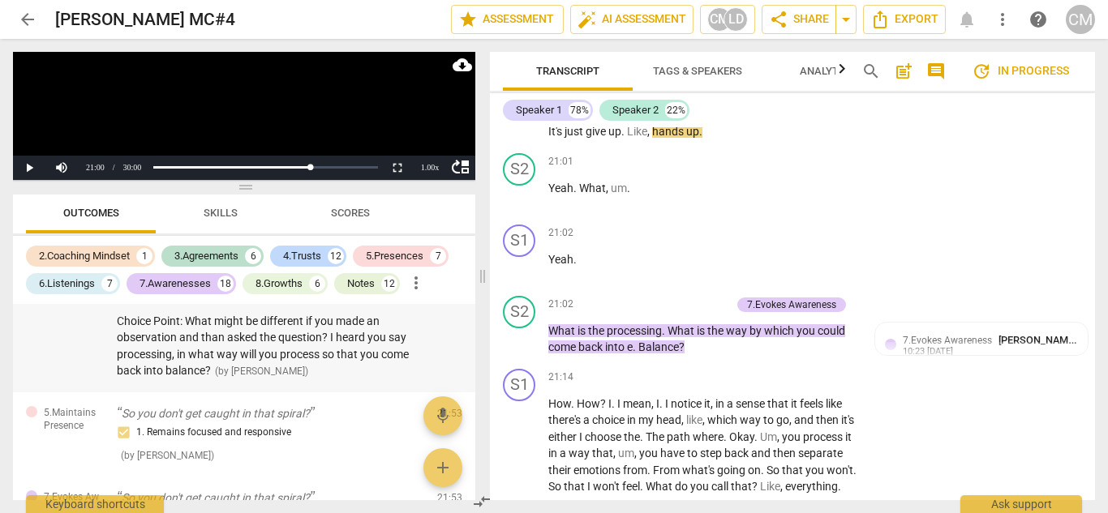
scroll to position [6433, 0]
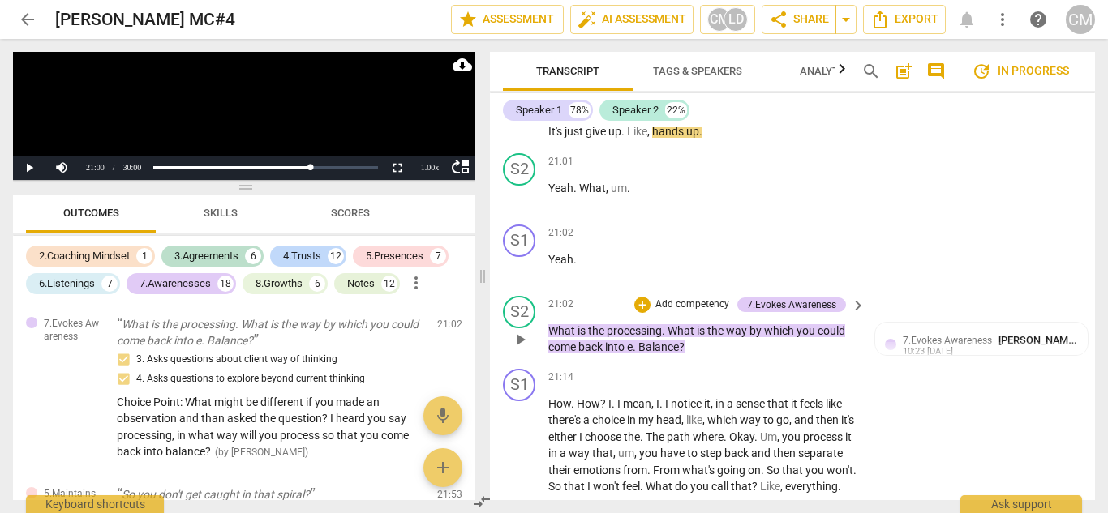
click at [517, 350] on span "play_arrow" at bounding box center [519, 339] width 19 height 19
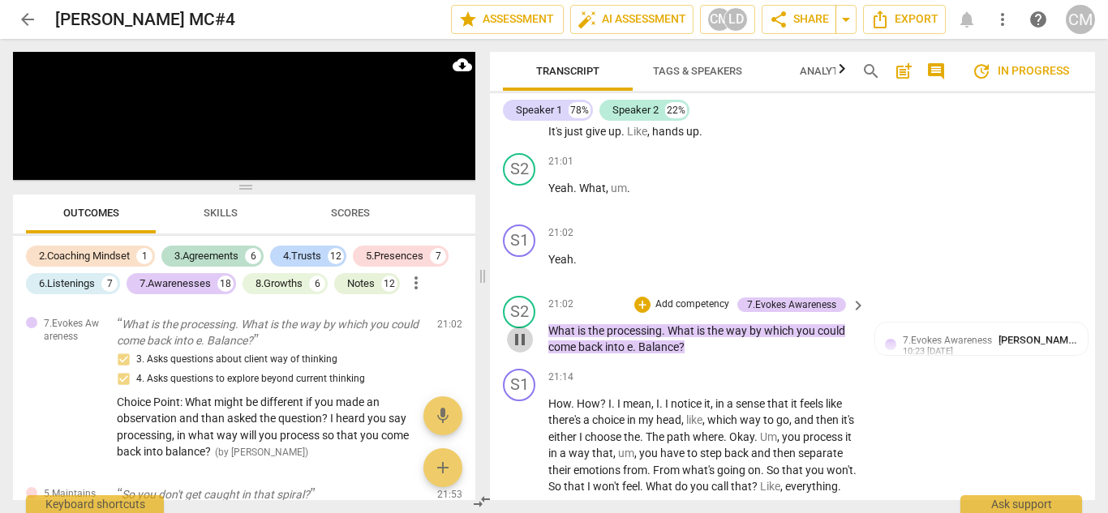
click at [517, 350] on span "pause" at bounding box center [519, 339] width 19 height 19
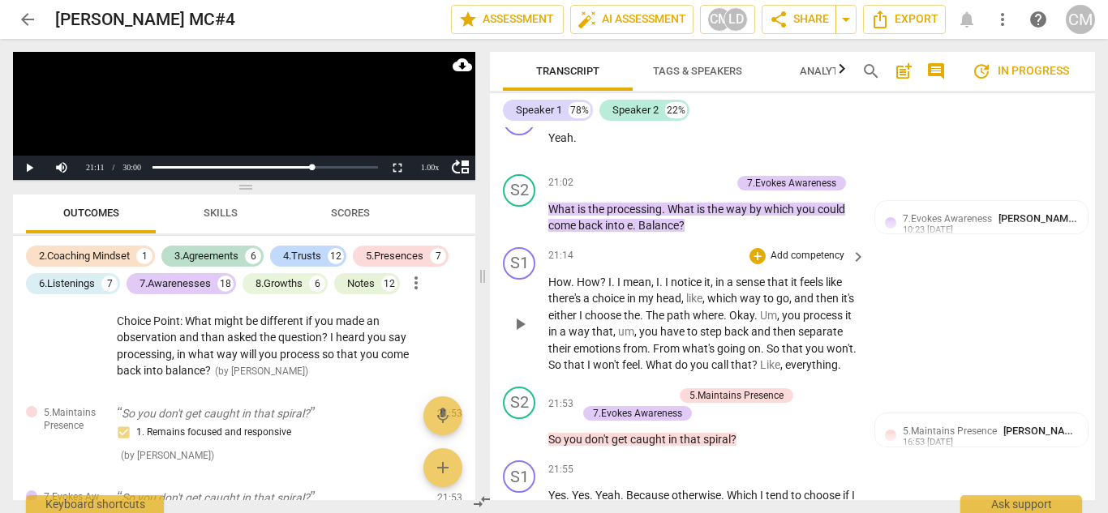
scroll to position [7801, 0]
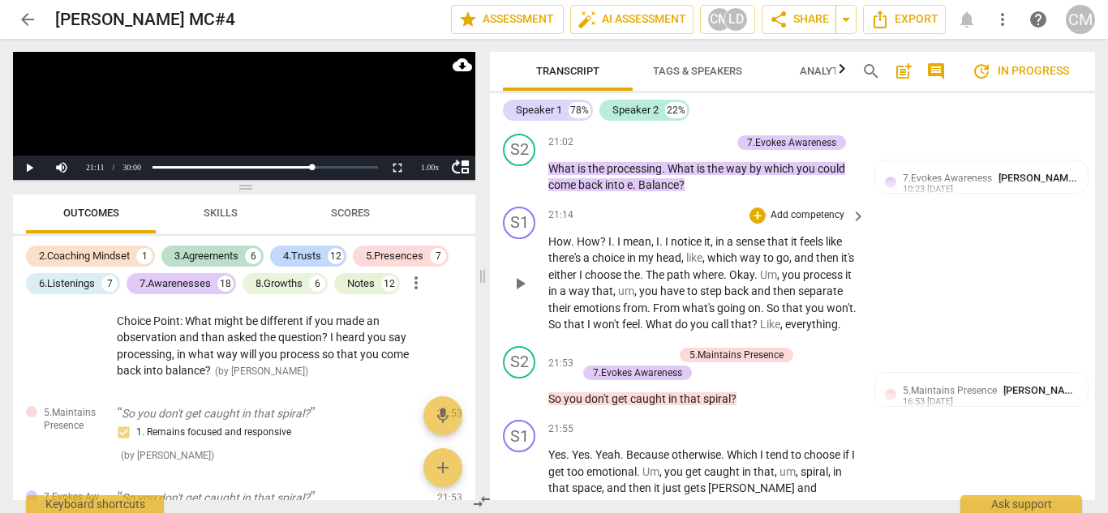
click at [593, 331] on span "I" at bounding box center [590, 324] width 6 height 13
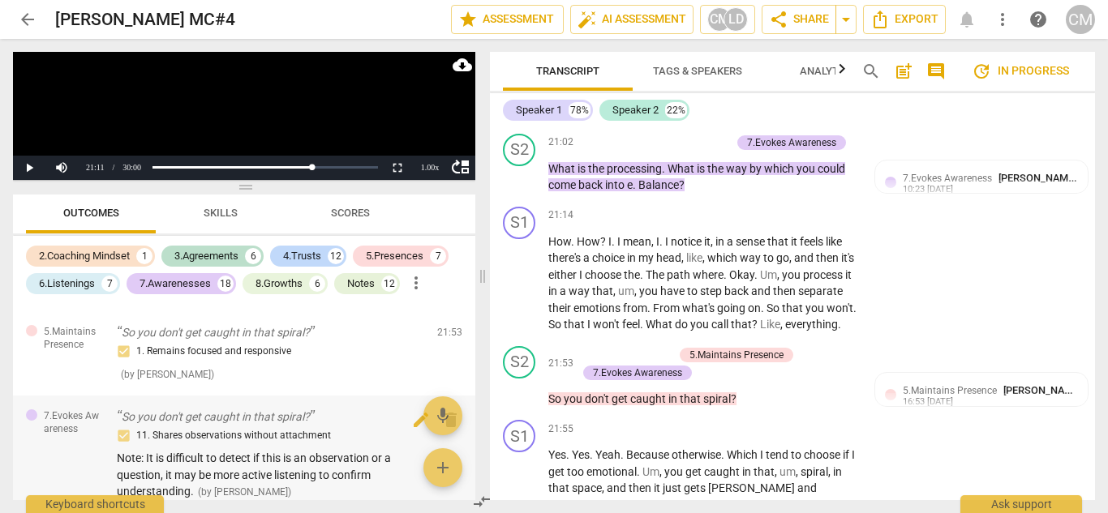
scroll to position [6677, 0]
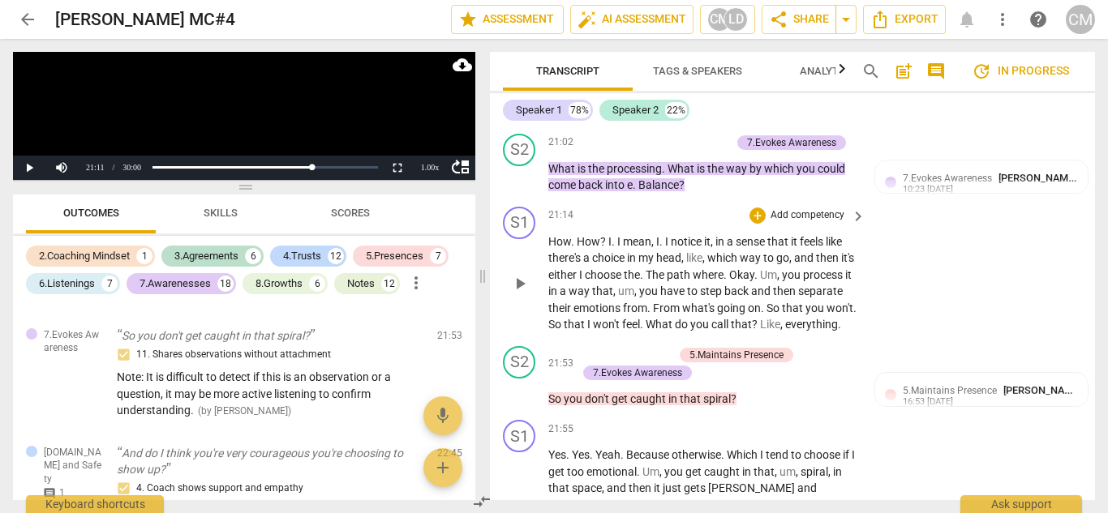
click at [523, 294] on span "play_arrow" at bounding box center [519, 283] width 19 height 19
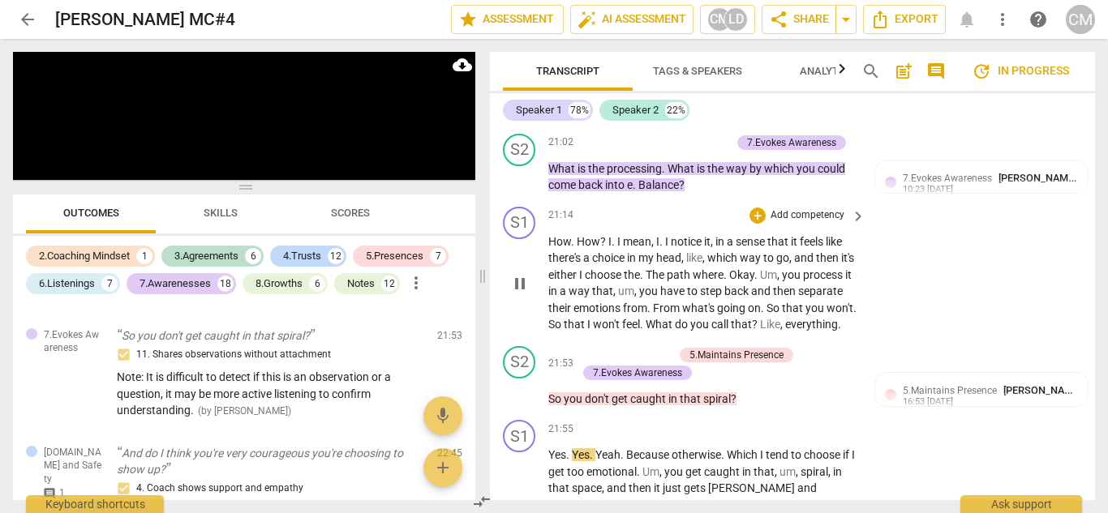
scroll to position [8188, 0]
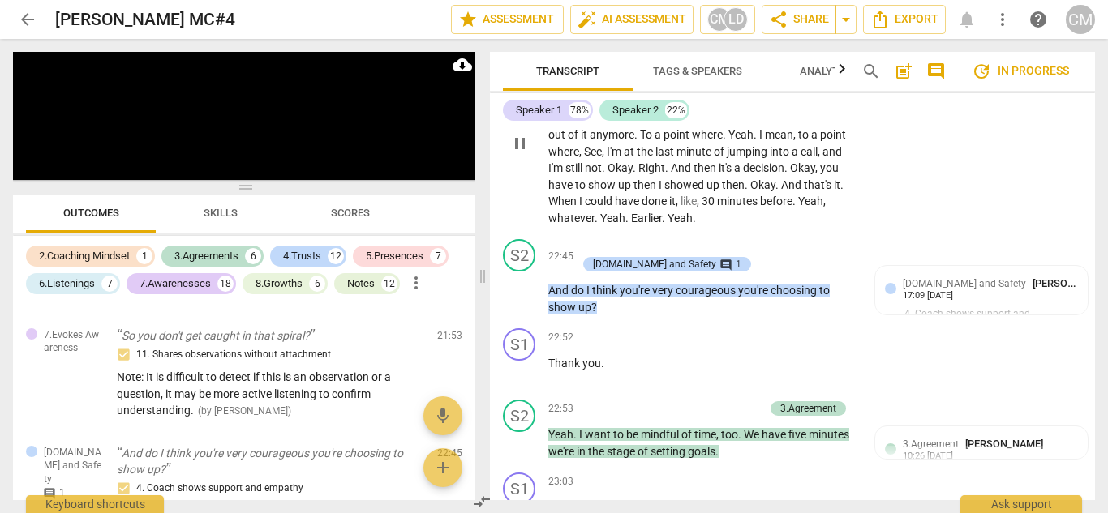
click at [526, 153] on span "pause" at bounding box center [519, 143] width 19 height 19
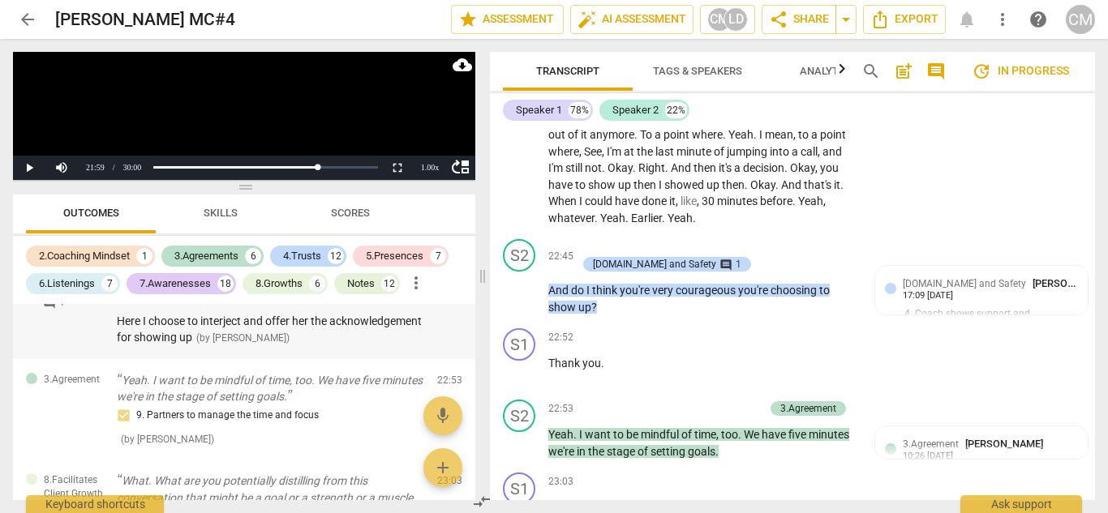
scroll to position [6839, 0]
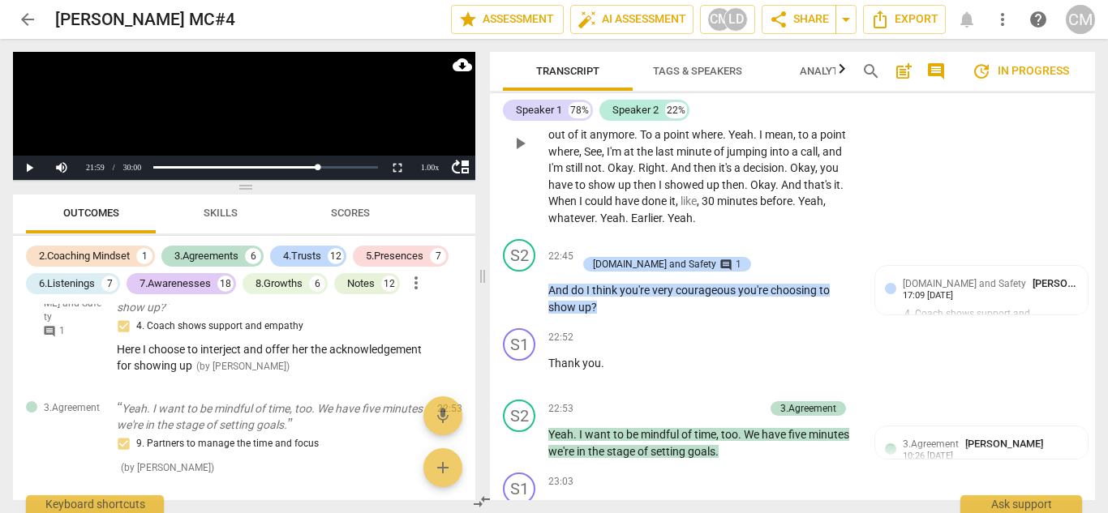
click at [580, 226] on p "Yes . Yes . Yeah . Because otherwise . Which I tend to choose if I get too emot…" at bounding box center [702, 143] width 309 height 166
click at [524, 153] on span "play_arrow" at bounding box center [519, 143] width 19 height 19
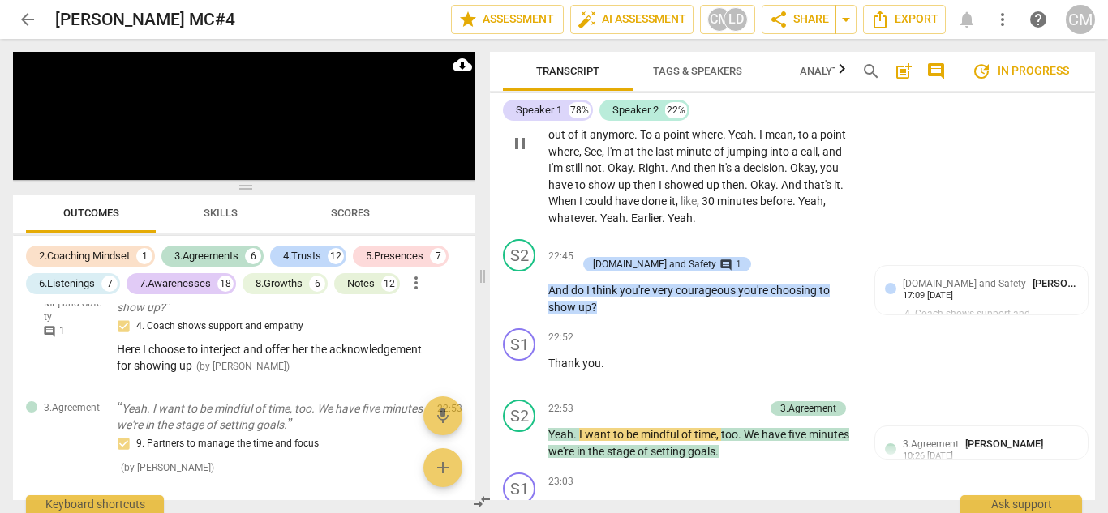
scroll to position [8269, 0]
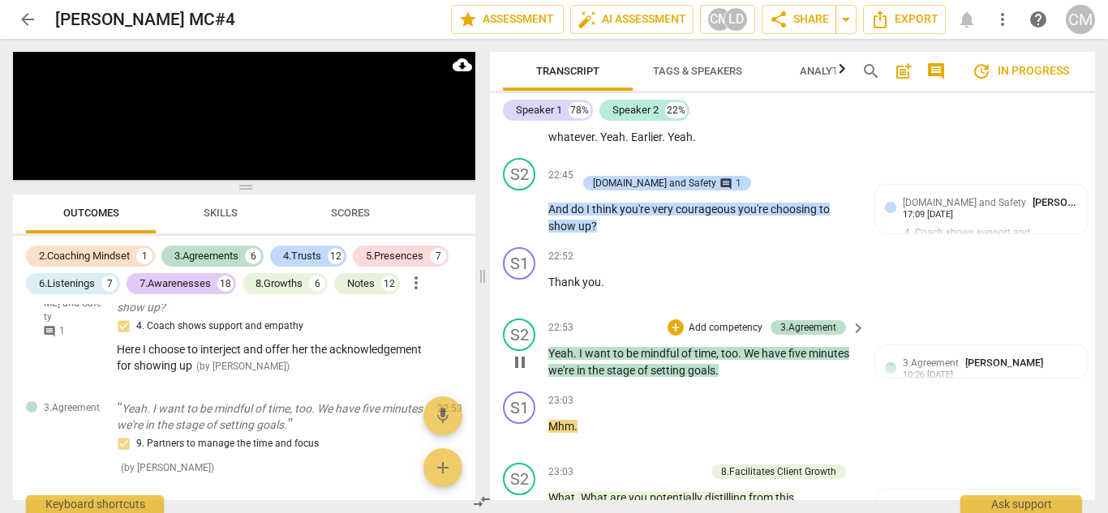
click at [514, 372] on span "pause" at bounding box center [519, 362] width 19 height 19
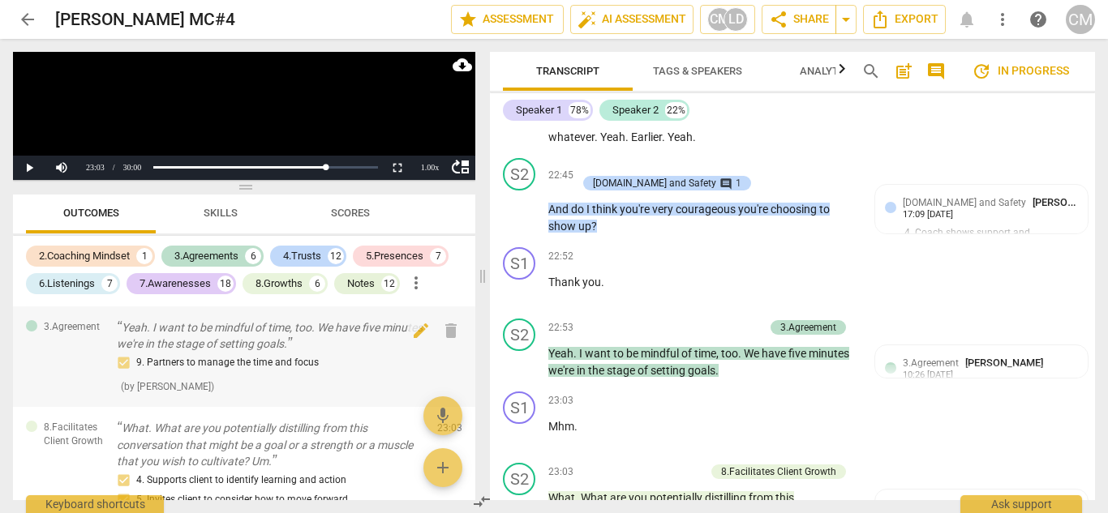
scroll to position [7001, 0]
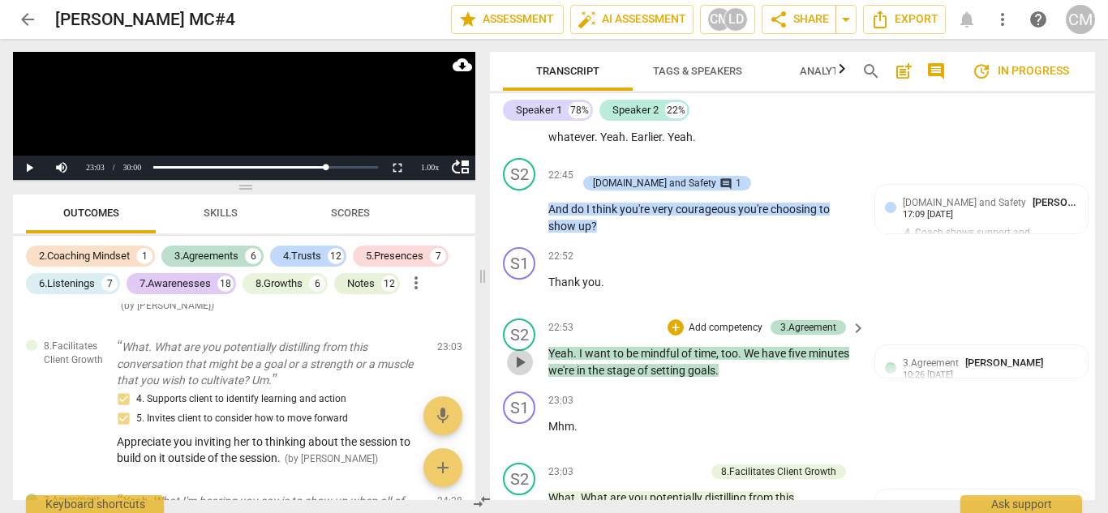
click at [514, 372] on span "play_arrow" at bounding box center [519, 362] width 19 height 19
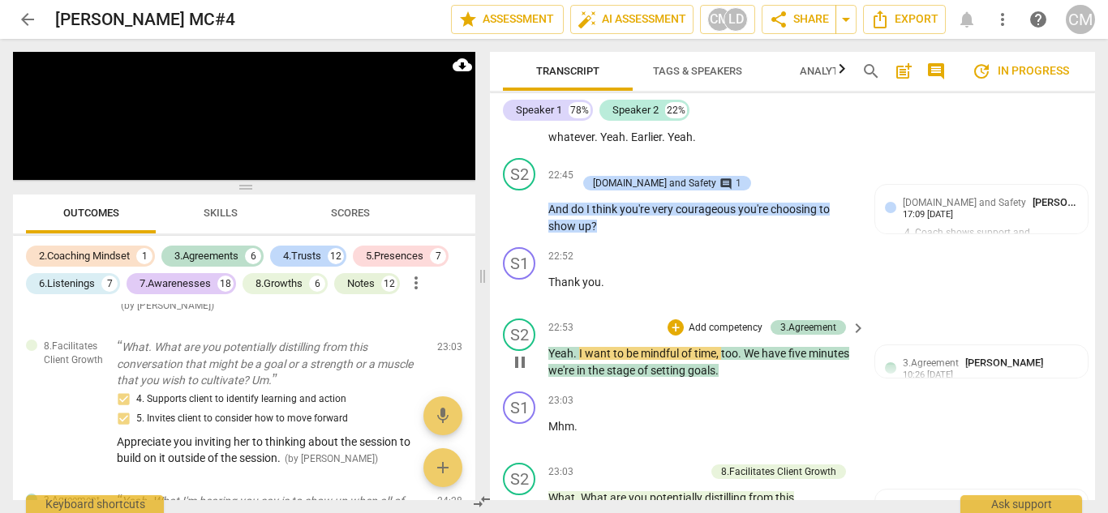
scroll to position [8431, 0]
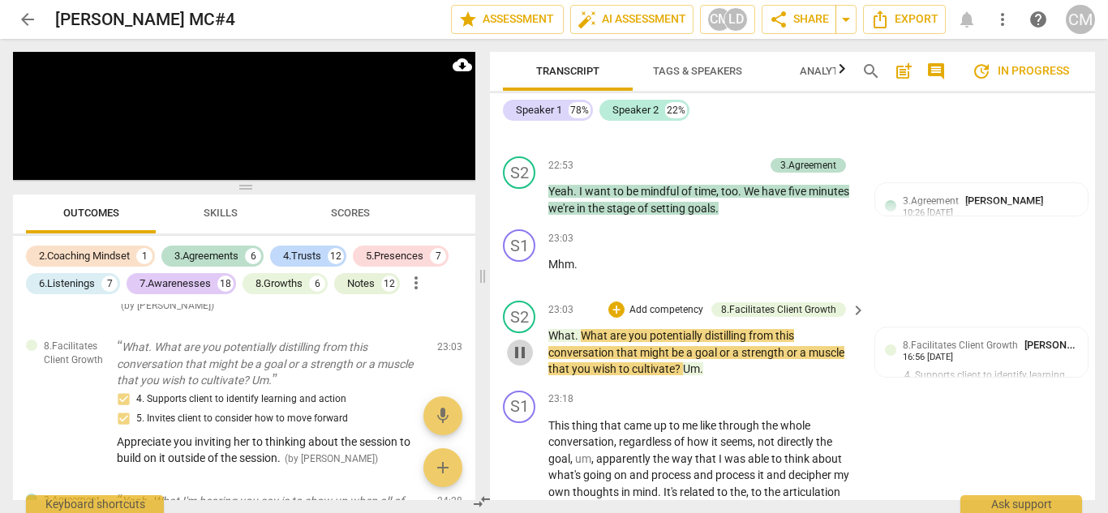
click at [518, 363] on span "pause" at bounding box center [519, 352] width 19 height 19
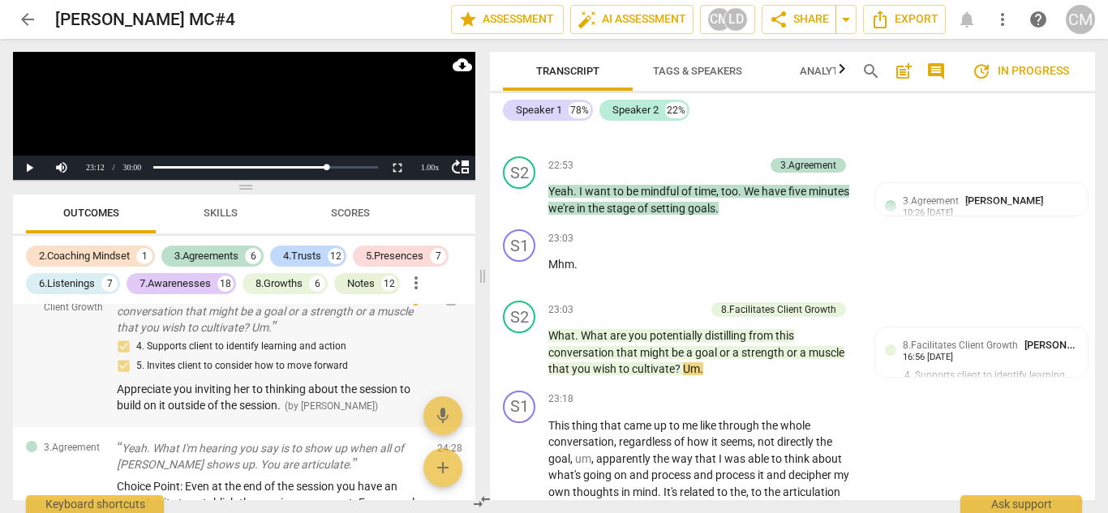
scroll to position [7082, 0]
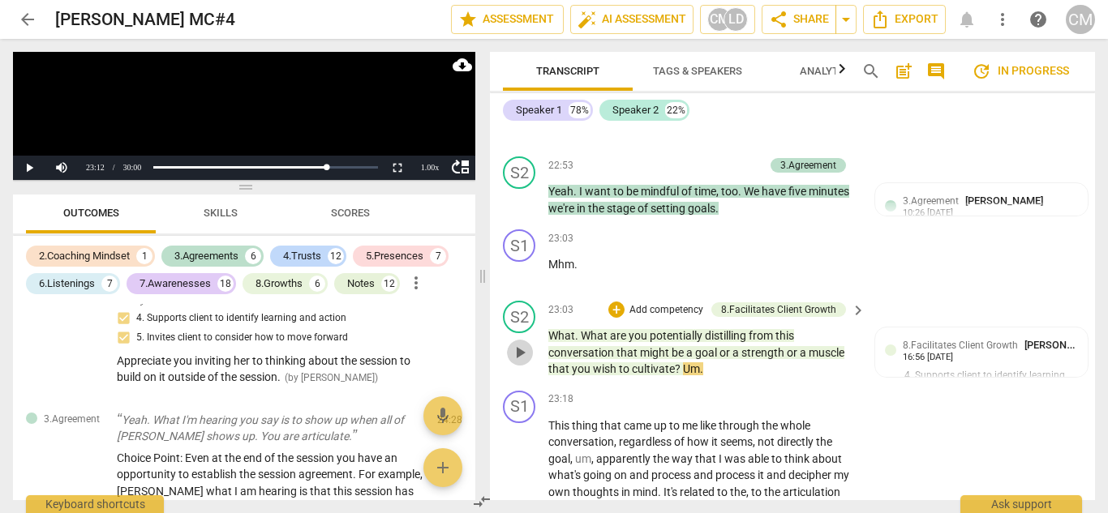
click at [515, 363] on span "play_arrow" at bounding box center [519, 352] width 19 height 19
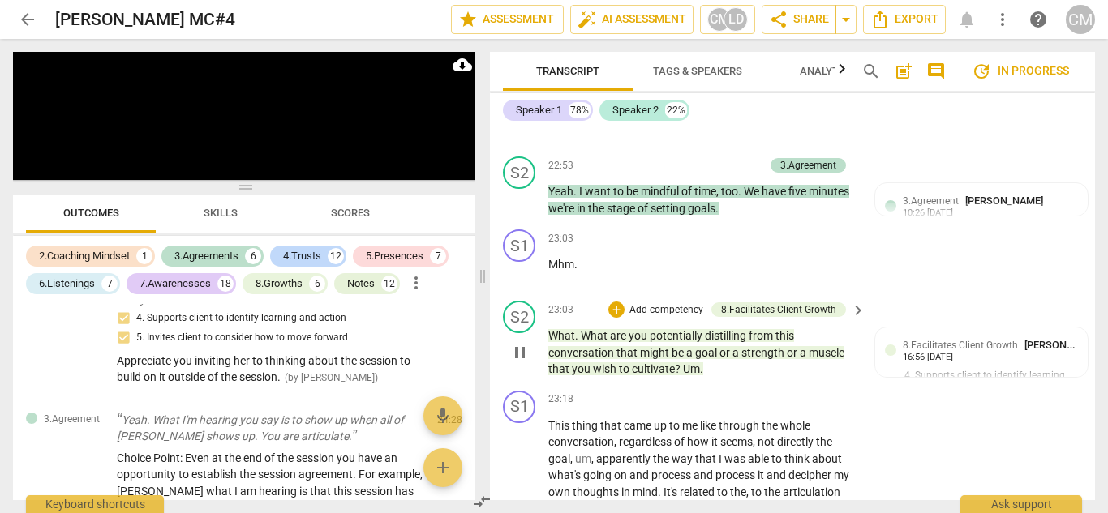
click at [549, 342] on span "What" at bounding box center [561, 335] width 27 height 13
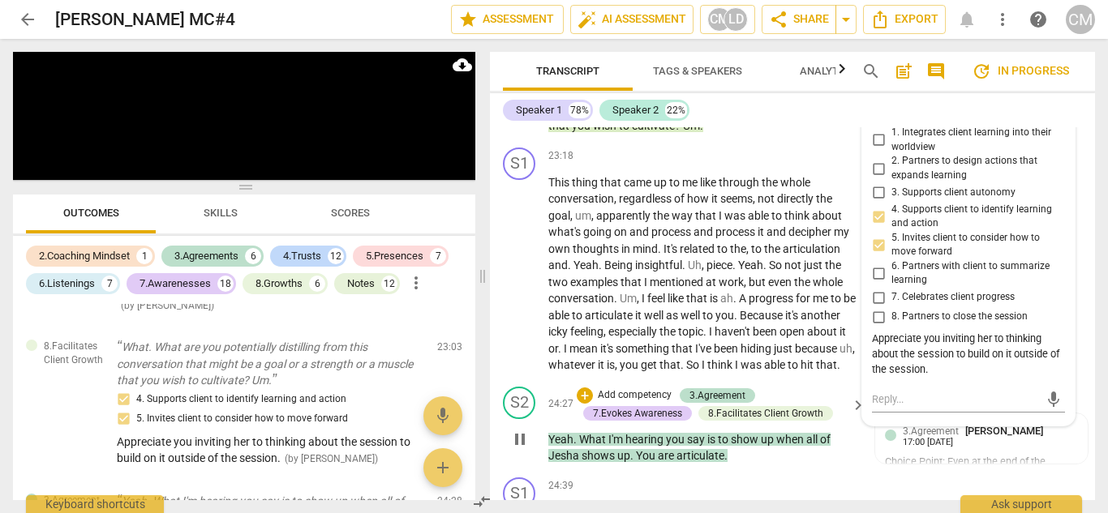
scroll to position [8756, 0]
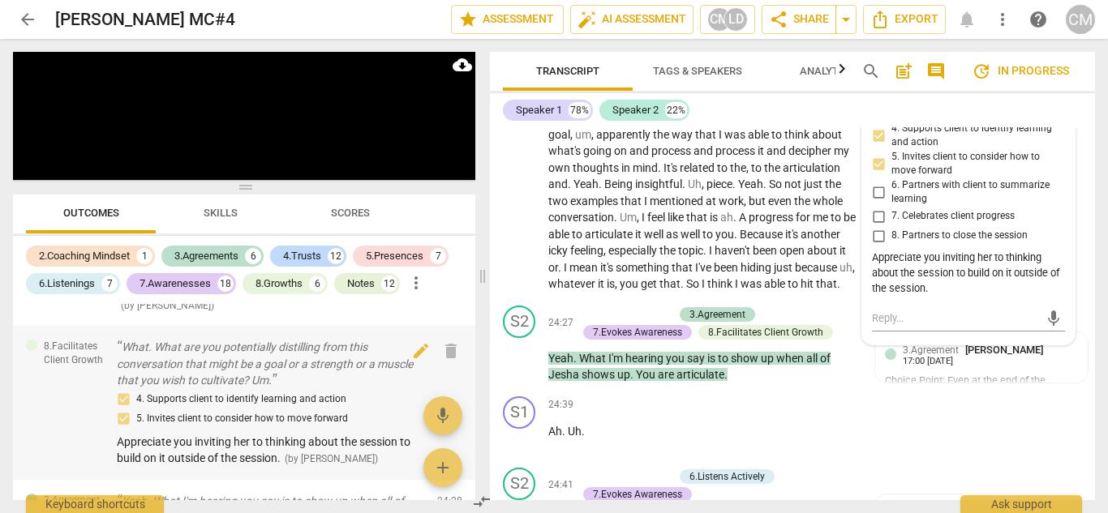
drag, startPoint x: 515, startPoint y: 255, endPoint x: 323, endPoint y: 351, distance: 215.1
click at [515, 203] on span "pause" at bounding box center [519, 192] width 19 height 19
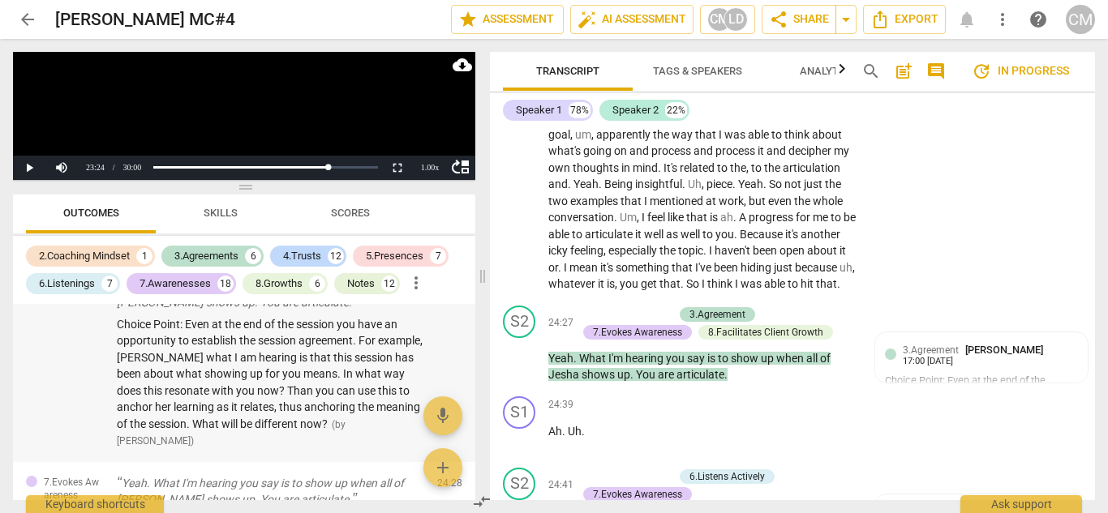
scroll to position [7244, 0]
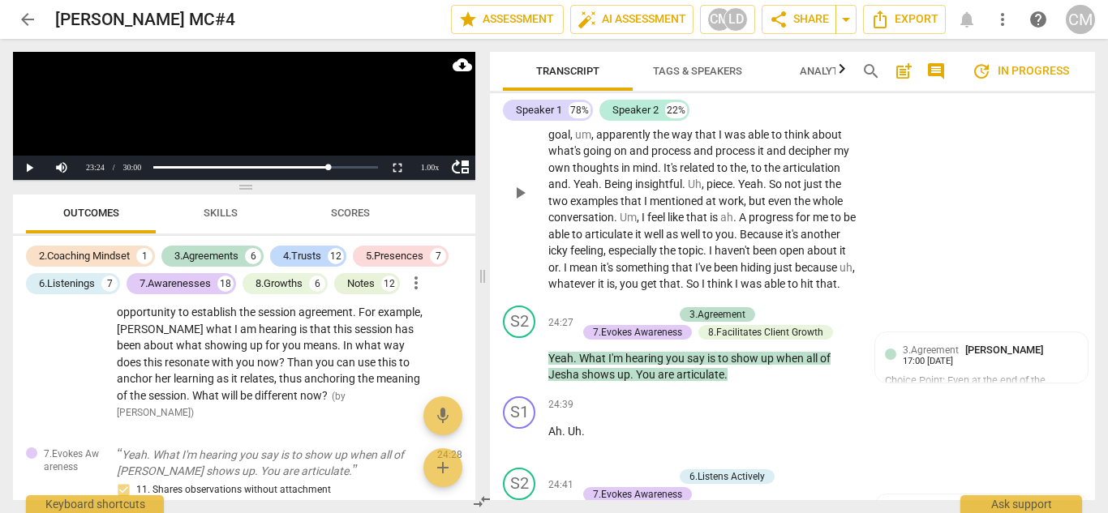
click at [518, 203] on span "play_arrow" at bounding box center [519, 192] width 19 height 19
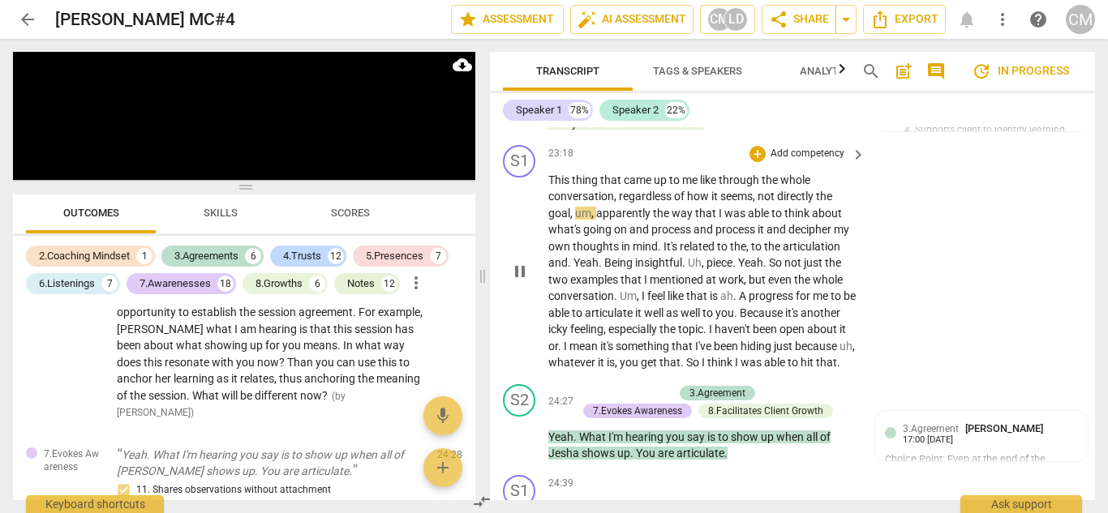
scroll to position [8674, 0]
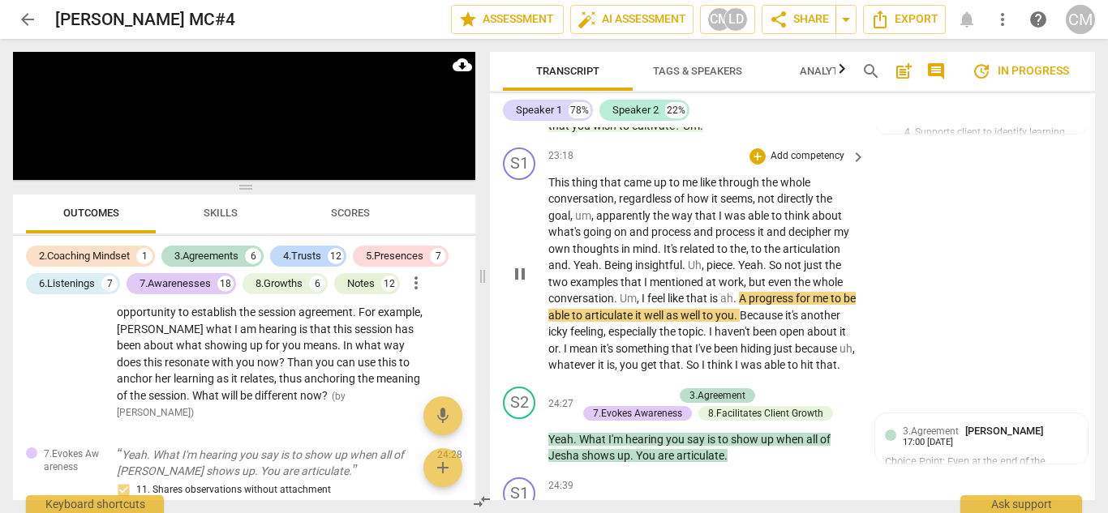
click at [517, 284] on span "pause" at bounding box center [519, 273] width 19 height 19
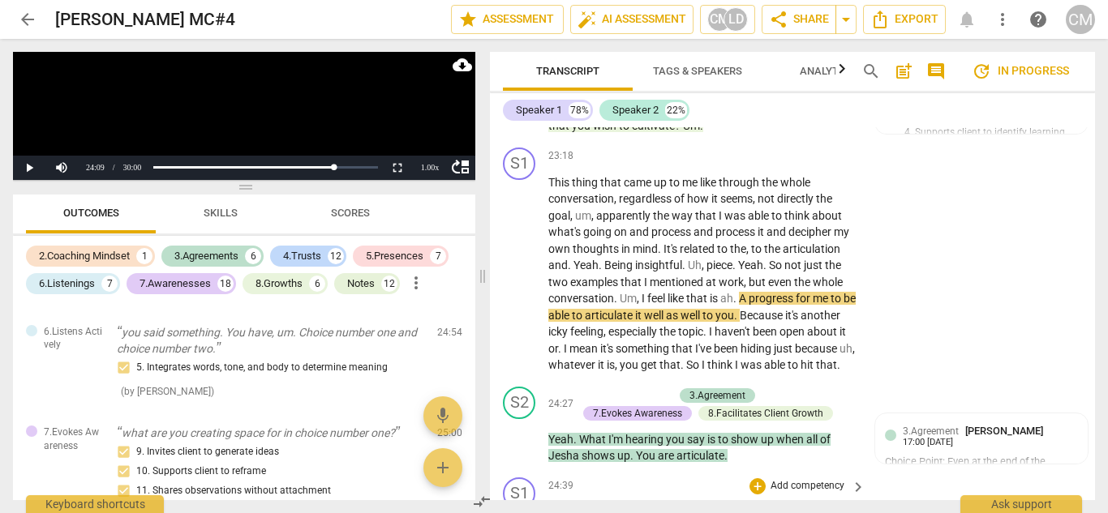
scroll to position [8837, 0]
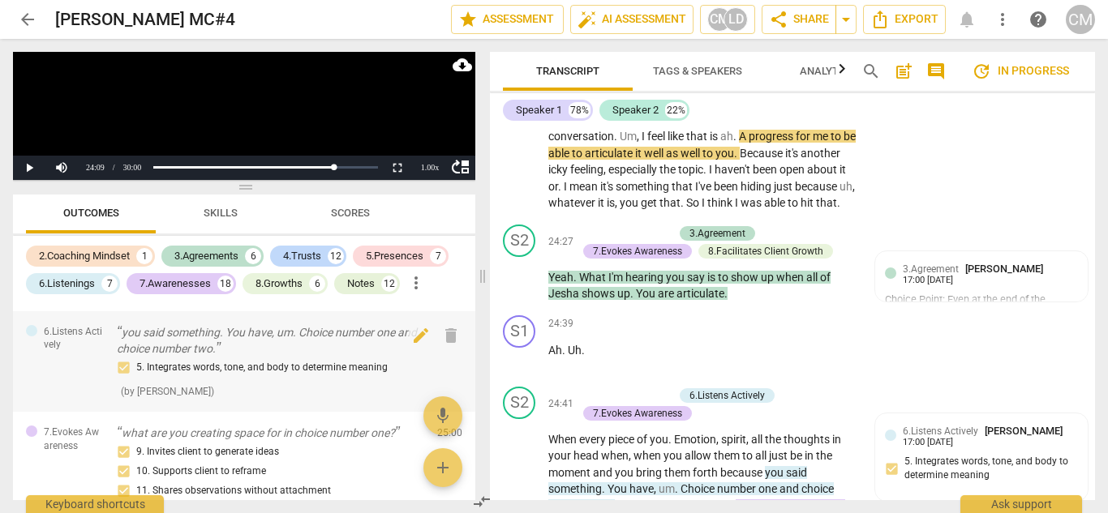
click at [224, 354] on p "you said something. You have, um. Choice number one and choice number two." at bounding box center [270, 340] width 307 height 33
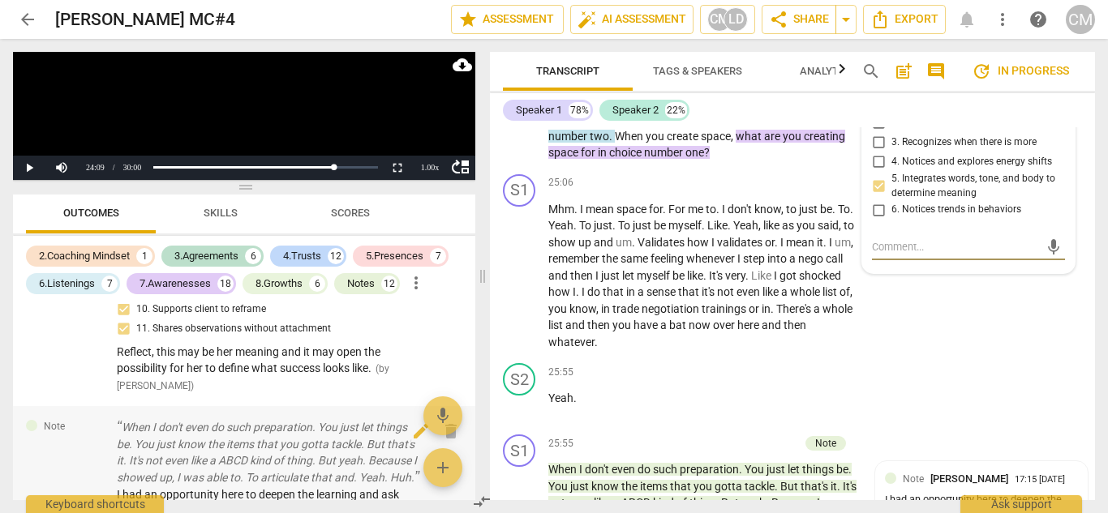
scroll to position [7650, 0]
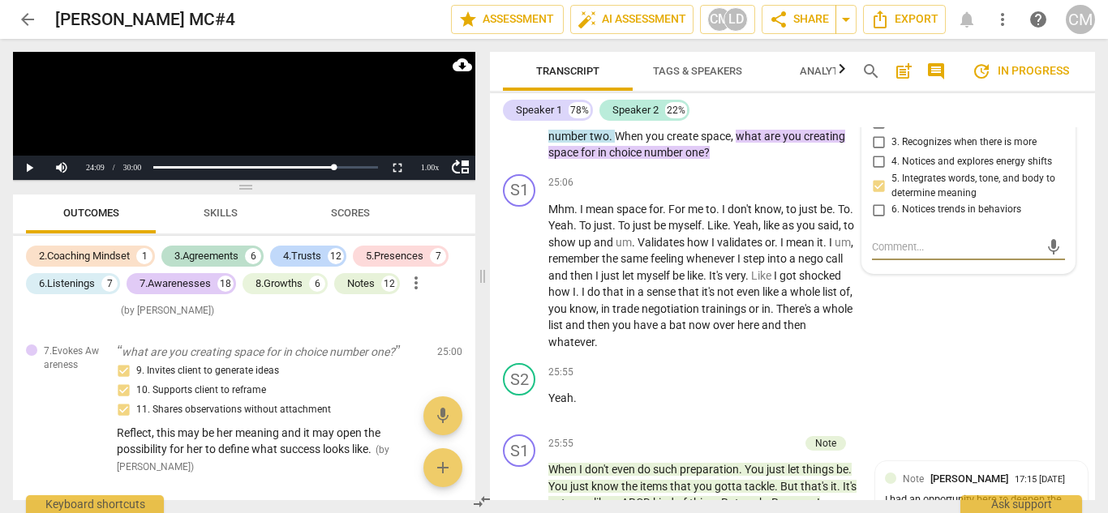
click at [552, 76] on span "When" at bounding box center [563, 69] width 31 height 13
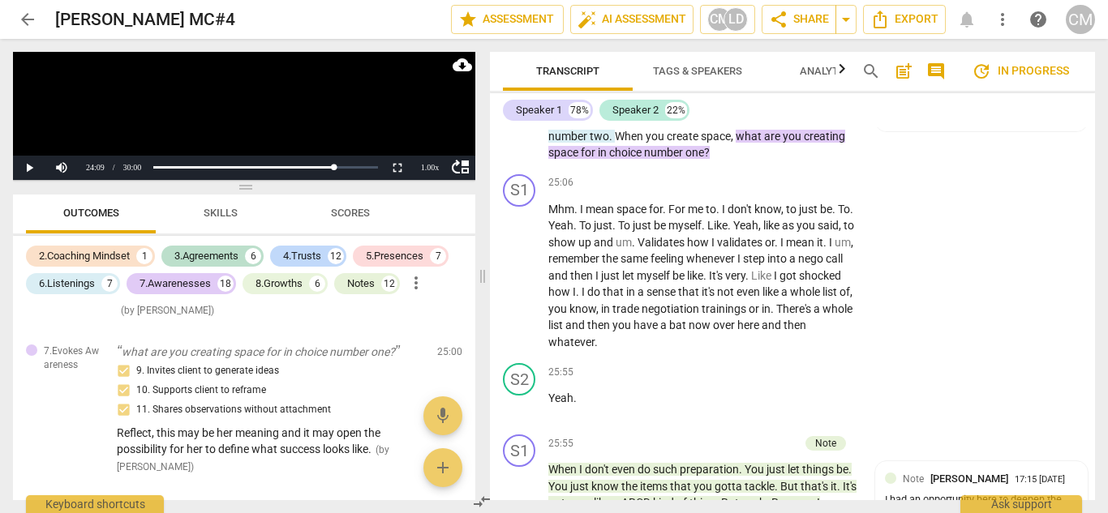
click at [518, 113] on span "play_arrow" at bounding box center [519, 102] width 19 height 19
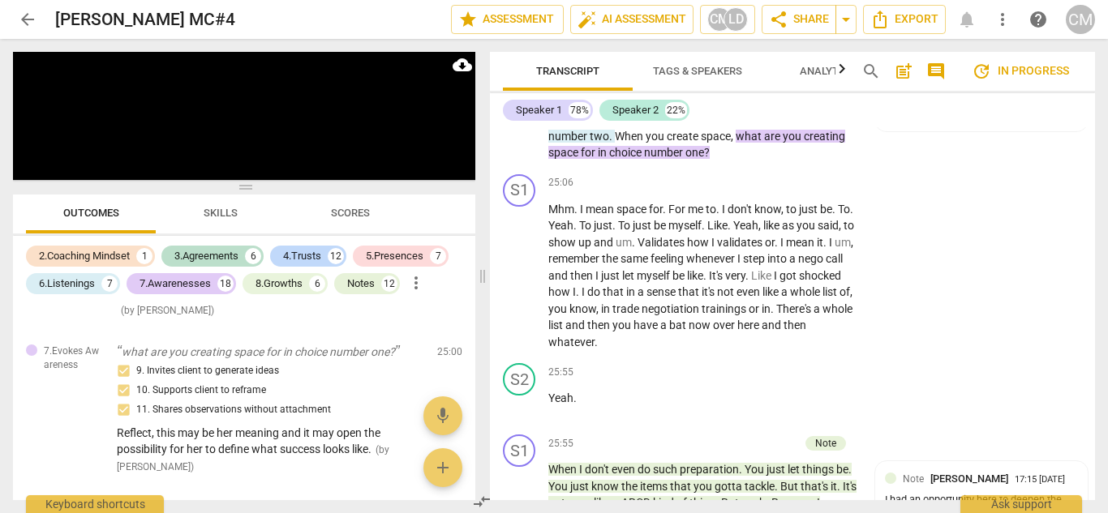
click at [523, 113] on span "pause" at bounding box center [519, 102] width 19 height 19
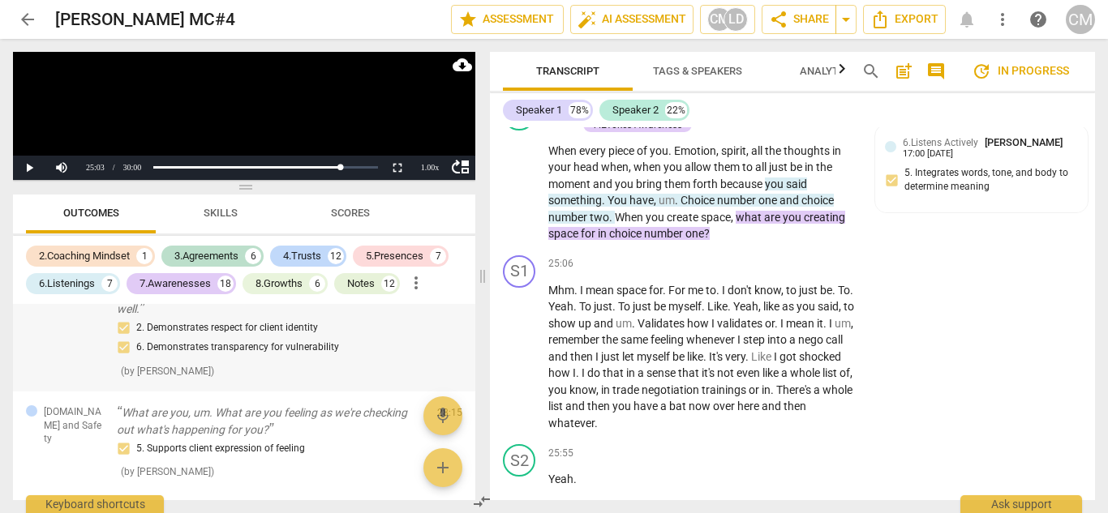
scroll to position [8461, 0]
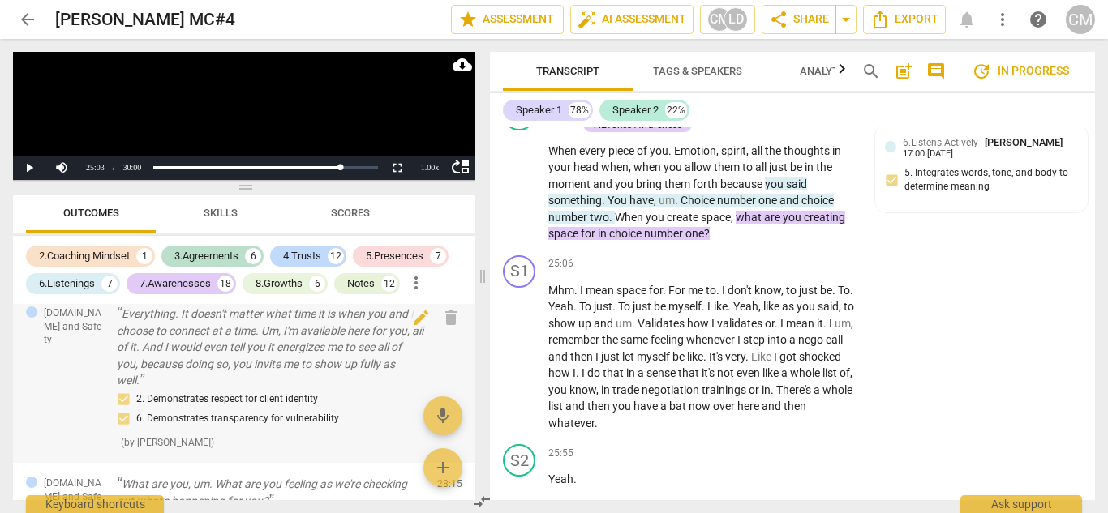
drag, startPoint x: 237, startPoint y: 371, endPoint x: 286, endPoint y: 361, distance: 50.4
click at [237, 371] on p "Everything. It doesn't matter what time it is when you and I choose to connect …" at bounding box center [270, 348] width 307 height 84
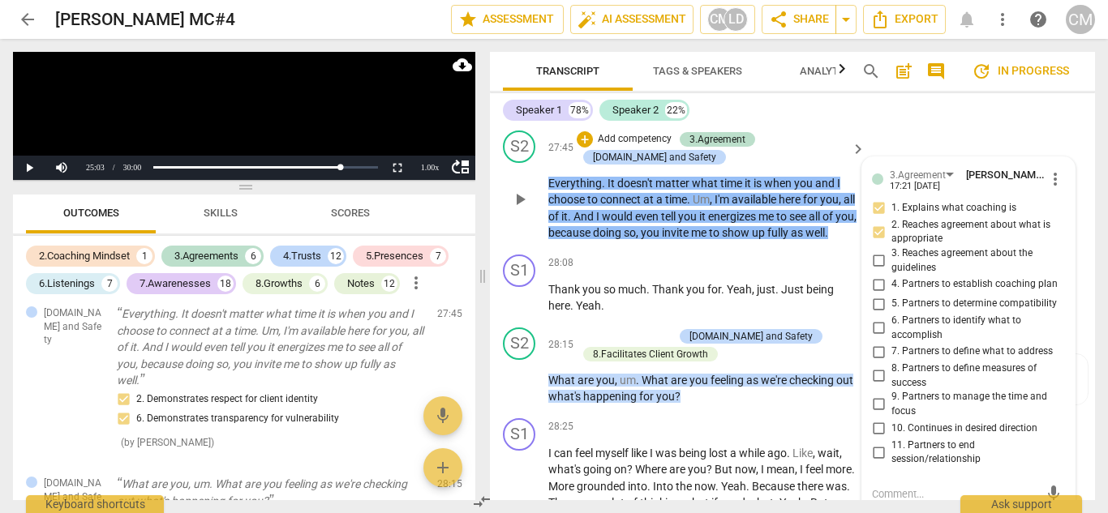
scroll to position [10577, 0]
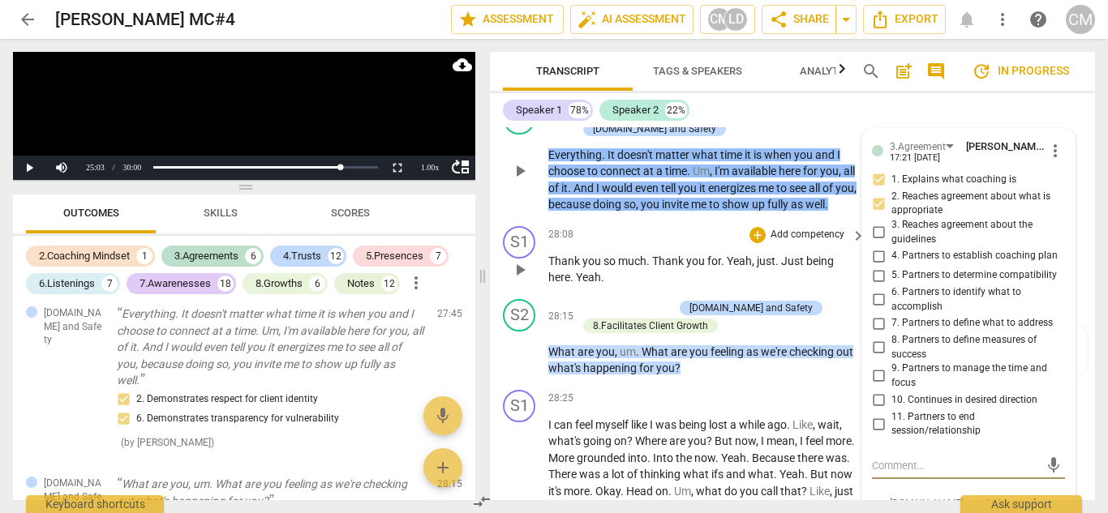
click at [649, 286] on p "Thank you so much . Thank you for . Yeah , just . Just being here . Yeah ." at bounding box center [702, 269] width 309 height 33
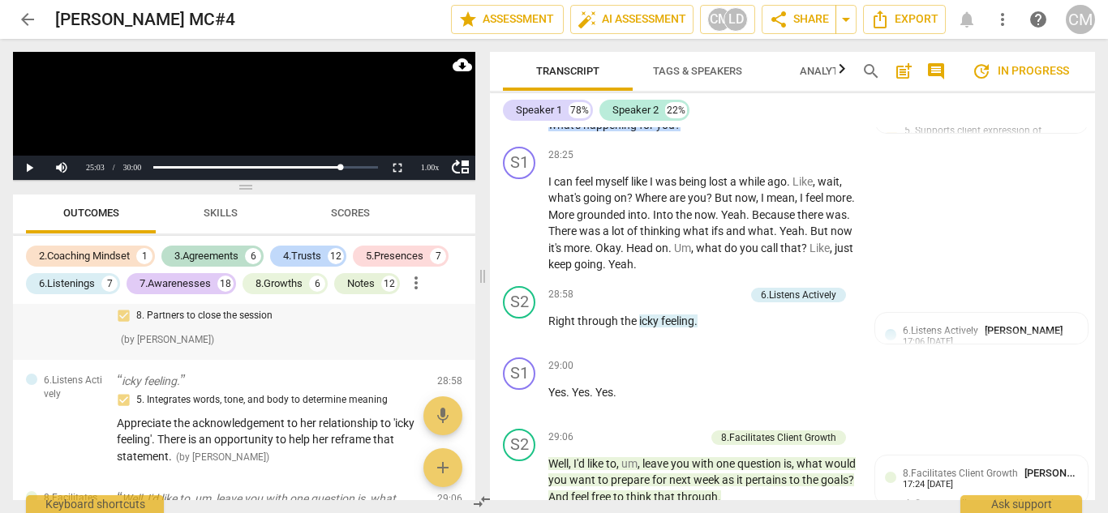
scroll to position [8867, 0]
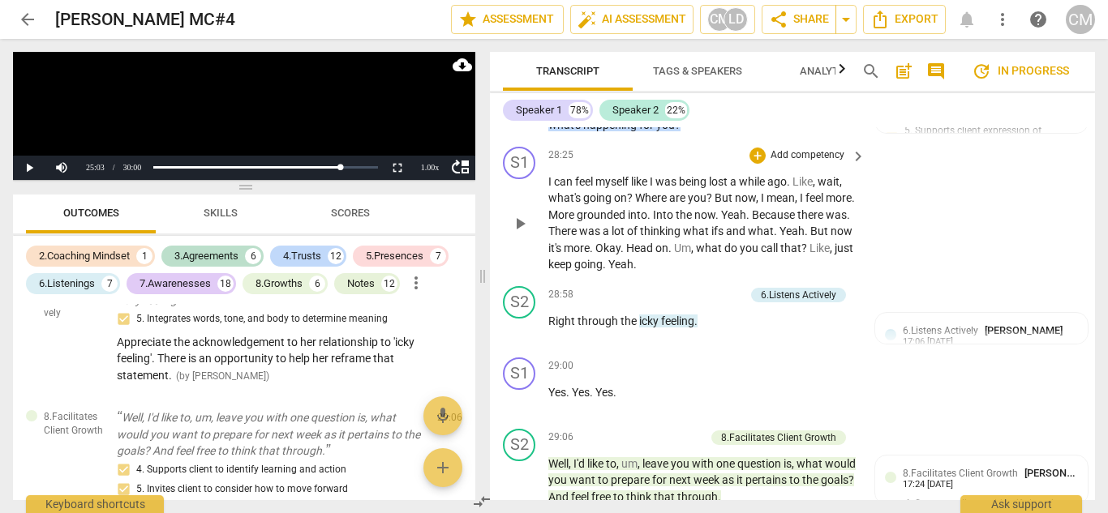
click at [511, 234] on span "play_arrow" at bounding box center [519, 223] width 19 height 19
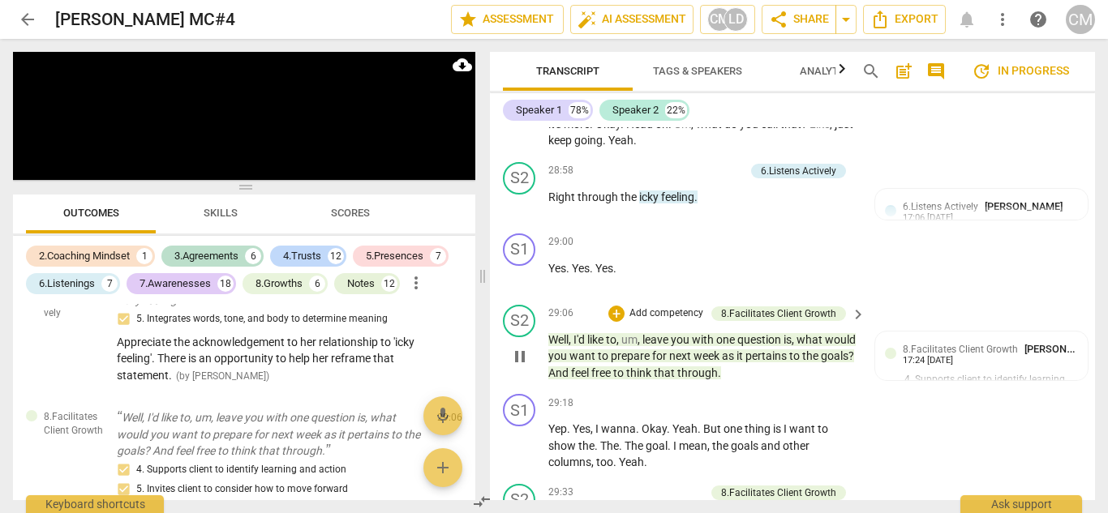
scroll to position [11063, 0]
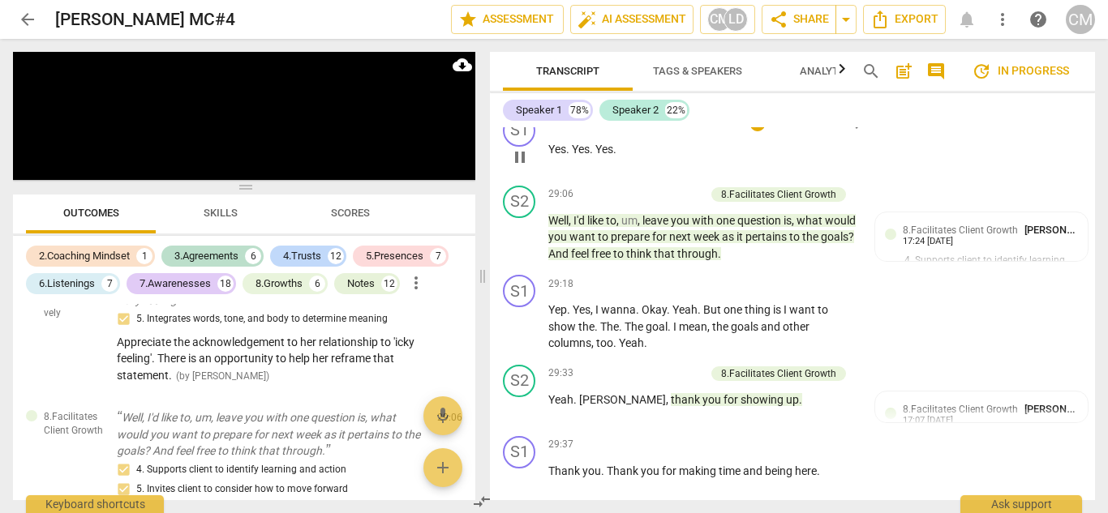
click at [519, 167] on span "pause" at bounding box center [519, 157] width 19 height 19
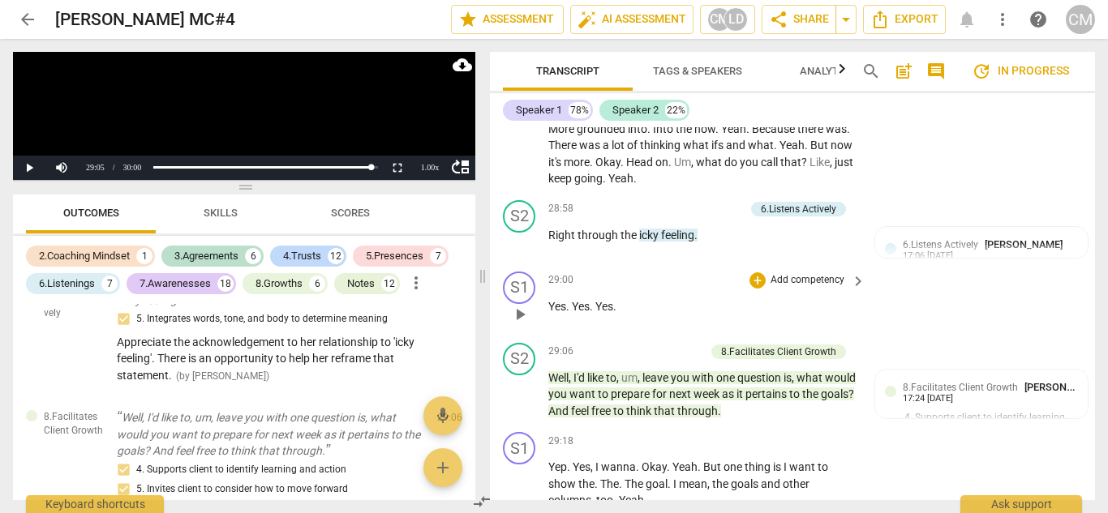
scroll to position [10901, 0]
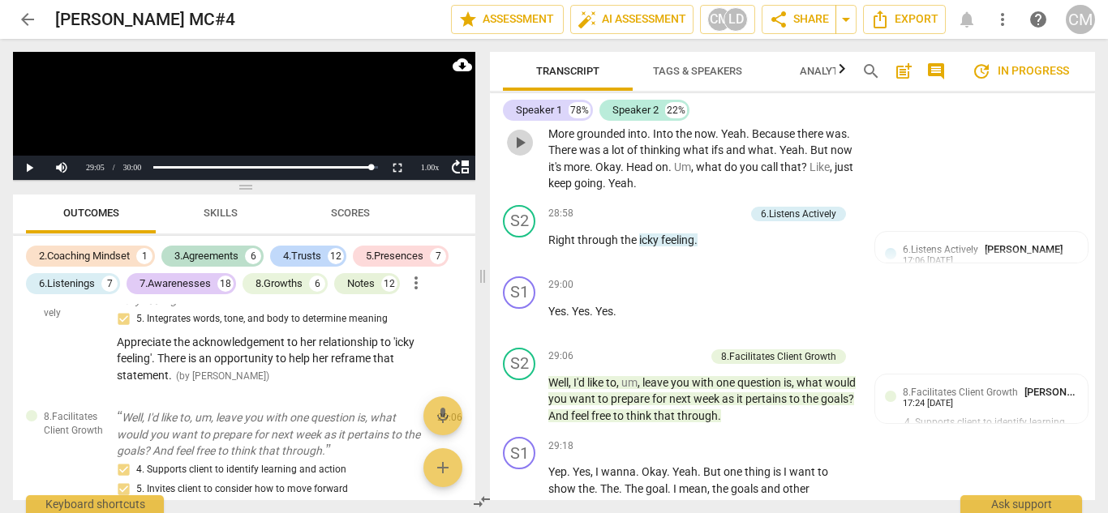
click at [514, 152] on span "play_arrow" at bounding box center [519, 142] width 19 height 19
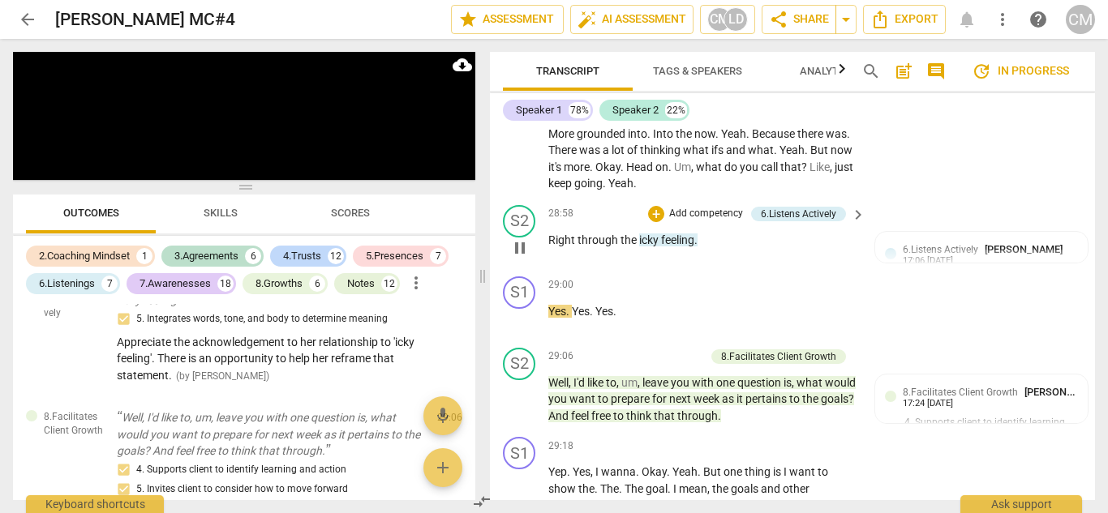
click at [520, 258] on span "pause" at bounding box center [519, 247] width 19 height 19
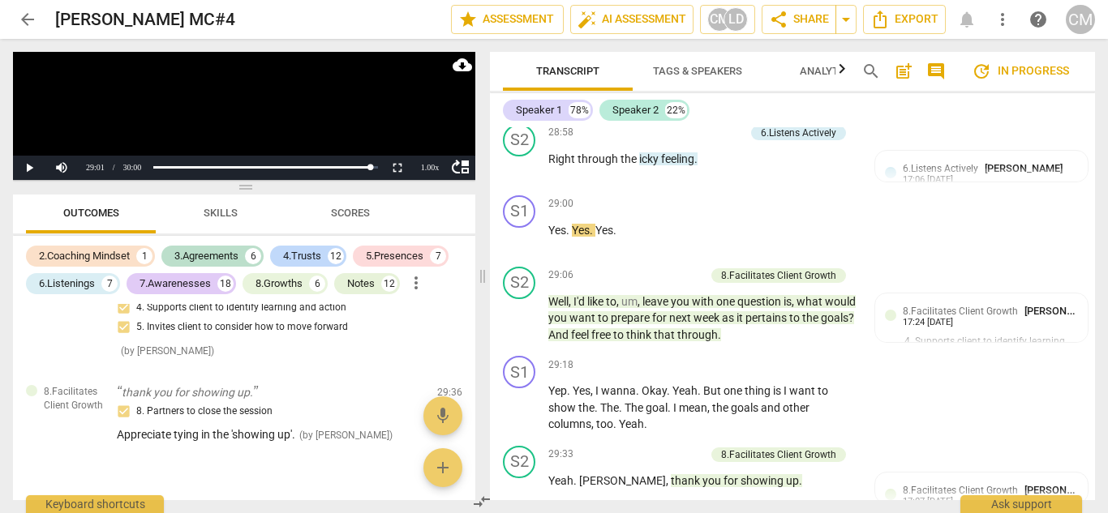
scroll to position [9099, 0]
